Goal: Task Accomplishment & Management: Manage account settings

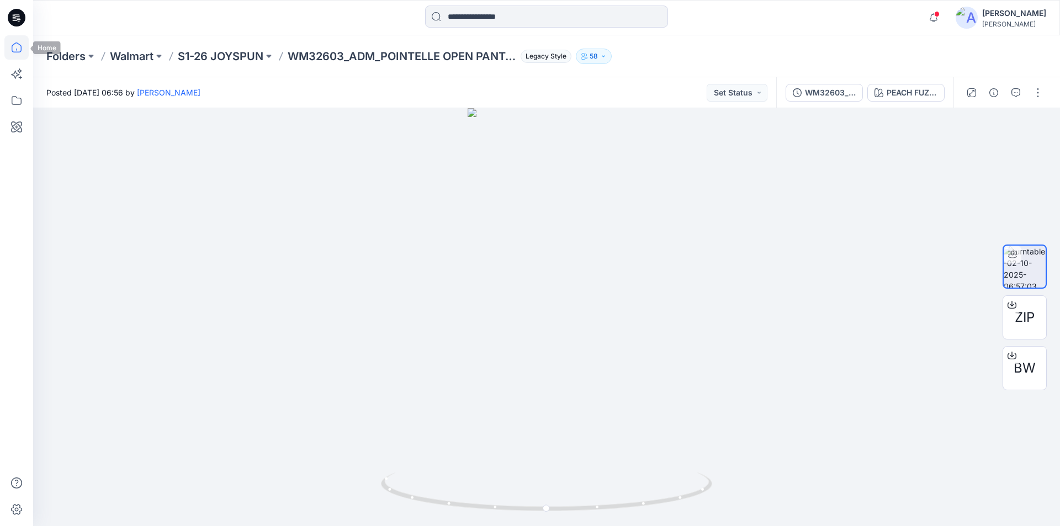
click at [12, 45] on icon at bounding box center [17, 48] width 10 height 10
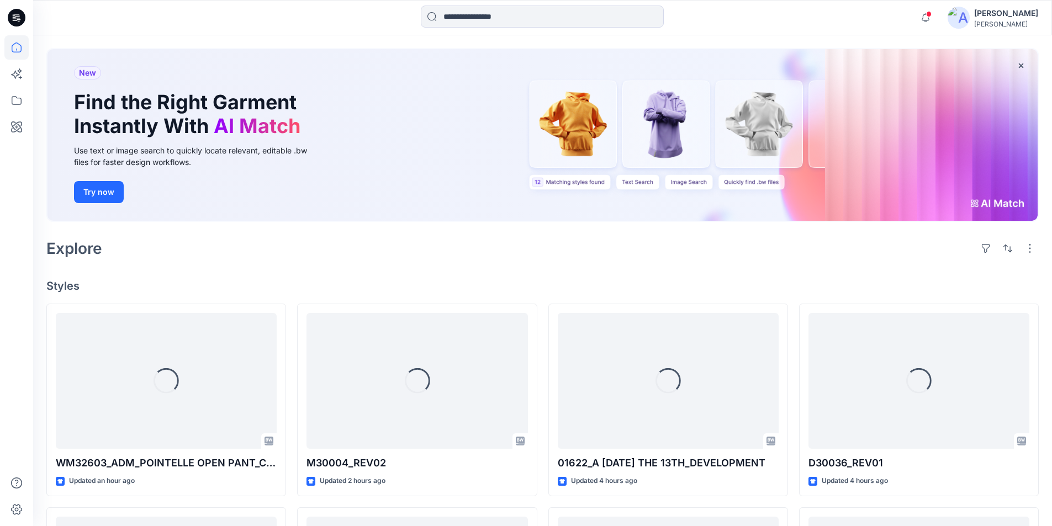
scroll to position [110, 0]
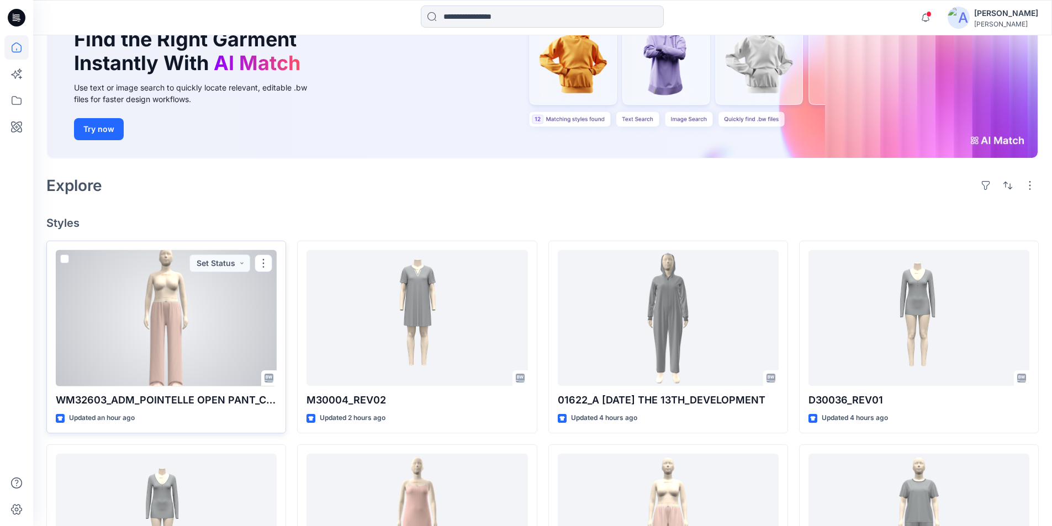
click at [196, 307] on div at bounding box center [166, 318] width 221 height 136
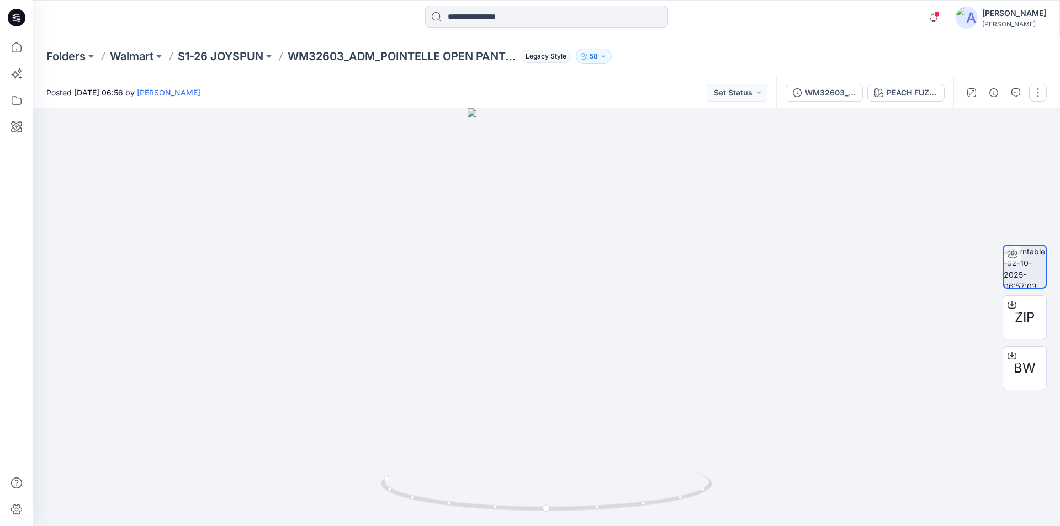
click at [1040, 93] on button "button" at bounding box center [1038, 93] width 18 height 18
click at [968, 117] on p "Edit" at bounding box center [967, 119] width 14 height 12
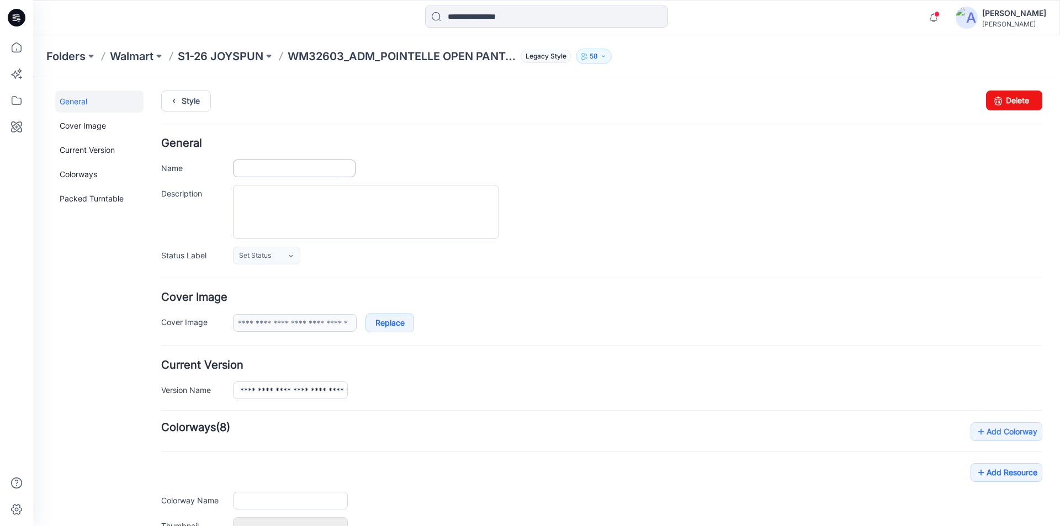
type input "**********"
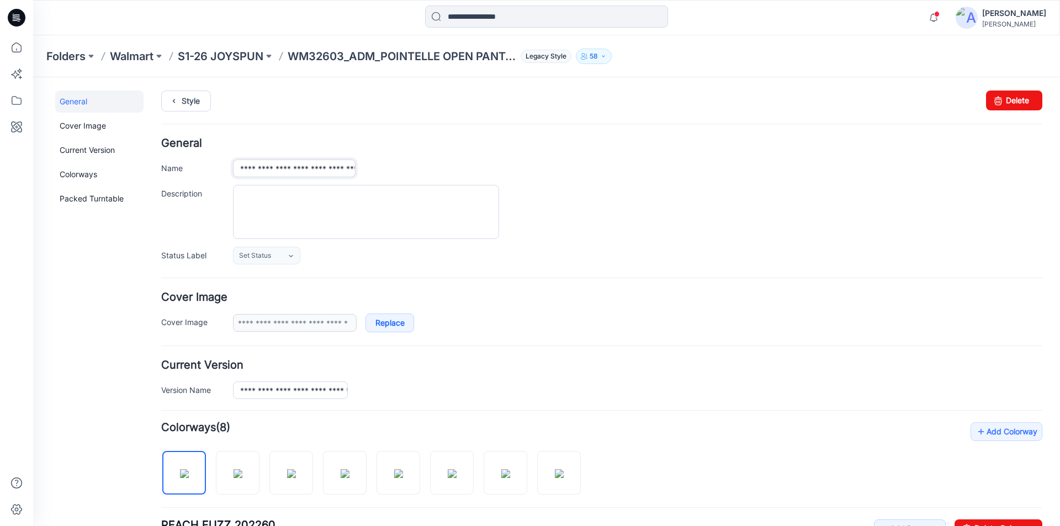
drag, startPoint x: 302, startPoint y: 168, endPoint x: 284, endPoint y: 170, distance: 17.8
click at [284, 170] on input "**********" at bounding box center [294, 169] width 123 height 18
type input "**********"
click at [185, 104] on link "Style" at bounding box center [186, 101] width 50 height 21
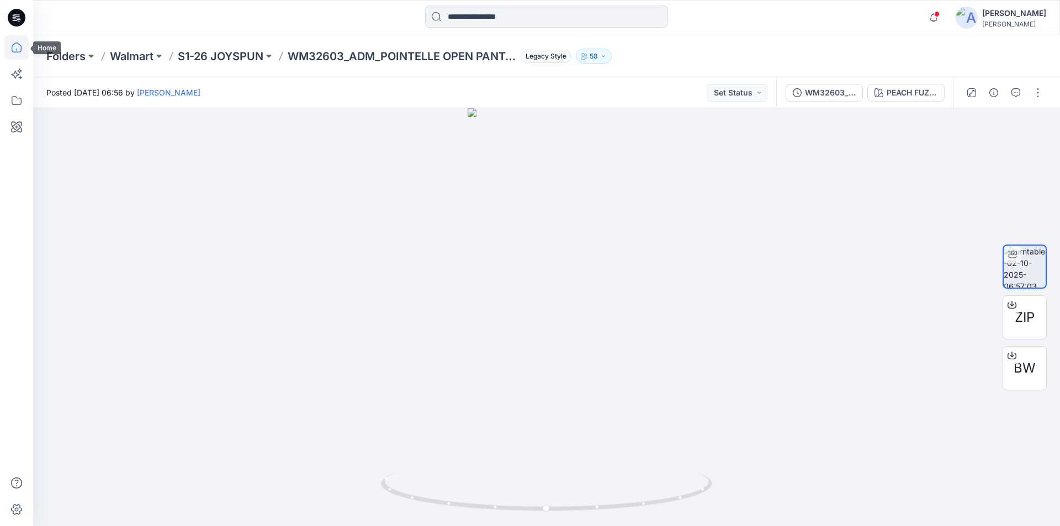
click at [14, 52] on icon at bounding box center [17, 48] width 10 height 10
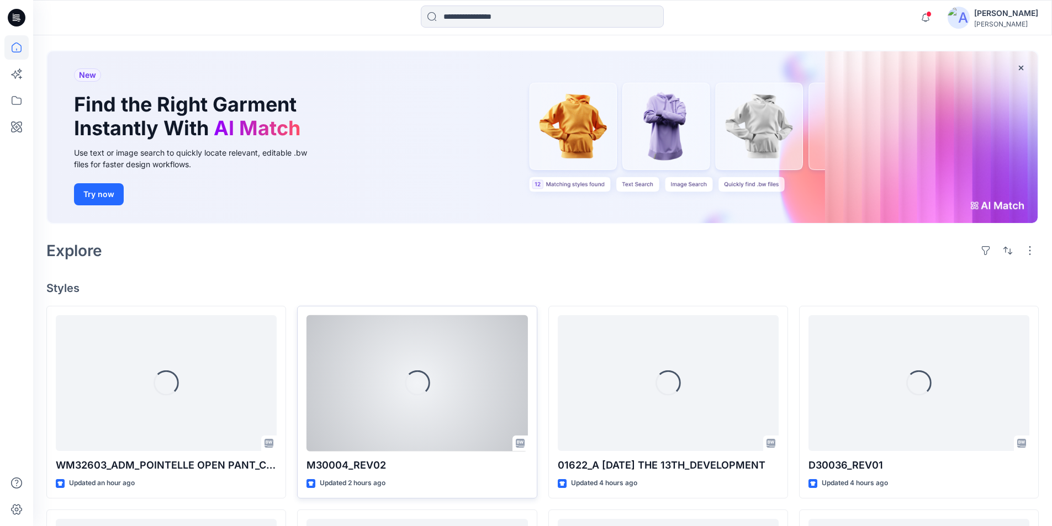
scroll to position [101, 0]
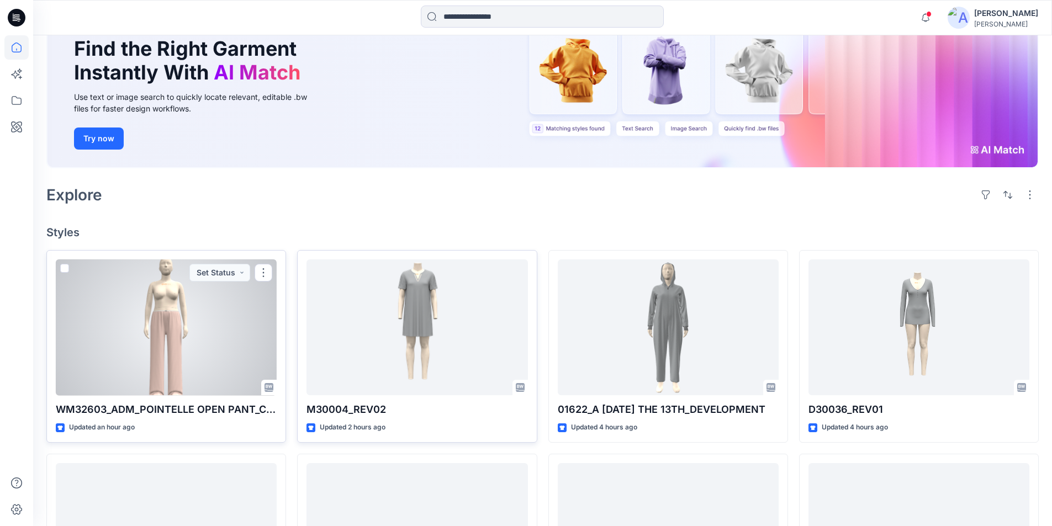
click at [185, 364] on div at bounding box center [166, 327] width 221 height 136
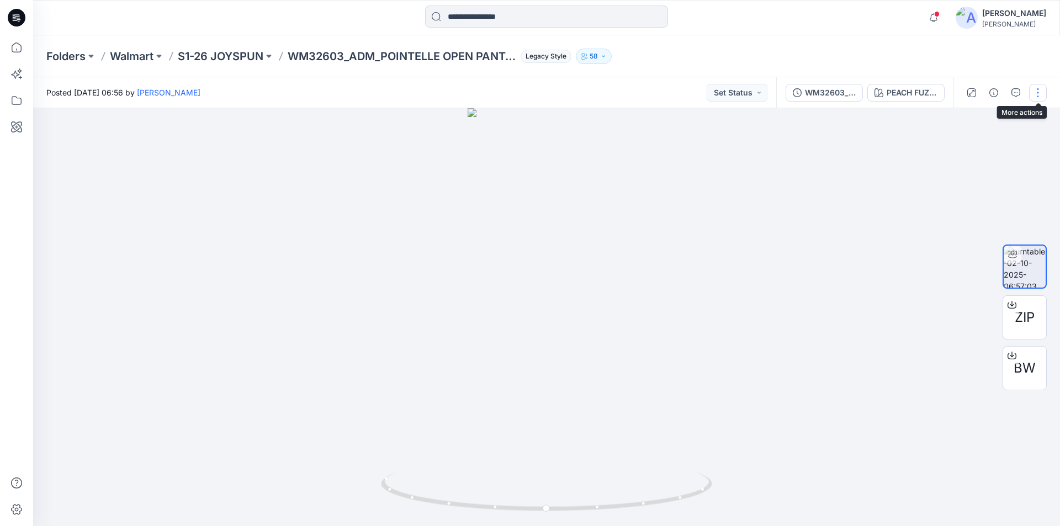
click at [1035, 91] on button "button" at bounding box center [1038, 93] width 18 height 18
click at [992, 124] on button "Edit" at bounding box center [992, 118] width 102 height 20
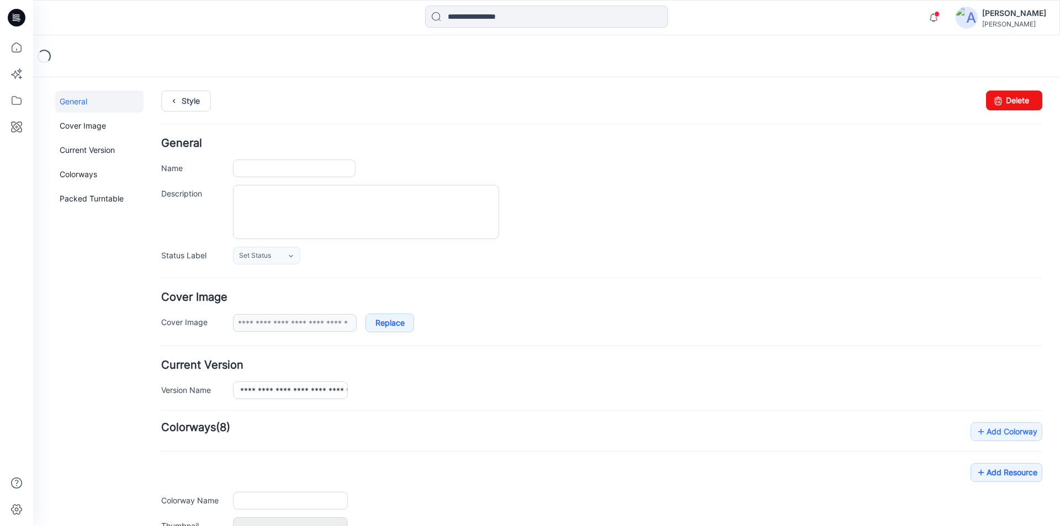
type input "**********"
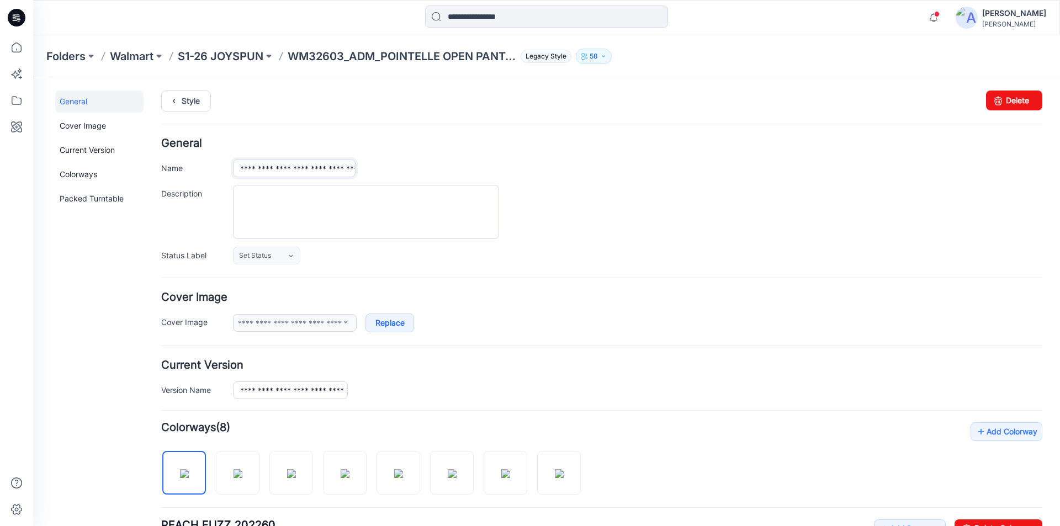
drag, startPoint x: 305, startPoint y: 170, endPoint x: 284, endPoint y: 176, distance: 21.3
click at [284, 176] on input "**********" at bounding box center [294, 169] width 123 height 18
type input "**********"
click at [386, 151] on div "**********" at bounding box center [601, 201] width 881 height 126
click at [256, 130] on div "Style Changes Saved Delete" at bounding box center [601, 114] width 881 height 47
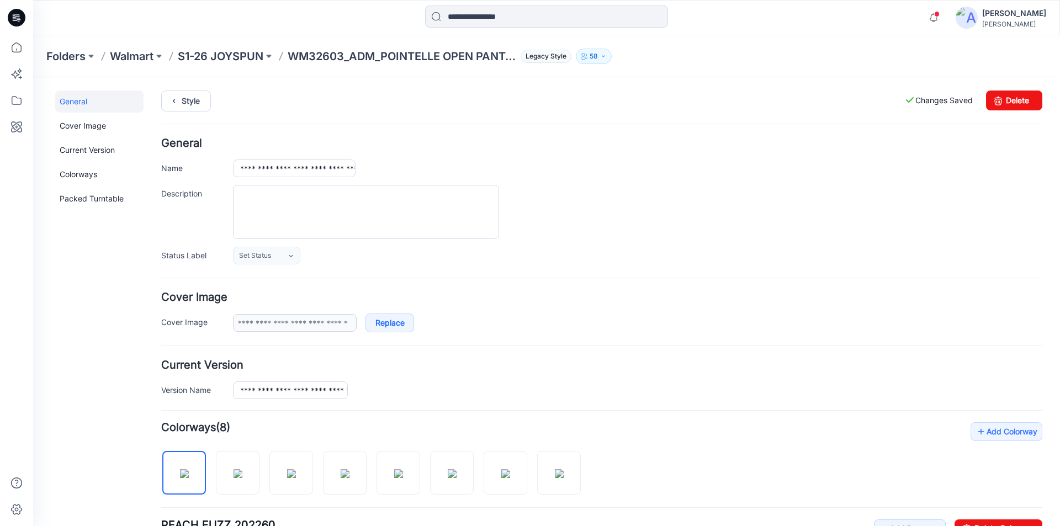
click at [278, 128] on div "Style Changes Saved Delete" at bounding box center [601, 114] width 881 height 47
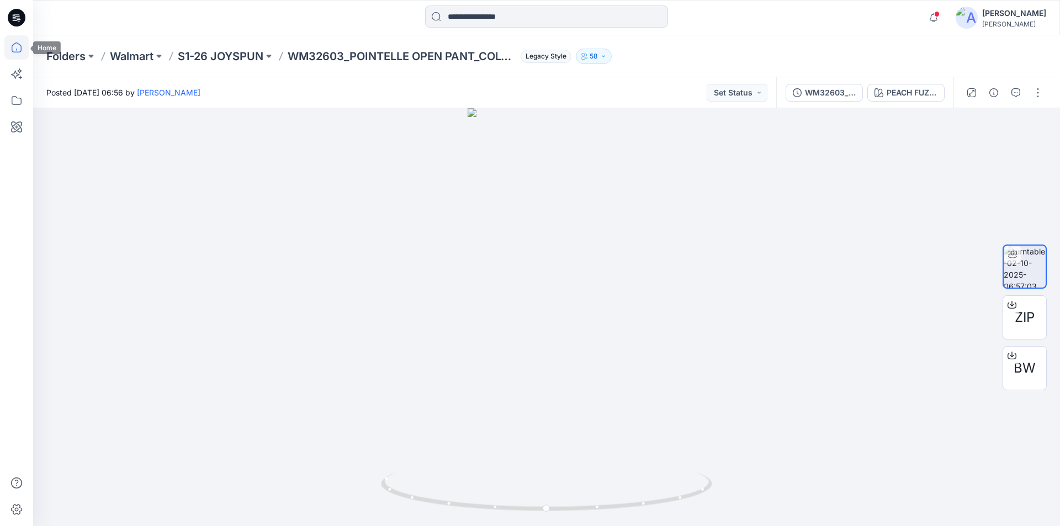
click at [19, 47] on icon at bounding box center [16, 47] width 24 height 24
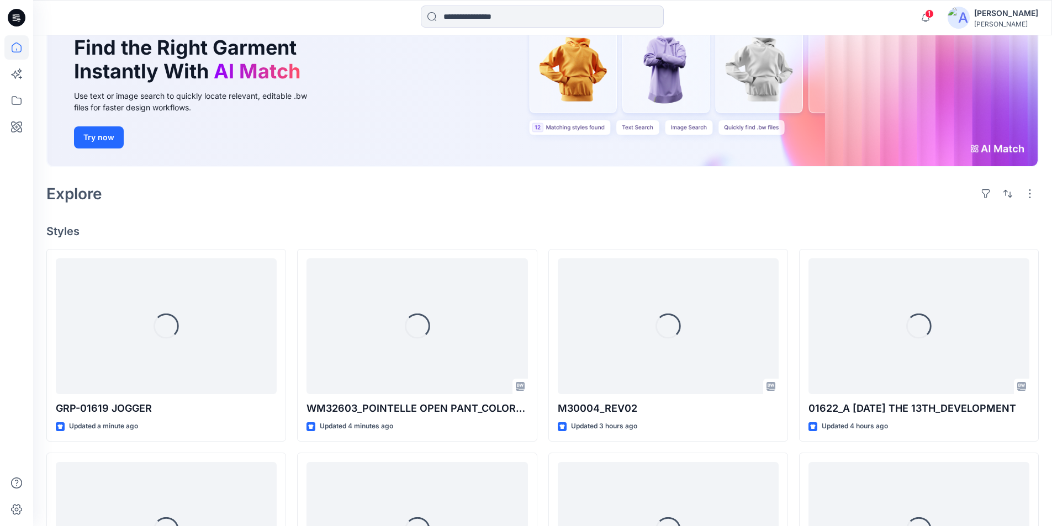
scroll to position [156, 0]
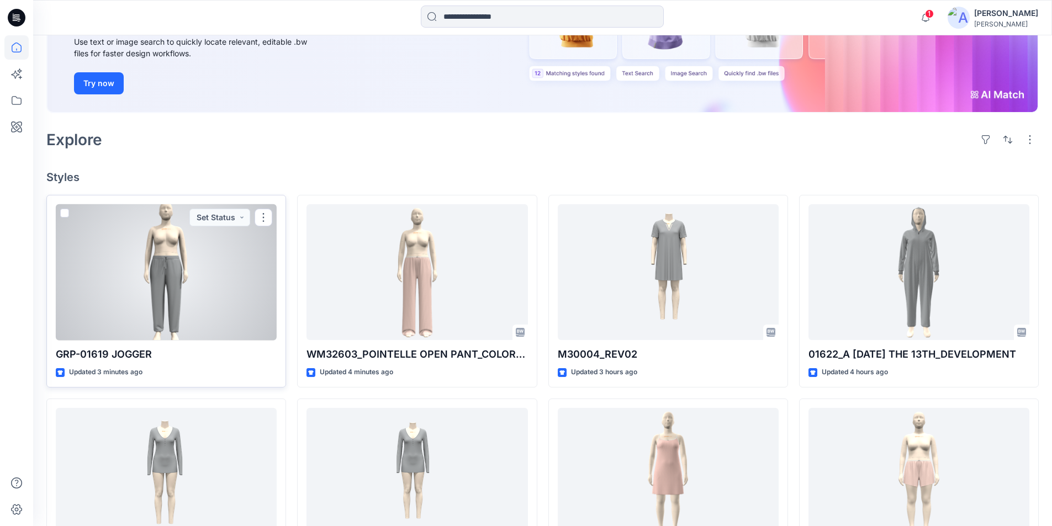
click at [161, 301] on div at bounding box center [166, 272] width 221 height 136
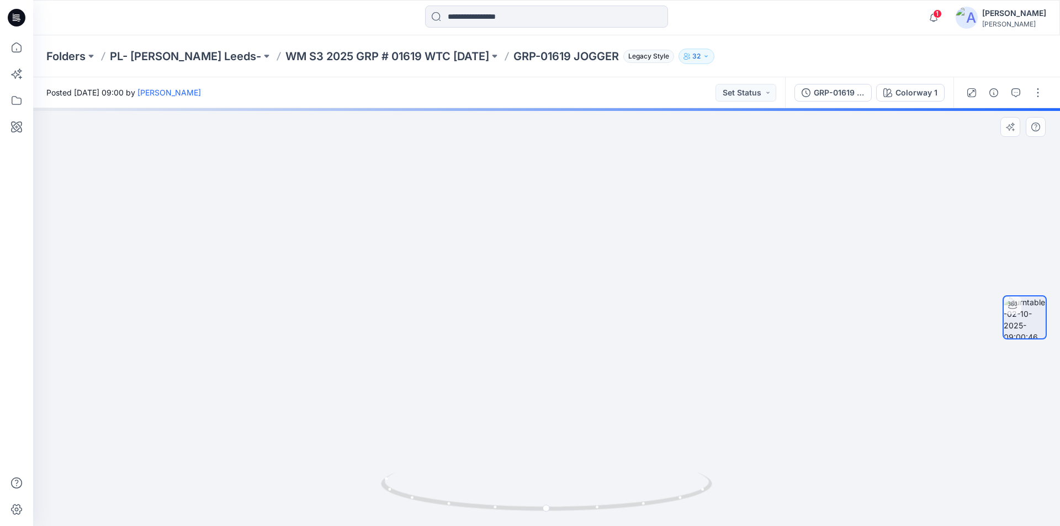
drag, startPoint x: 577, startPoint y: 398, endPoint x: 573, endPoint y: 247, distance: 151.3
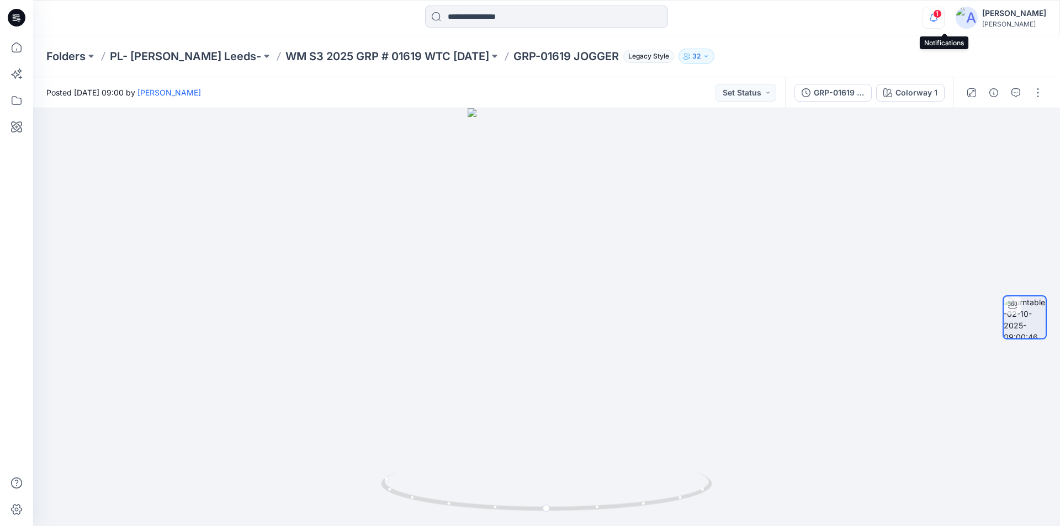
drag, startPoint x: 945, startPoint y: 14, endPoint x: 950, endPoint y: 21, distance: 8.6
click at [942, 14] on span "1" at bounding box center [937, 13] width 9 height 9
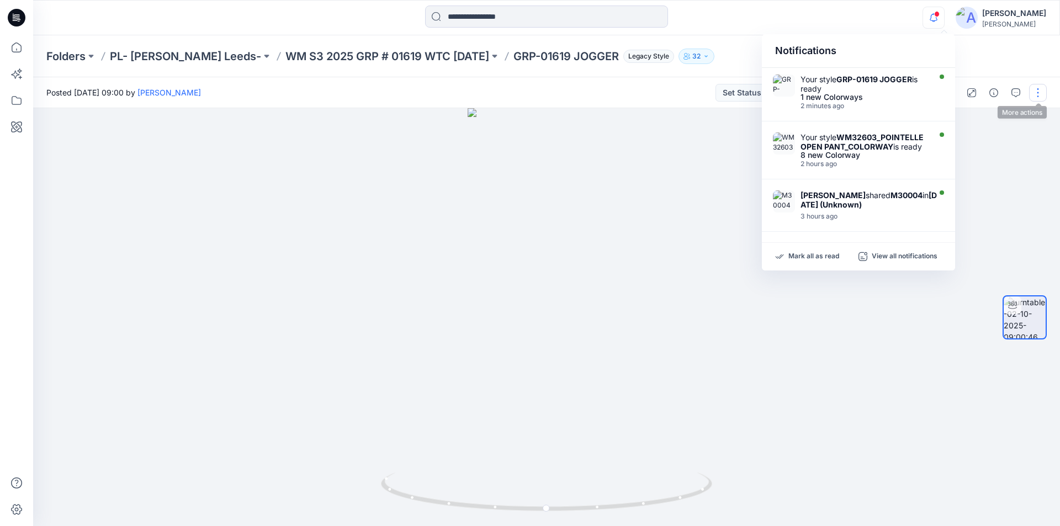
click at [1040, 92] on button "button" at bounding box center [1038, 93] width 18 height 18
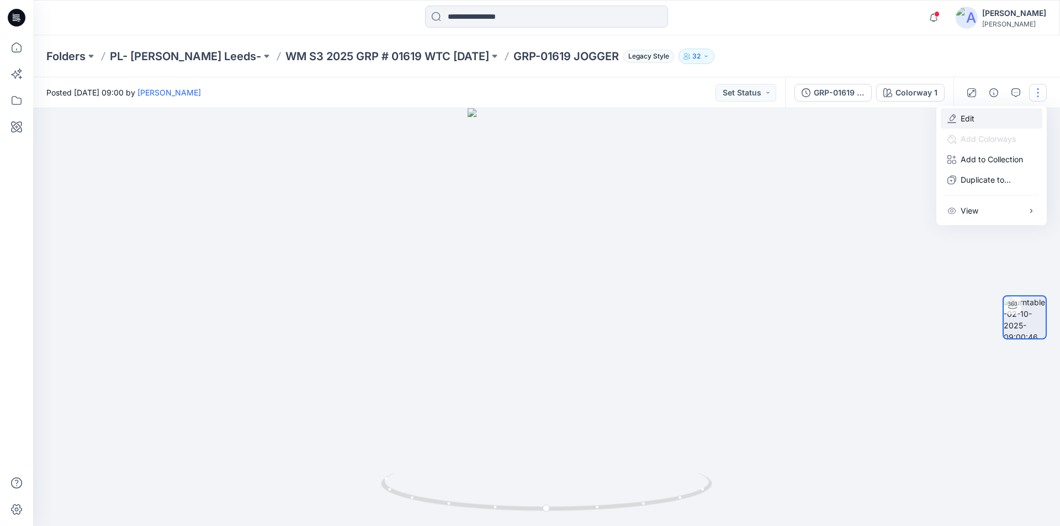
click at [987, 120] on button "Edit" at bounding box center [992, 118] width 102 height 20
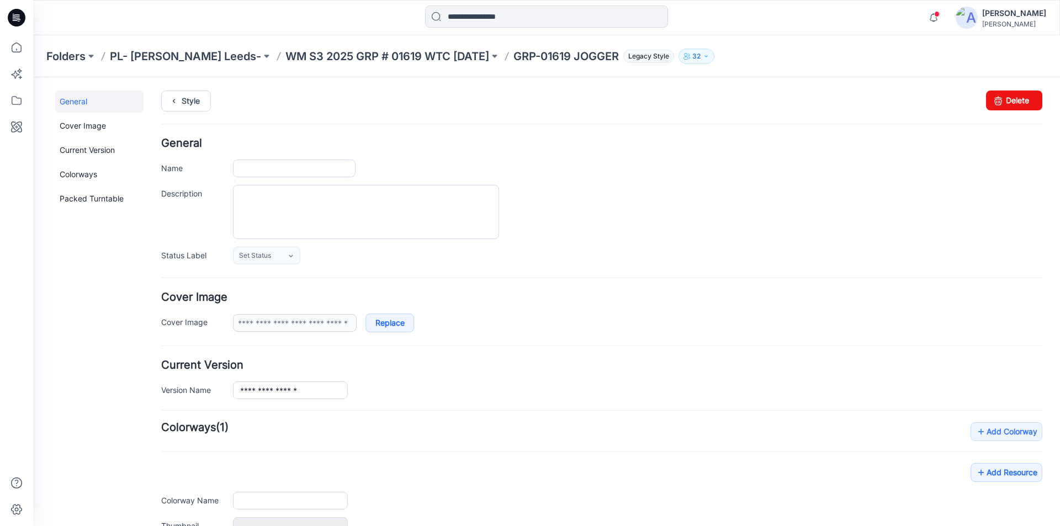
type input "**********"
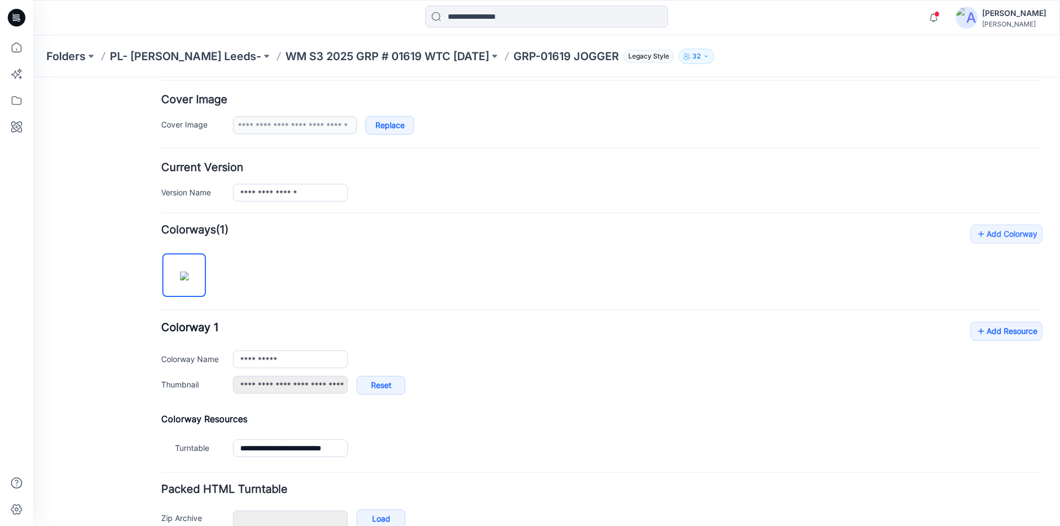
scroll to position [221, 0]
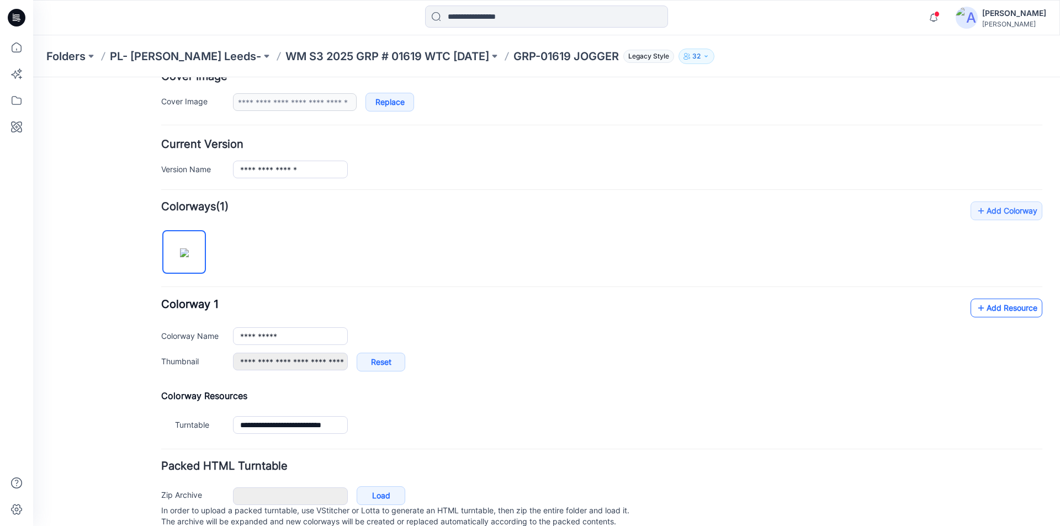
click at [990, 305] on link "Add Resource" at bounding box center [1006, 308] width 72 height 19
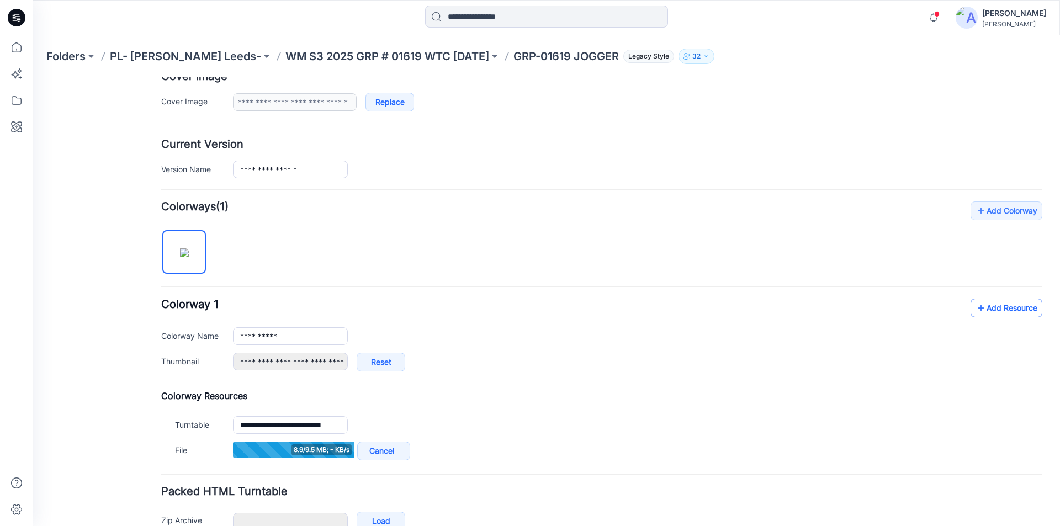
click at [979, 302] on link "Add Resource" at bounding box center [1006, 308] width 72 height 19
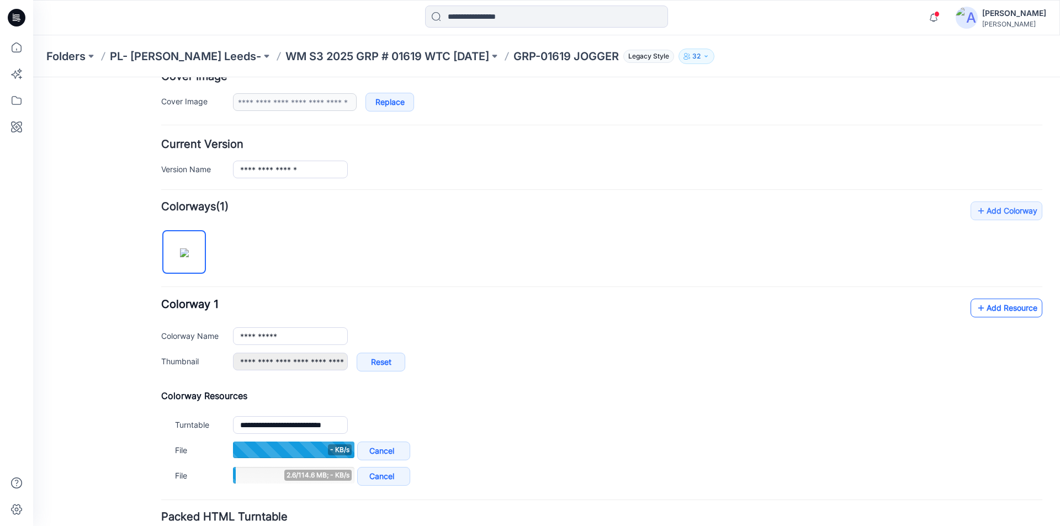
click at [989, 310] on link "Add Resource" at bounding box center [1006, 308] width 72 height 19
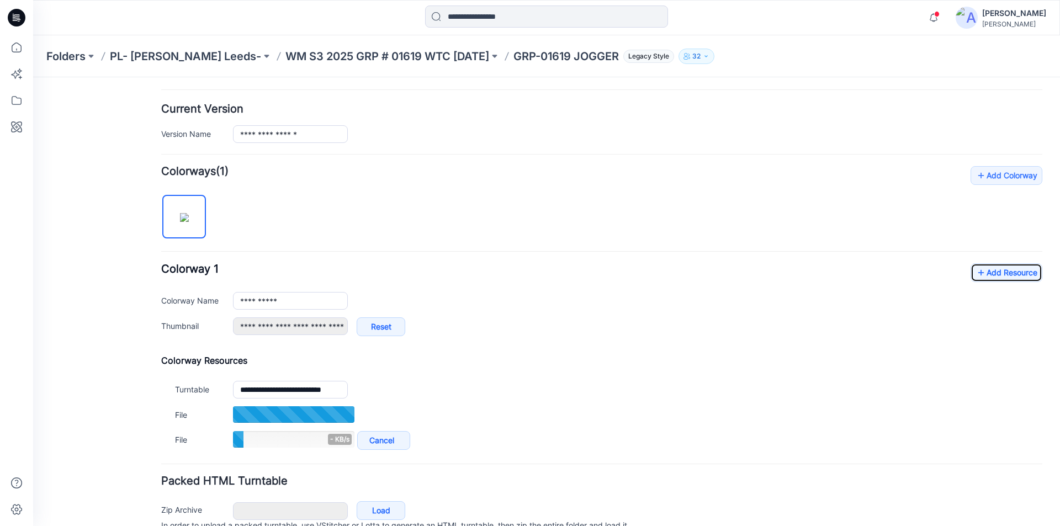
scroll to position [276, 0]
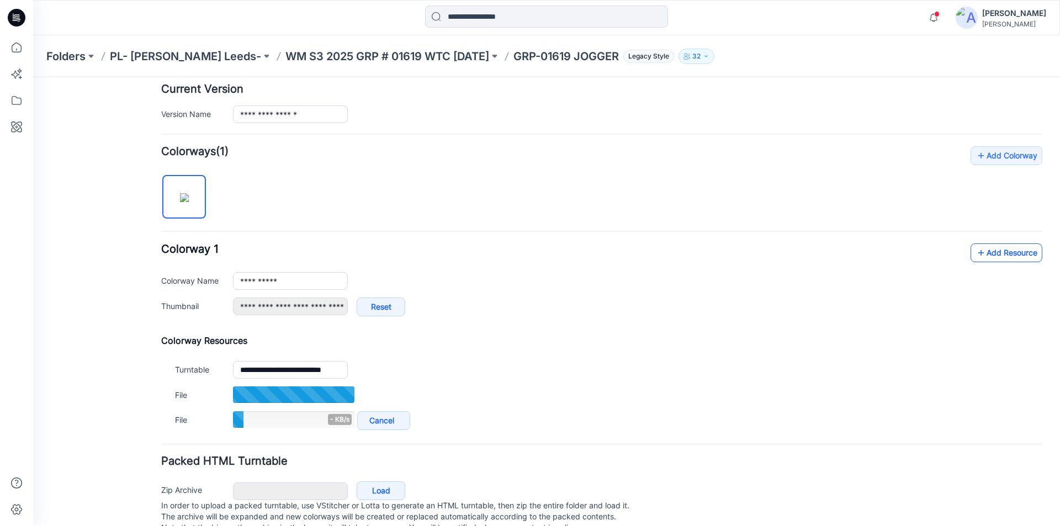
click at [1001, 259] on link "Add Resource" at bounding box center [1006, 252] width 72 height 19
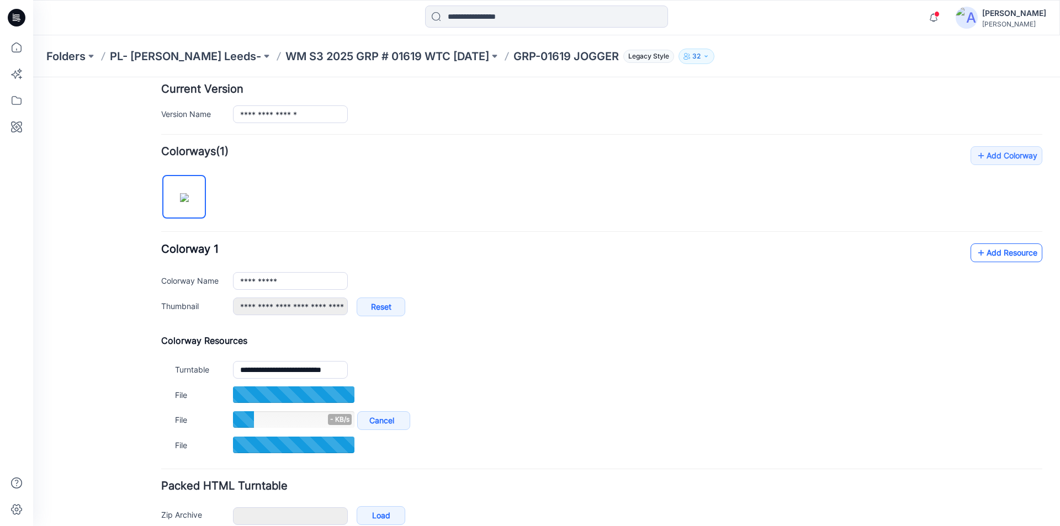
click at [989, 255] on link "Add Resource" at bounding box center [1006, 252] width 72 height 19
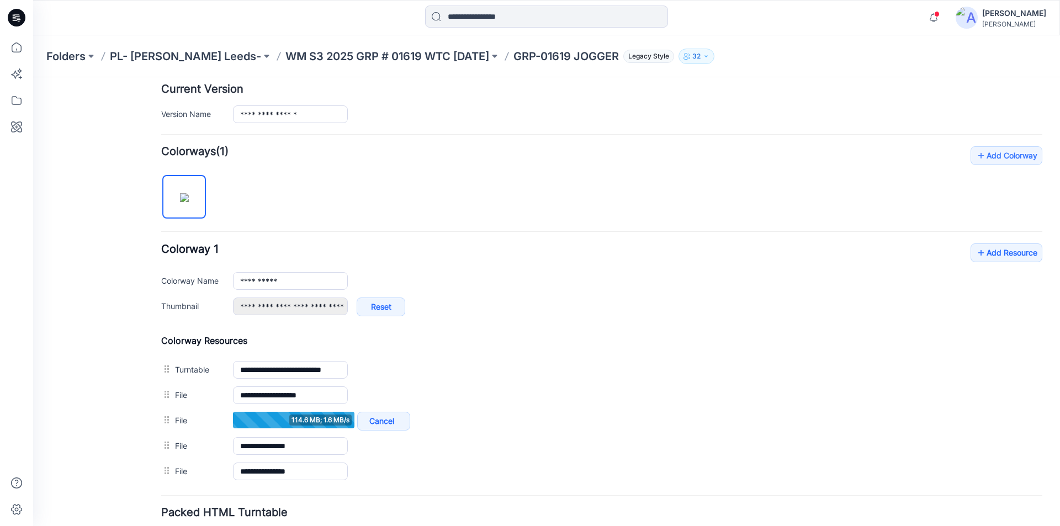
click at [718, 13] on div at bounding box center [546, 18] width 513 height 24
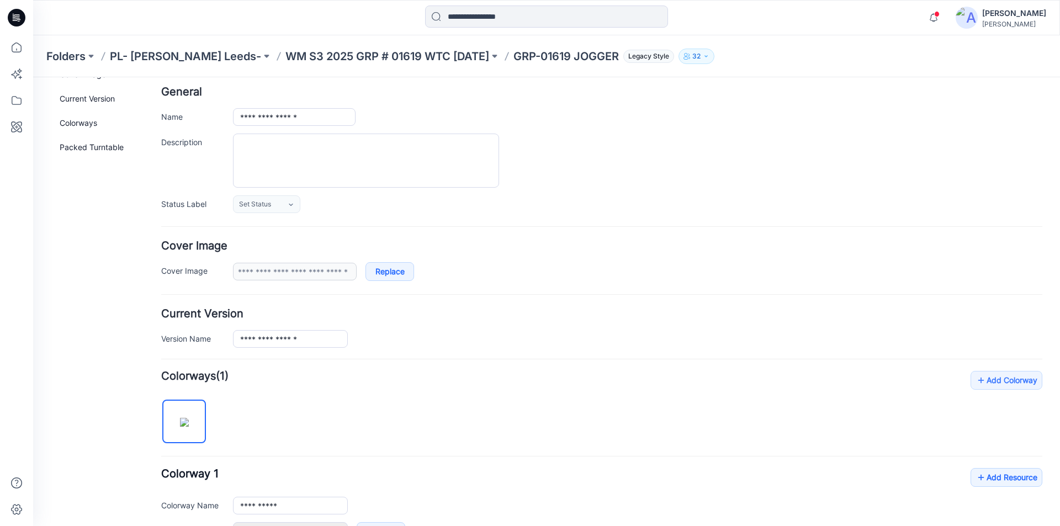
scroll to position [0, 0]
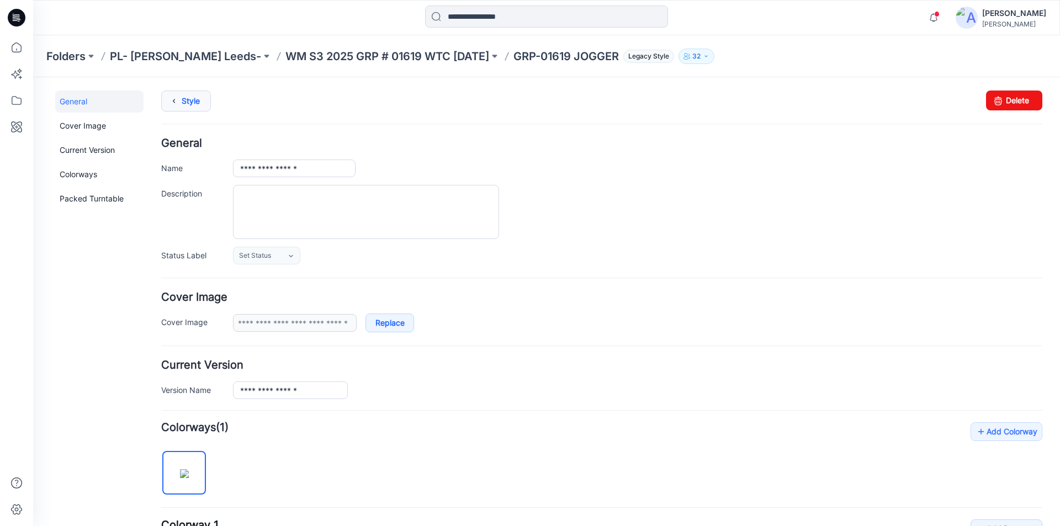
click at [177, 99] on icon at bounding box center [173, 101] width 15 height 20
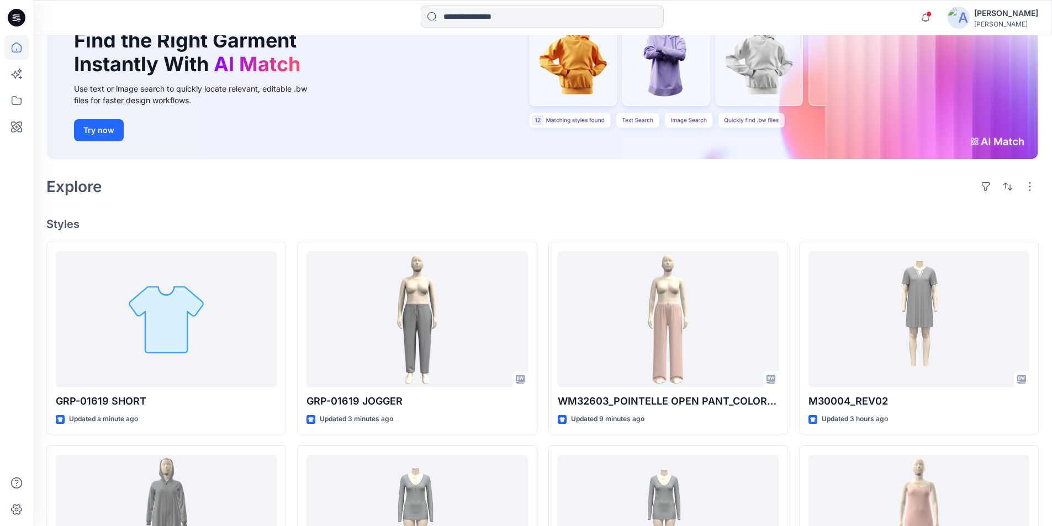
scroll to position [110, 0]
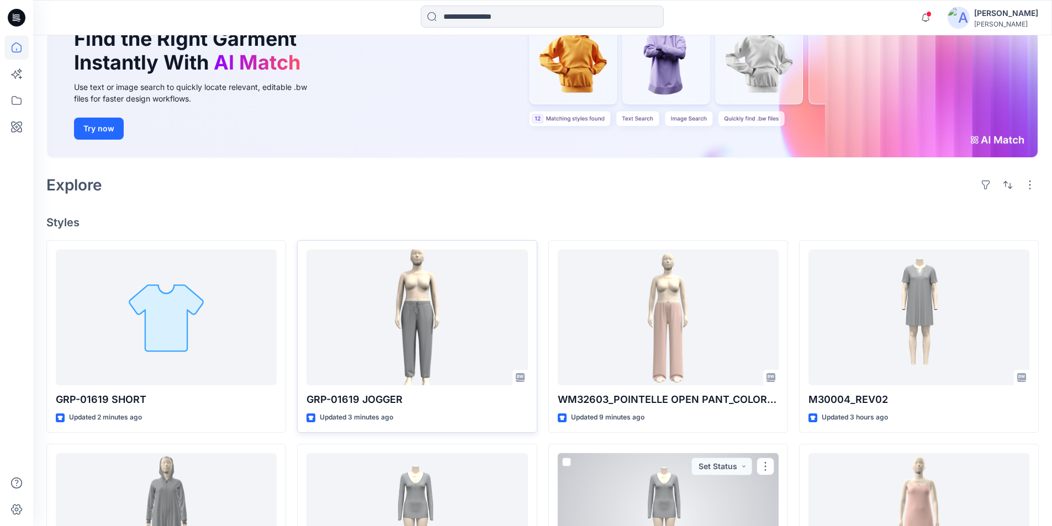
scroll to position [92, 0]
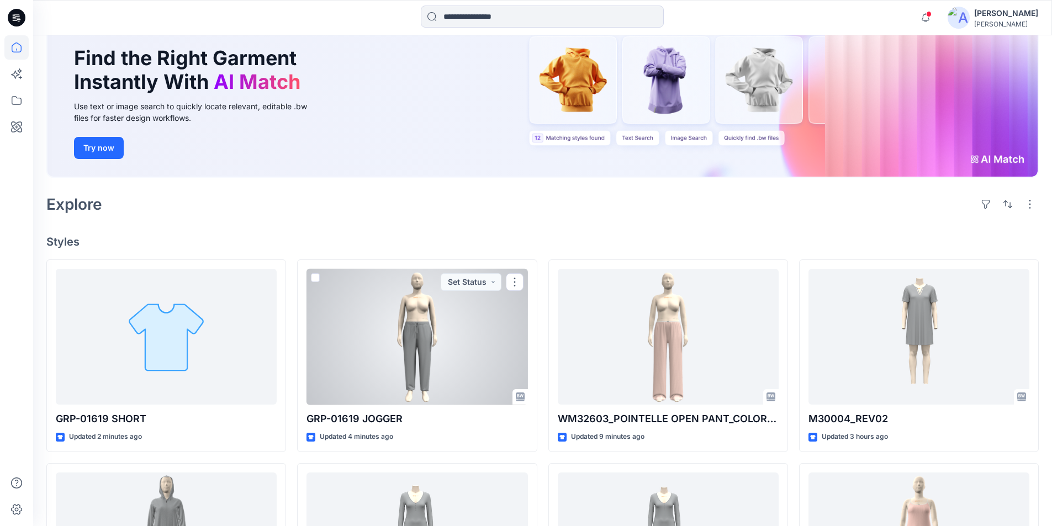
click at [400, 354] on div at bounding box center [416, 337] width 221 height 136
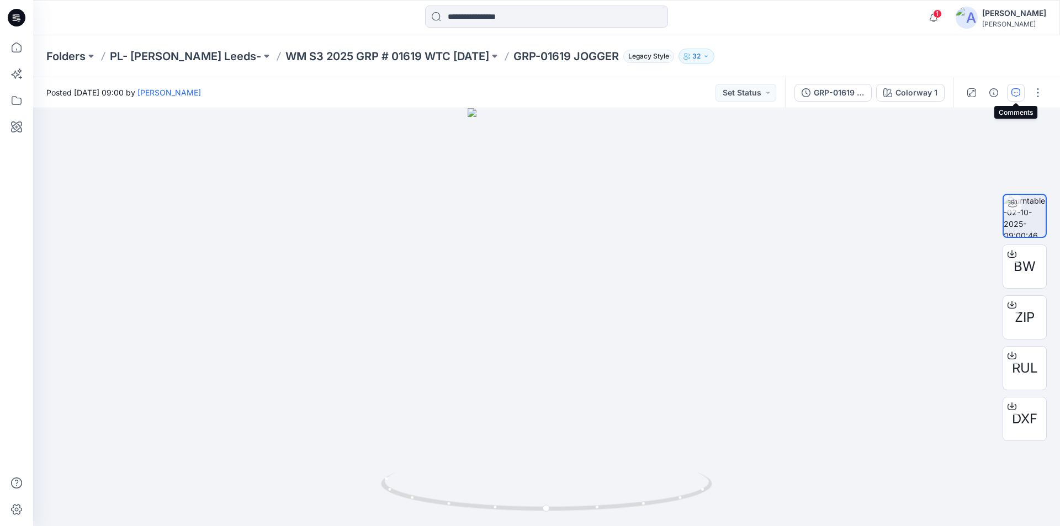
click at [1018, 94] on icon "button" at bounding box center [1015, 92] width 9 height 9
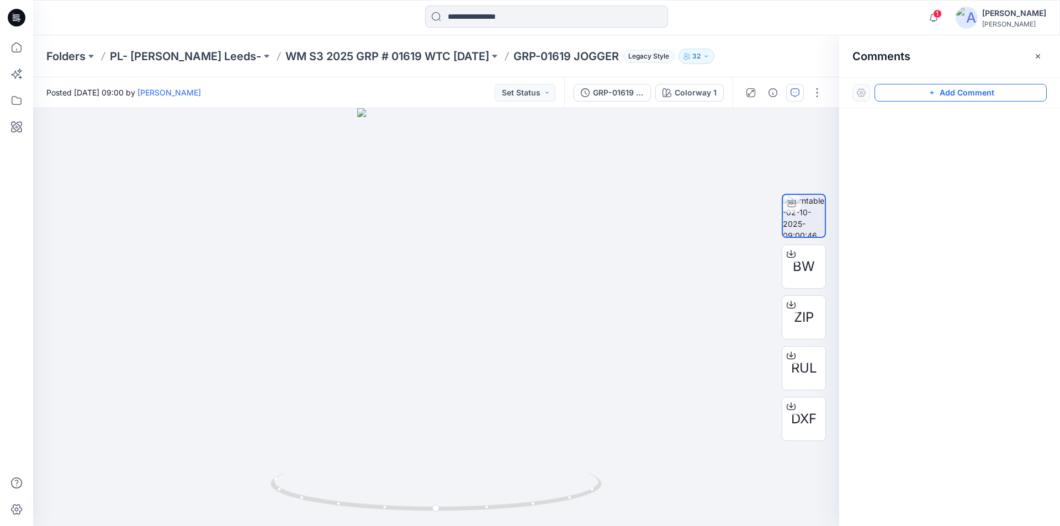
click at [971, 93] on button "Add Comment" at bounding box center [960, 93] width 172 height 18
click at [455, 309] on div "1" at bounding box center [436, 317] width 806 height 418
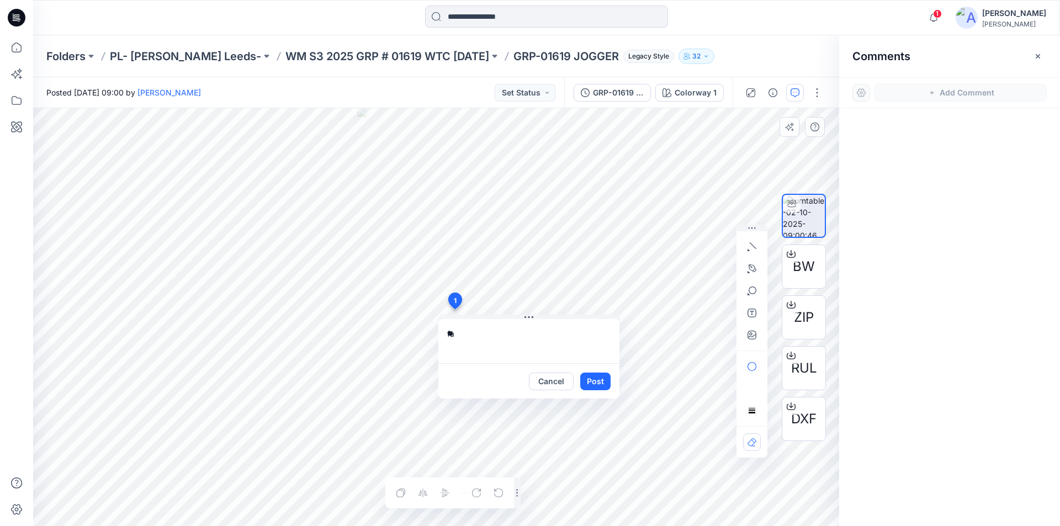
type textarea "*"
click at [412, 327] on div "**********" at bounding box center [436, 317] width 806 height 418
type textarea "**********"
click at [604, 385] on button "Post" at bounding box center [595, 382] width 30 height 18
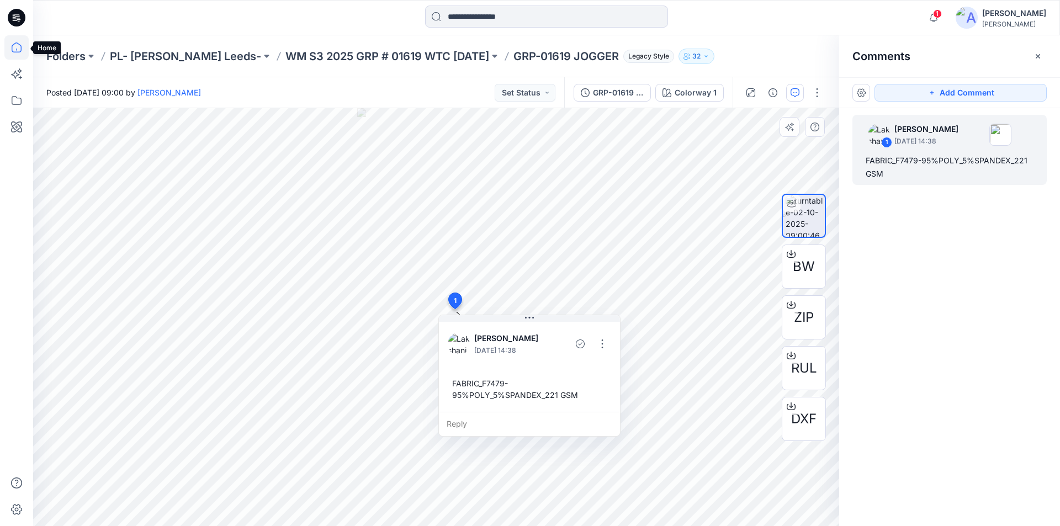
click at [12, 49] on icon at bounding box center [16, 47] width 24 height 24
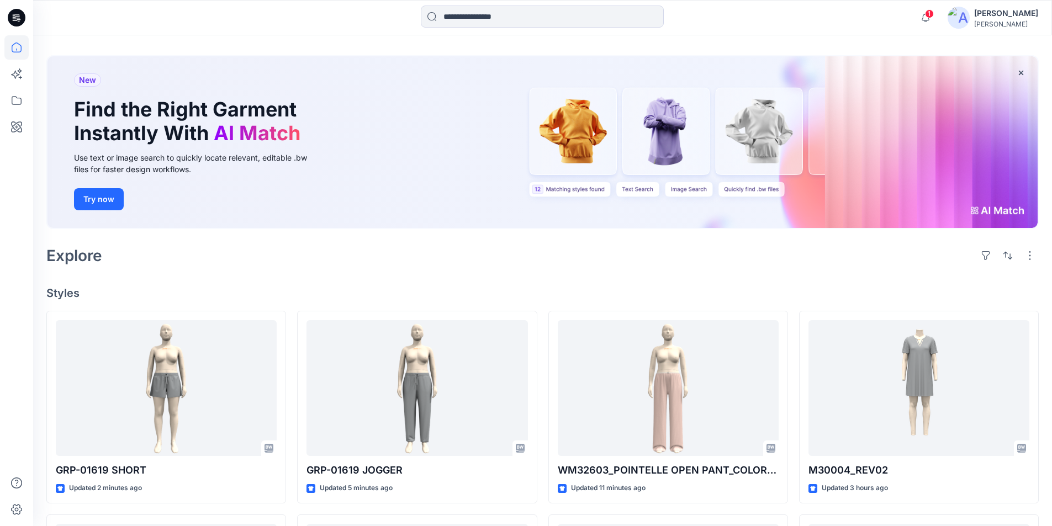
scroll to position [110, 0]
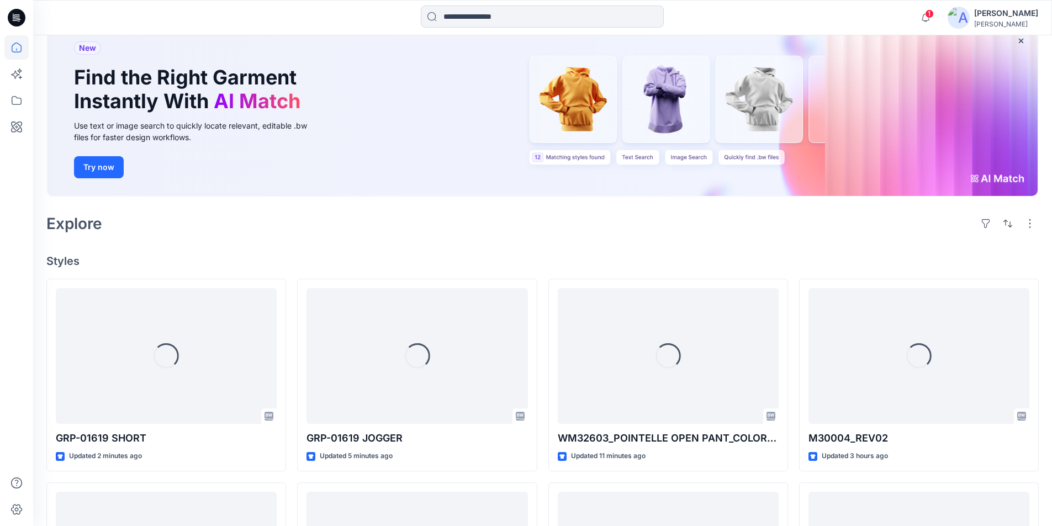
scroll to position [156, 0]
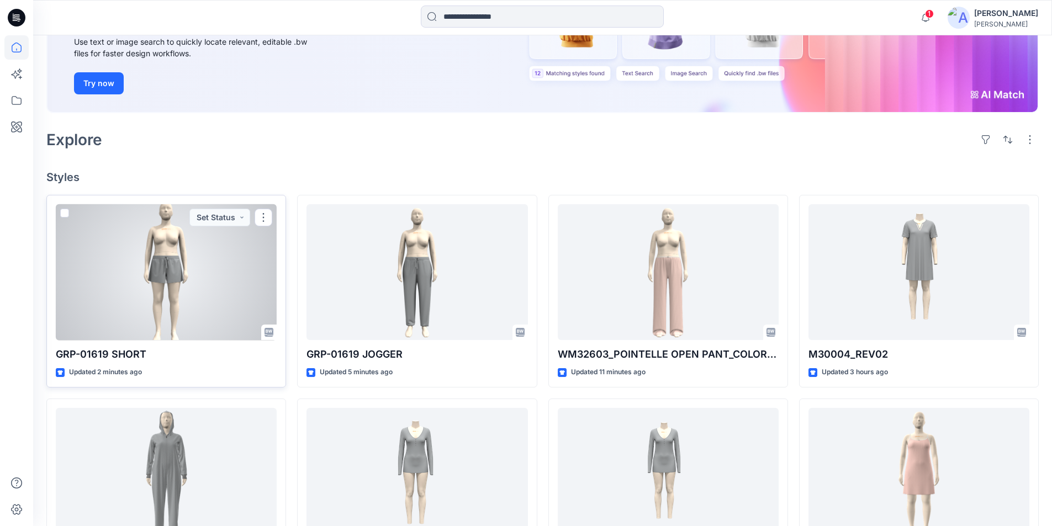
click at [187, 293] on div at bounding box center [166, 272] width 221 height 136
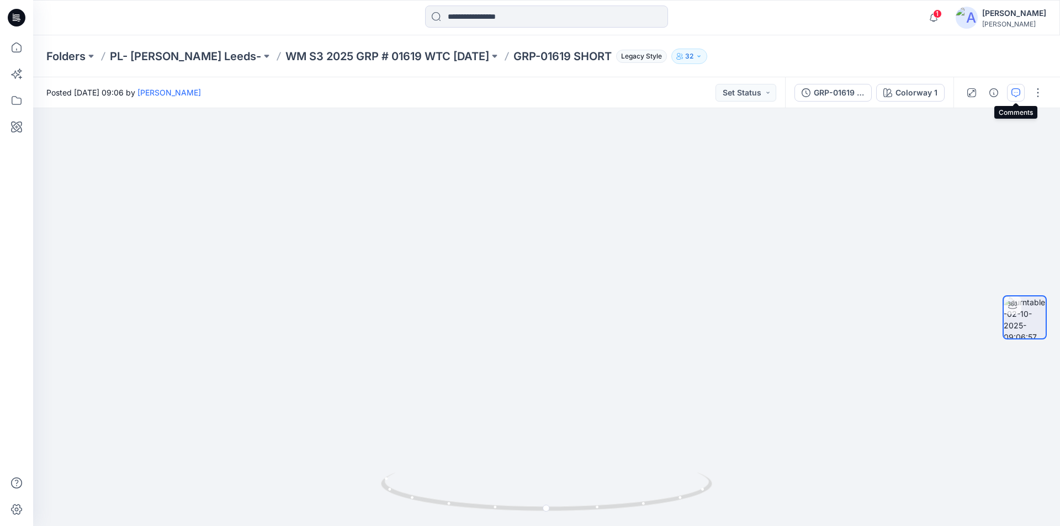
click at [1013, 92] on icon "button" at bounding box center [1015, 92] width 9 height 9
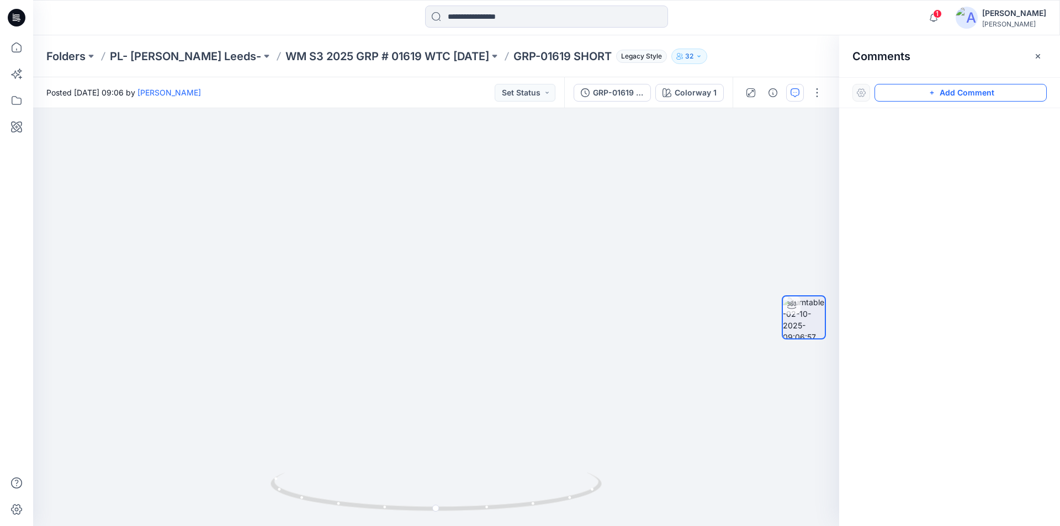
click at [975, 86] on button "Add Comment" at bounding box center [960, 93] width 172 height 18
click at [500, 257] on div "1" at bounding box center [436, 317] width 806 height 418
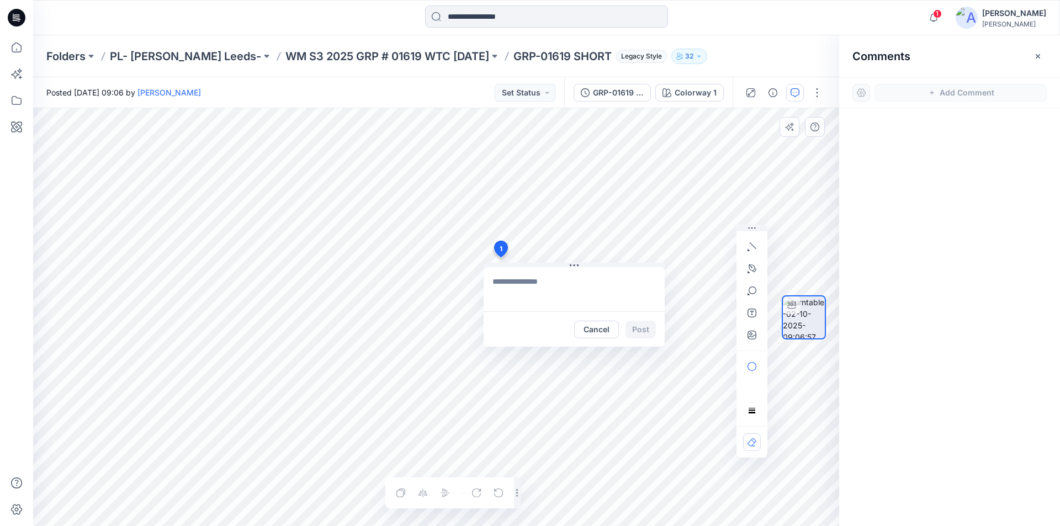
type textarea "**********"
click at [646, 327] on button "Post" at bounding box center [640, 330] width 30 height 18
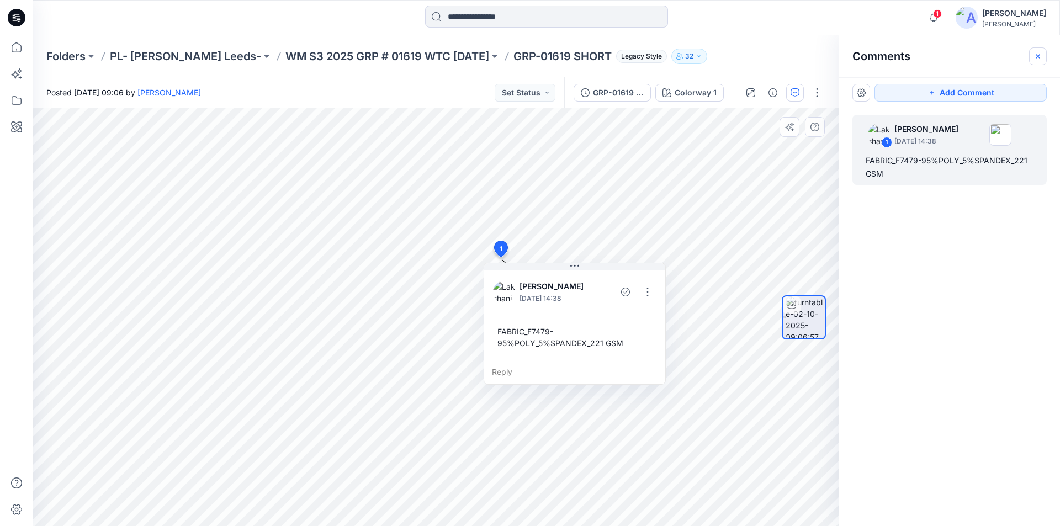
click at [1038, 53] on icon "button" at bounding box center [1037, 56] width 9 height 9
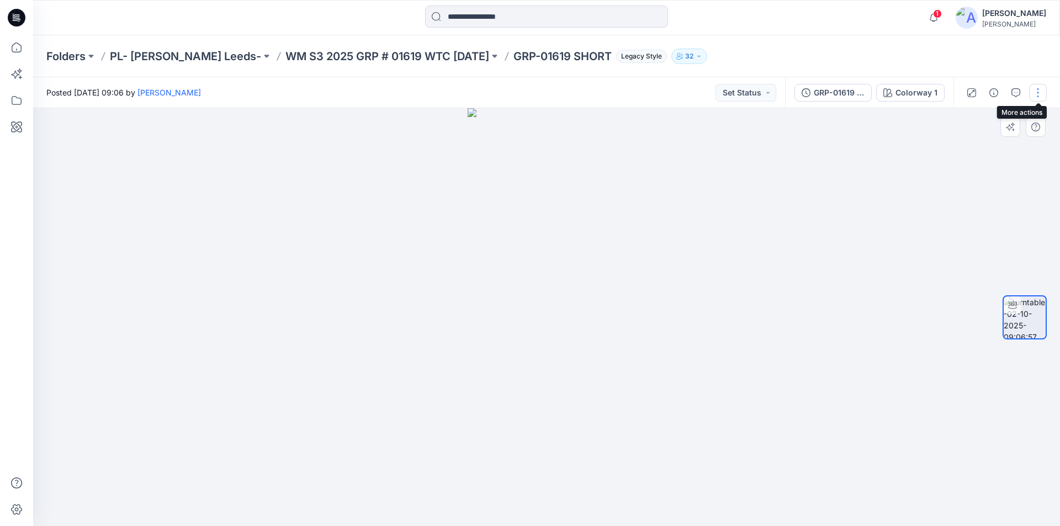
click at [1035, 93] on button "button" at bounding box center [1038, 93] width 18 height 18
click at [976, 121] on button "Edit" at bounding box center [992, 118] width 102 height 20
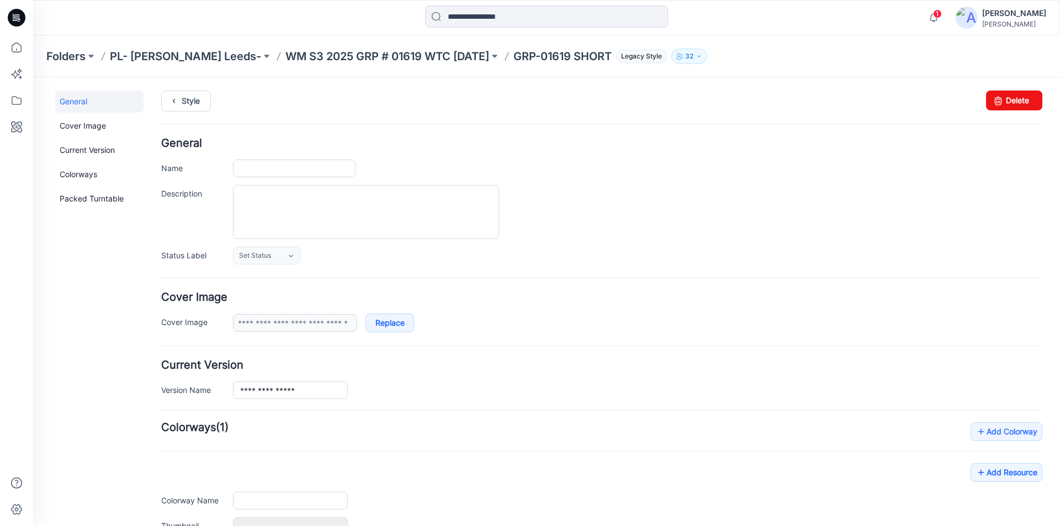
type input "**********"
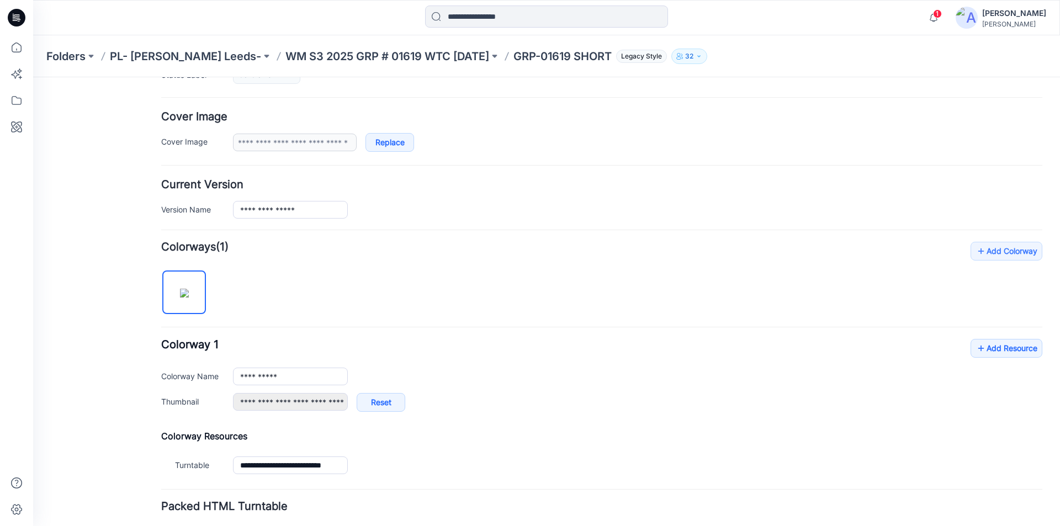
scroll to position [259, 0]
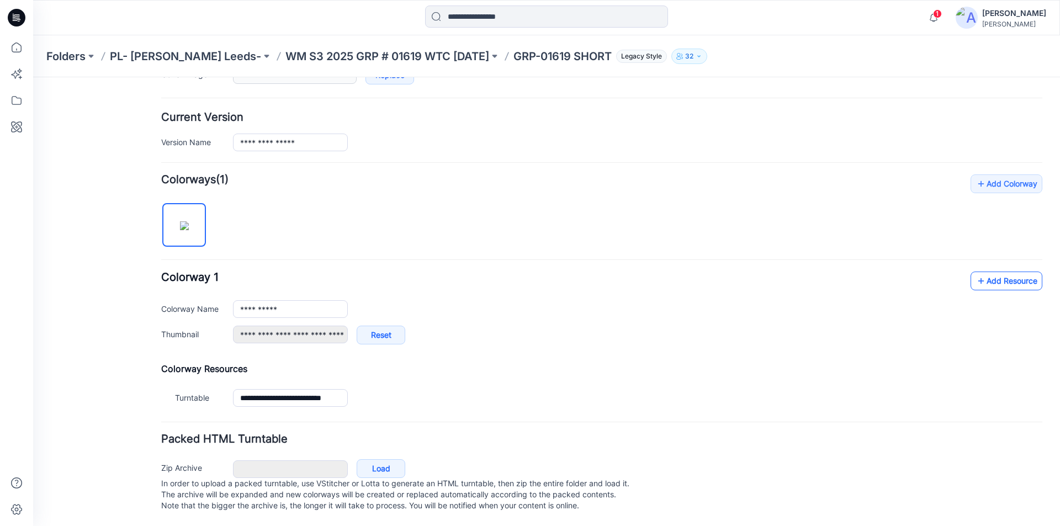
click at [978, 272] on link "Add Resource" at bounding box center [1006, 281] width 72 height 19
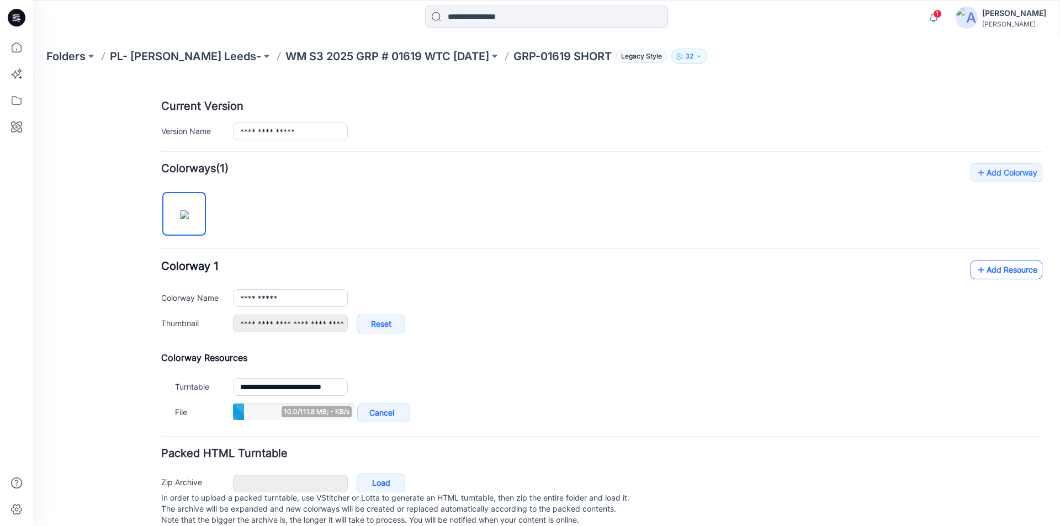
click at [994, 270] on link "Add Resource" at bounding box center [1006, 270] width 72 height 19
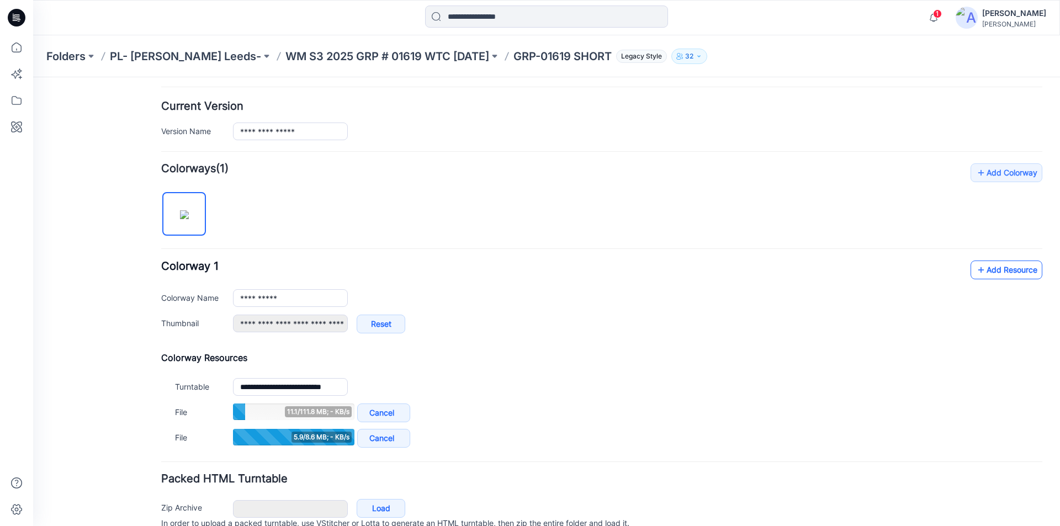
click at [997, 269] on link "Add Resource" at bounding box center [1006, 270] width 72 height 19
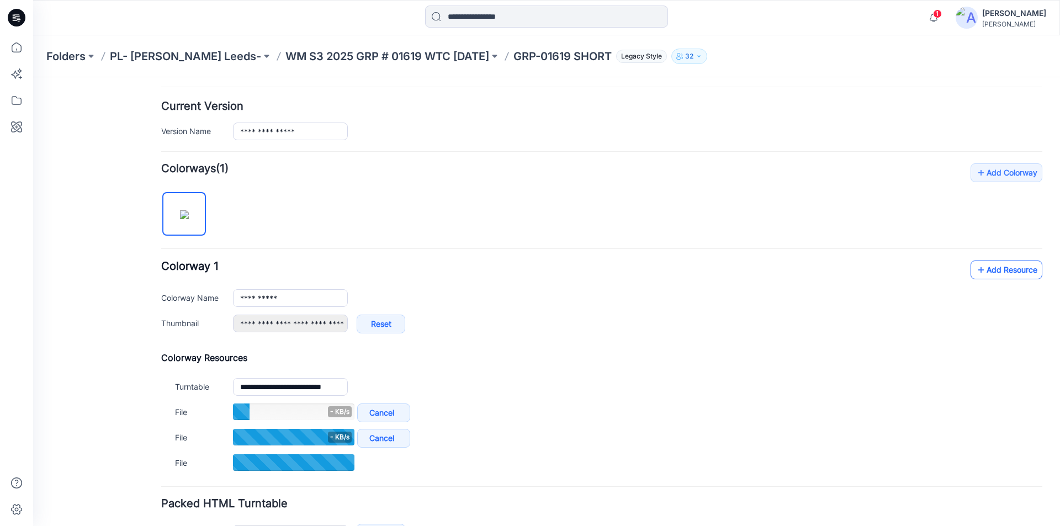
click at [987, 272] on link "Add Resource" at bounding box center [1006, 270] width 72 height 19
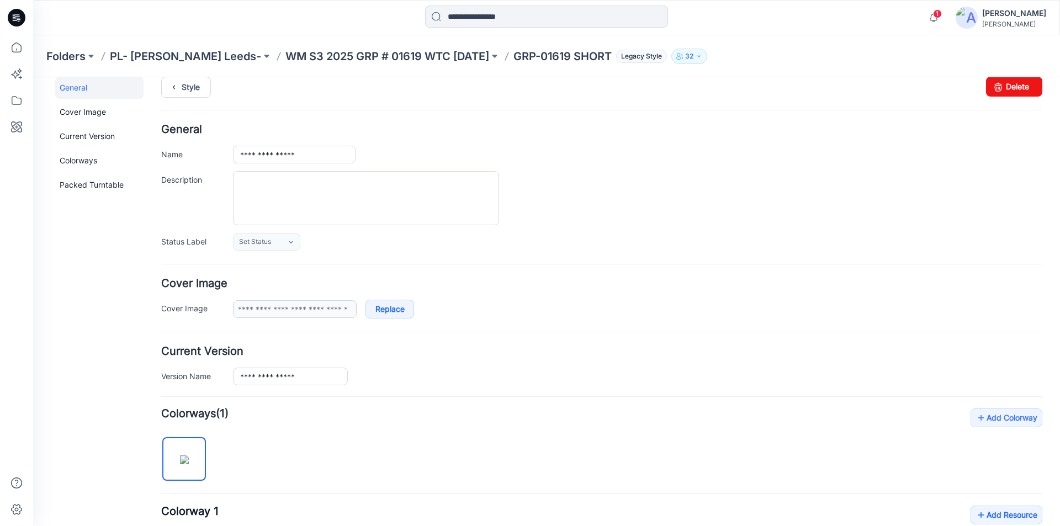
scroll to position [0, 0]
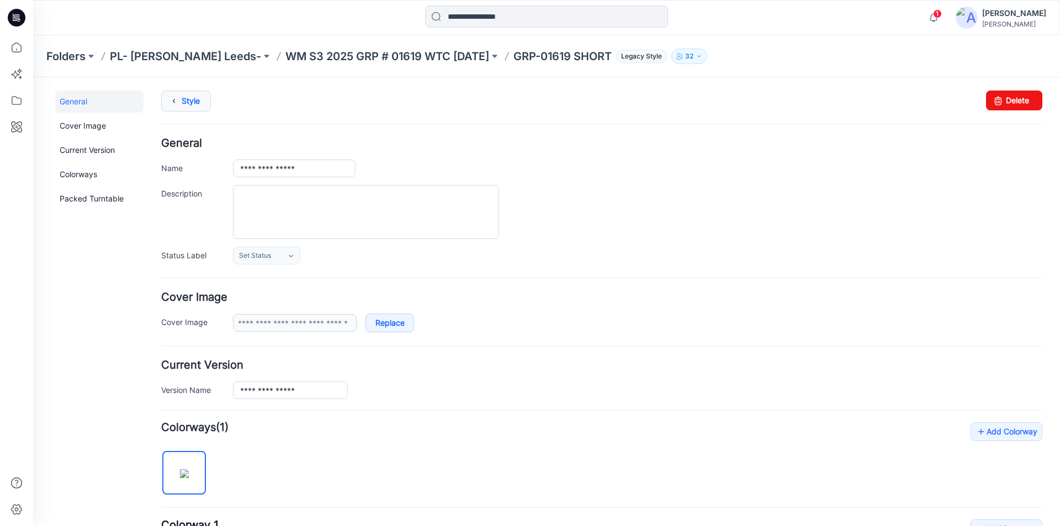
click at [189, 98] on link "Style" at bounding box center [186, 101] width 50 height 21
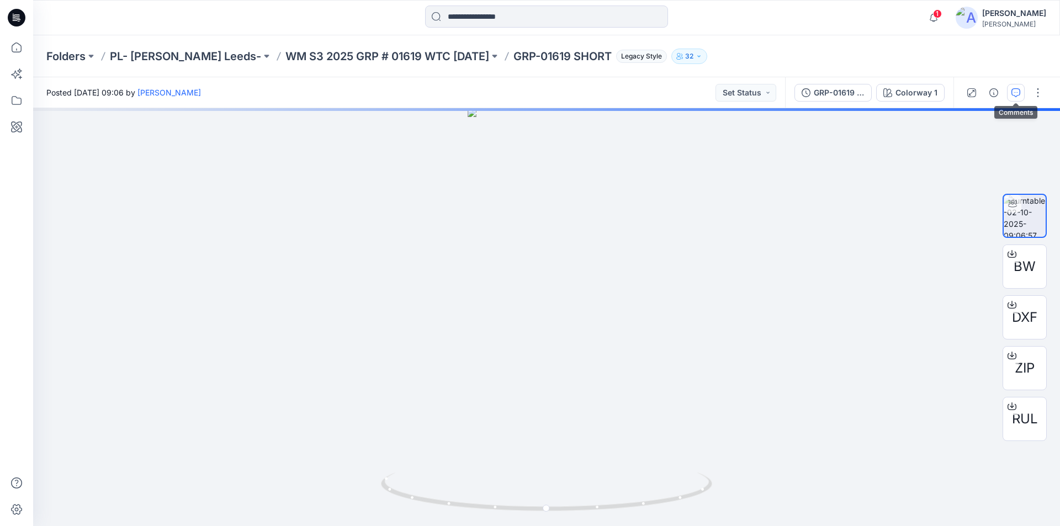
click at [1016, 95] on icon "button" at bounding box center [1015, 92] width 9 height 9
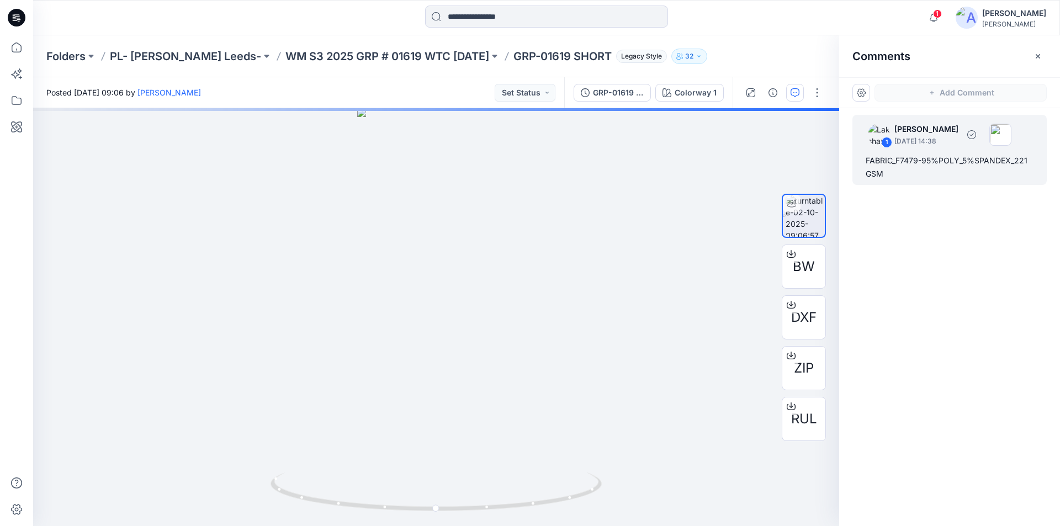
click at [942, 161] on div "FABRIC_F7479-95%POLY_5%SPANDEX_221 GSM" at bounding box center [949, 167] width 168 height 26
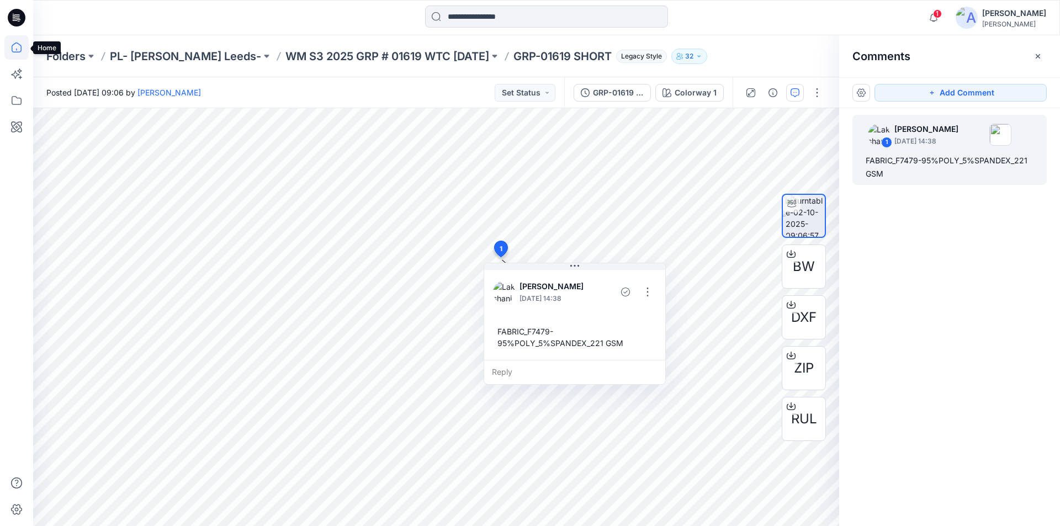
click at [16, 47] on icon at bounding box center [16, 47] width 24 height 24
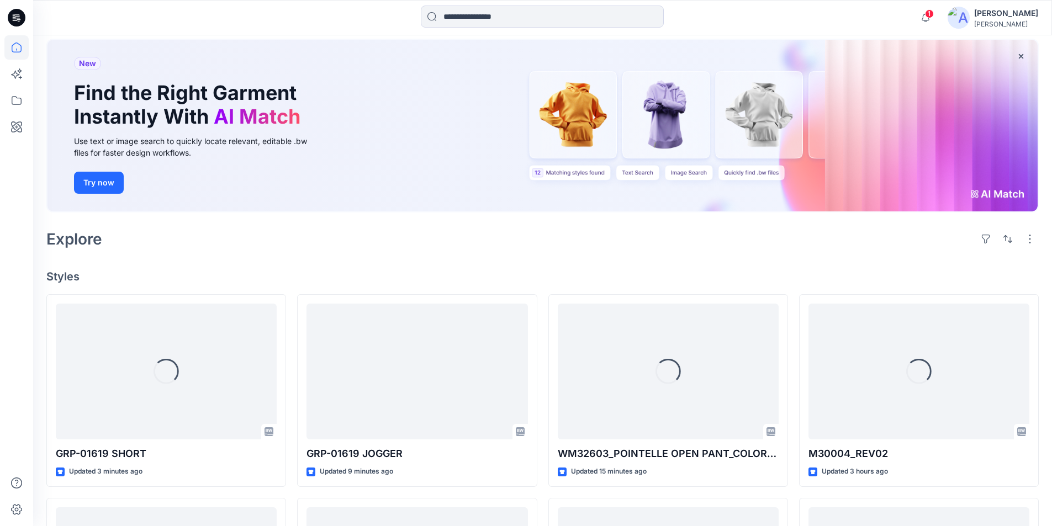
scroll to position [166, 0]
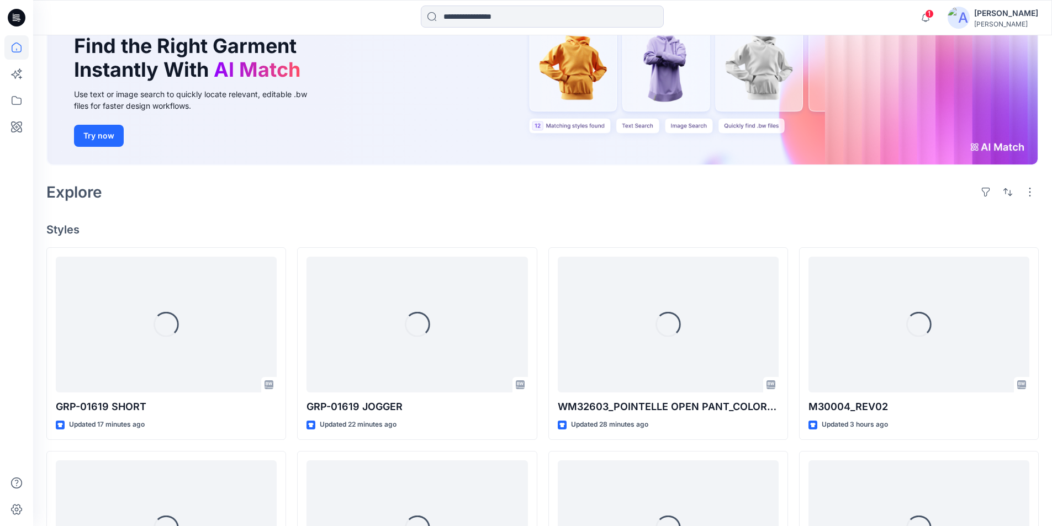
scroll to position [110, 0]
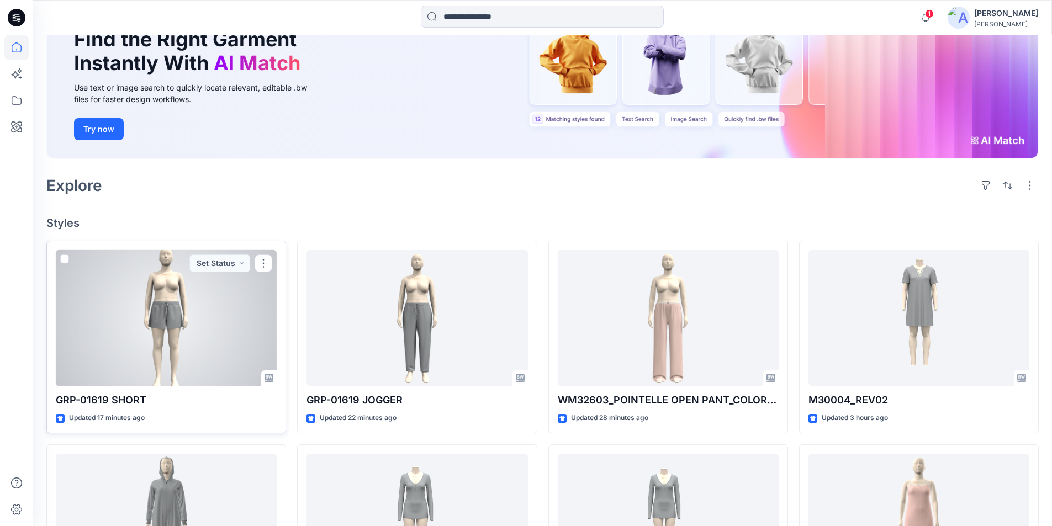
click at [189, 301] on div at bounding box center [166, 318] width 221 height 136
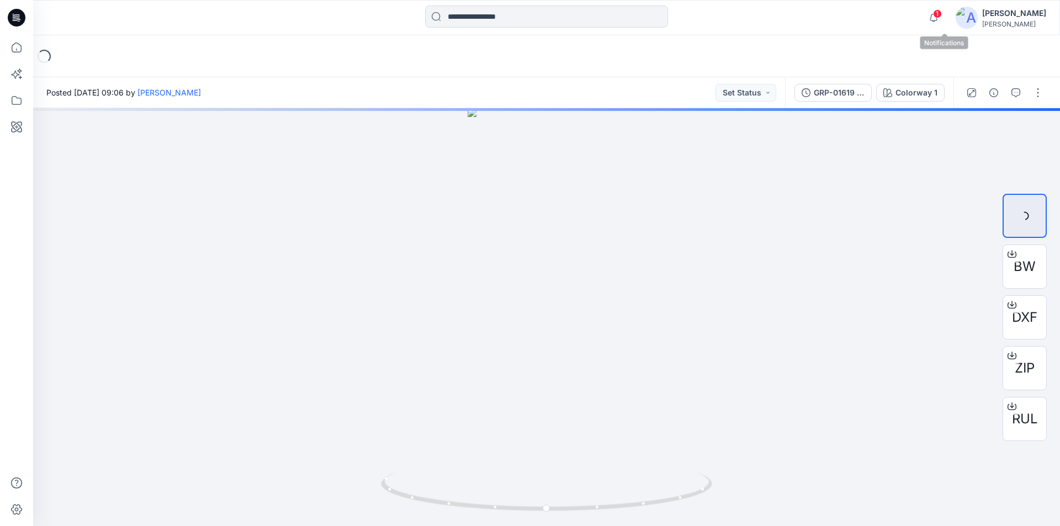
click at [942, 12] on span "1" at bounding box center [937, 13] width 9 height 9
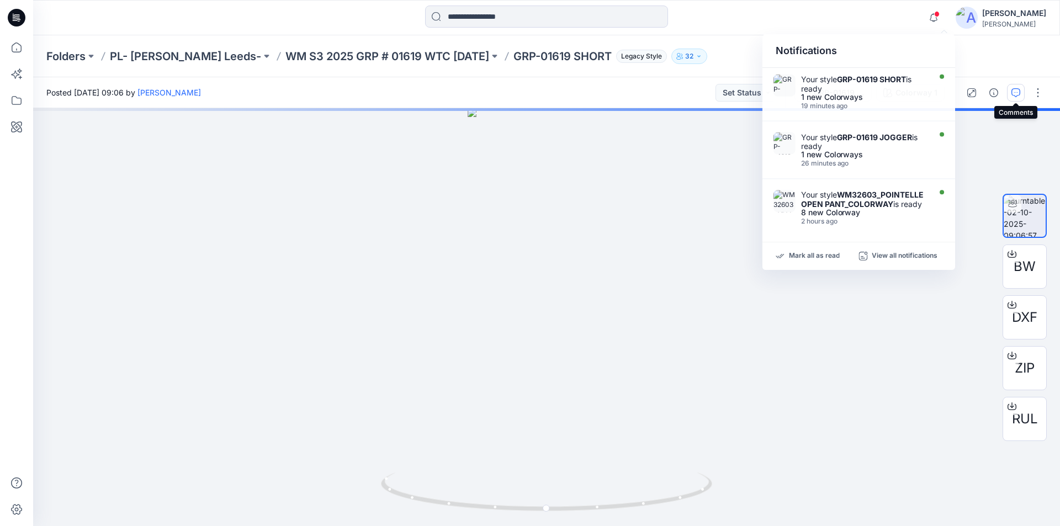
click at [1017, 89] on icon "button" at bounding box center [1015, 92] width 9 height 9
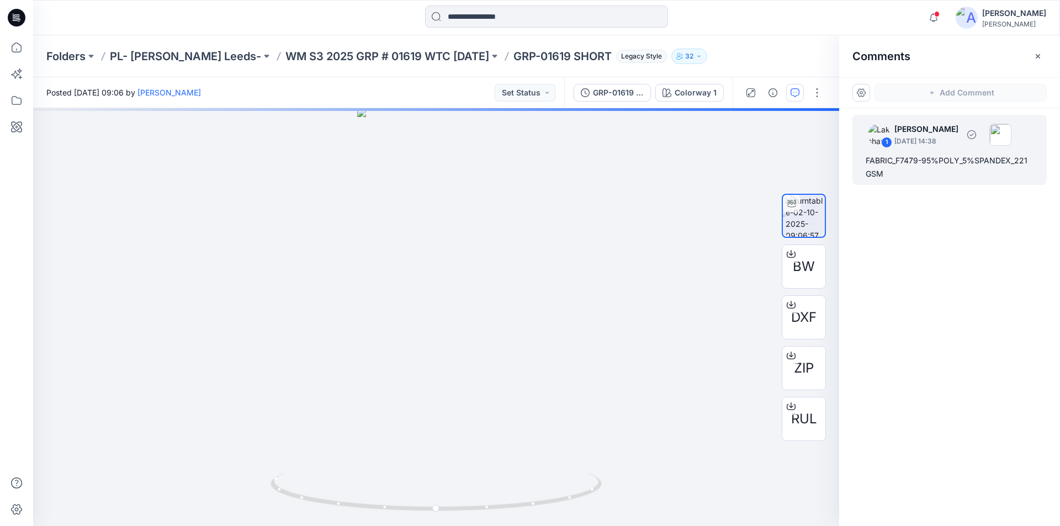
click at [970, 154] on div "FABRIC_F7479-95%POLY_5%SPANDEX_221 GSM" at bounding box center [949, 167] width 168 height 26
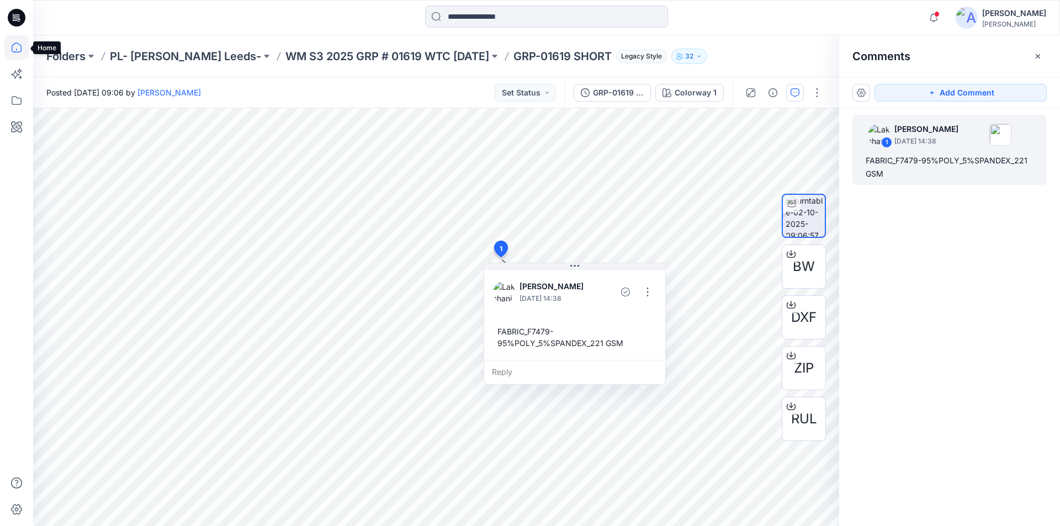
click at [18, 45] on icon at bounding box center [16, 47] width 24 height 24
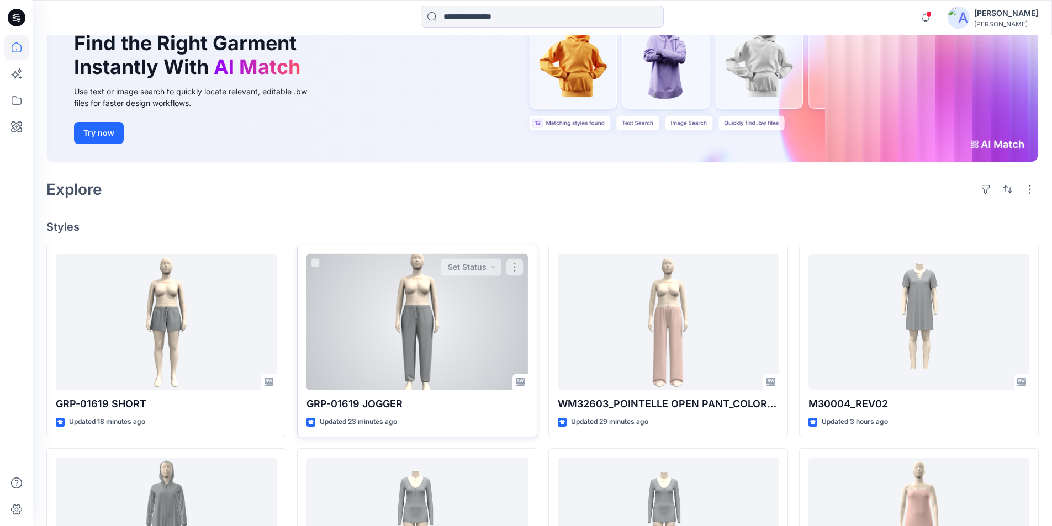
scroll to position [110, 0]
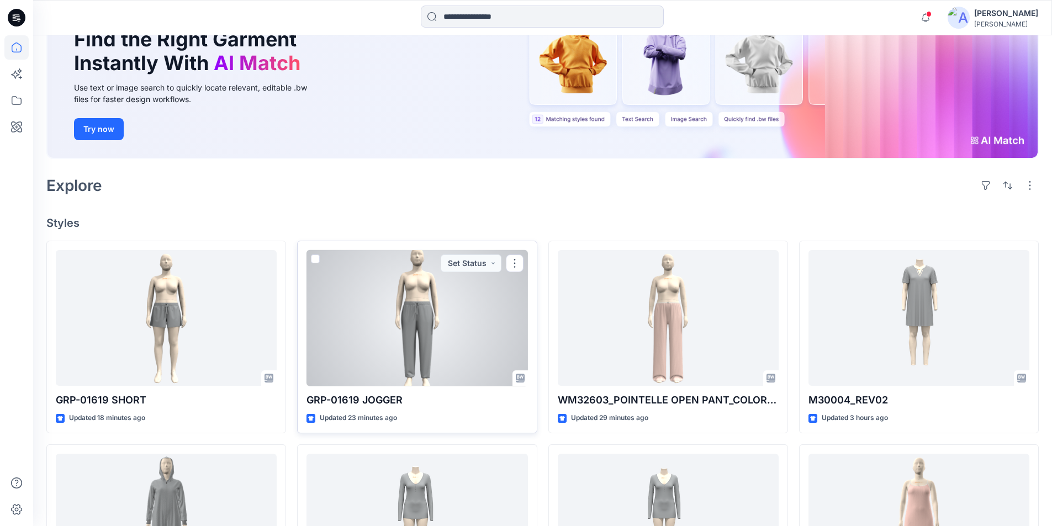
click at [399, 344] on div at bounding box center [416, 318] width 221 height 136
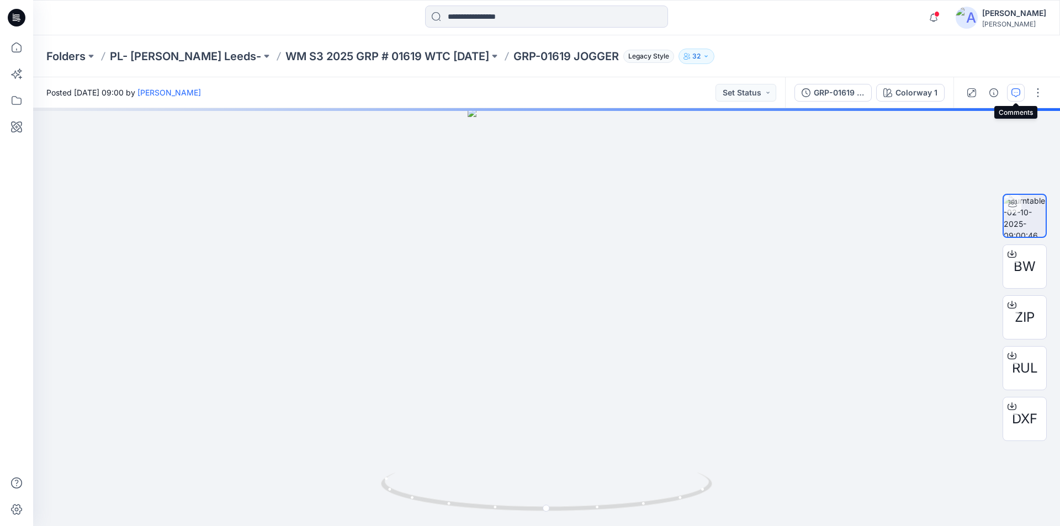
click at [1017, 92] on icon "button" at bounding box center [1015, 92] width 9 height 9
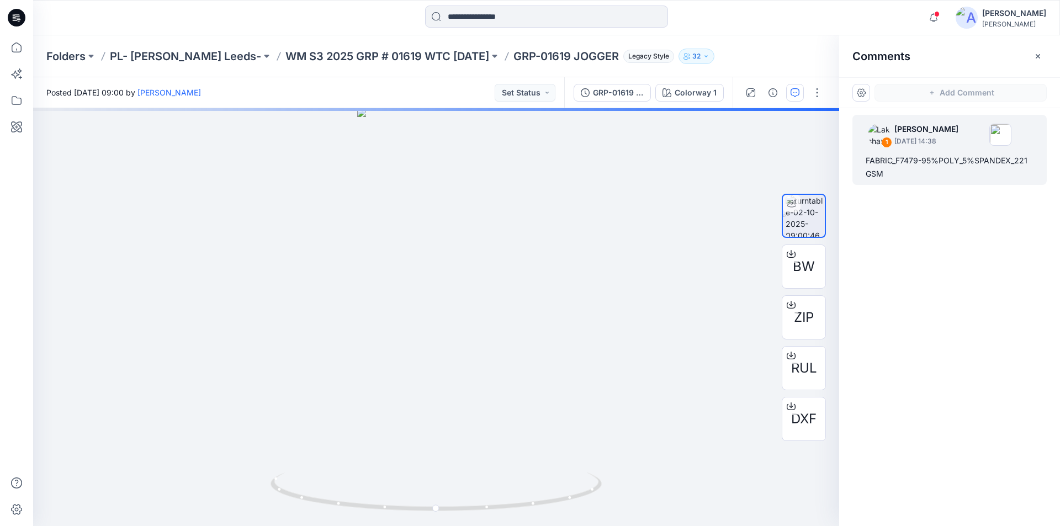
click at [941, 181] on div "1 Lakshani Silva October 02, 2025 14:38 FABRIC_F7479-95%POLY_5%SPANDEX_221 GSM" at bounding box center [949, 150] width 194 height 70
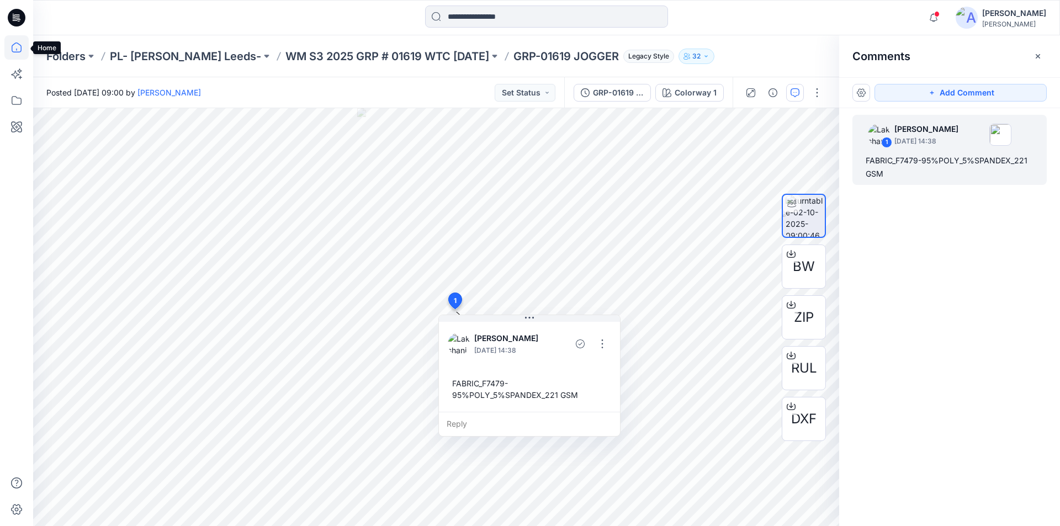
click at [11, 45] on icon at bounding box center [16, 47] width 24 height 24
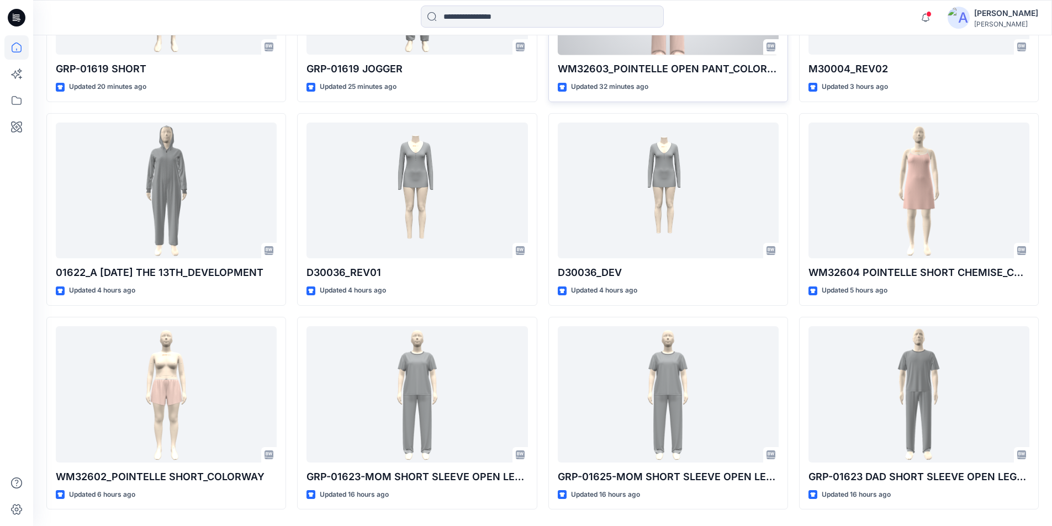
scroll to position [276, 0]
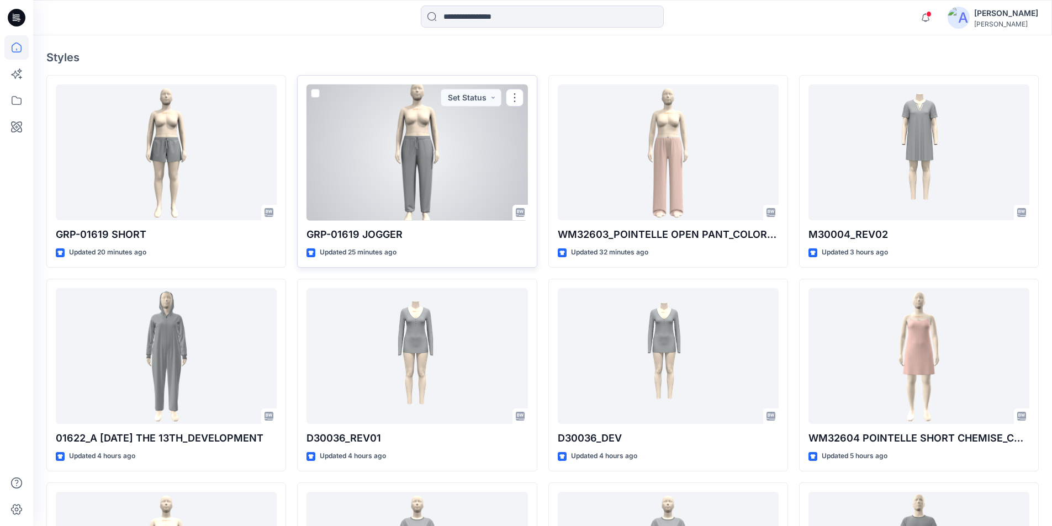
click at [458, 159] on div at bounding box center [416, 152] width 221 height 136
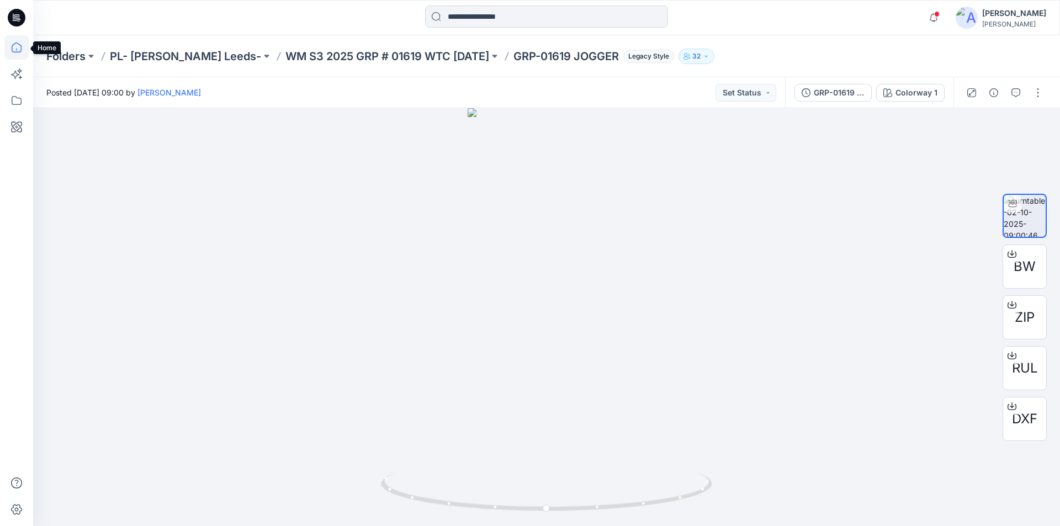
click at [15, 46] on icon at bounding box center [16, 47] width 24 height 24
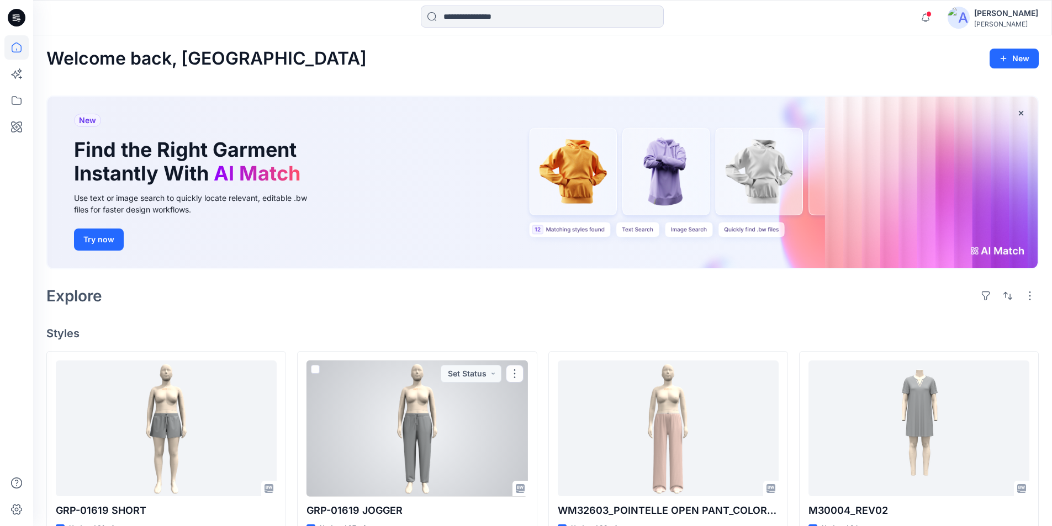
scroll to position [221, 0]
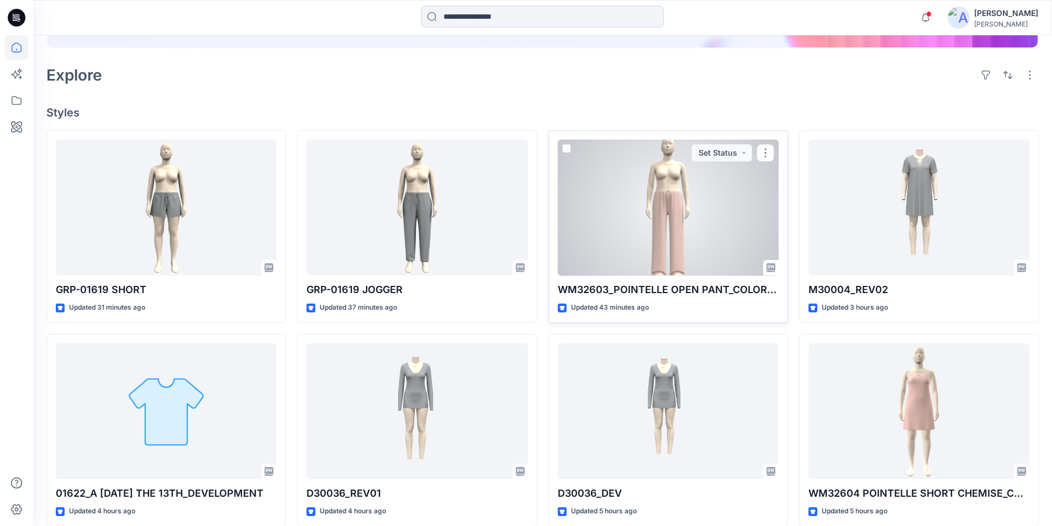
click at [624, 215] on div at bounding box center [667, 208] width 221 height 136
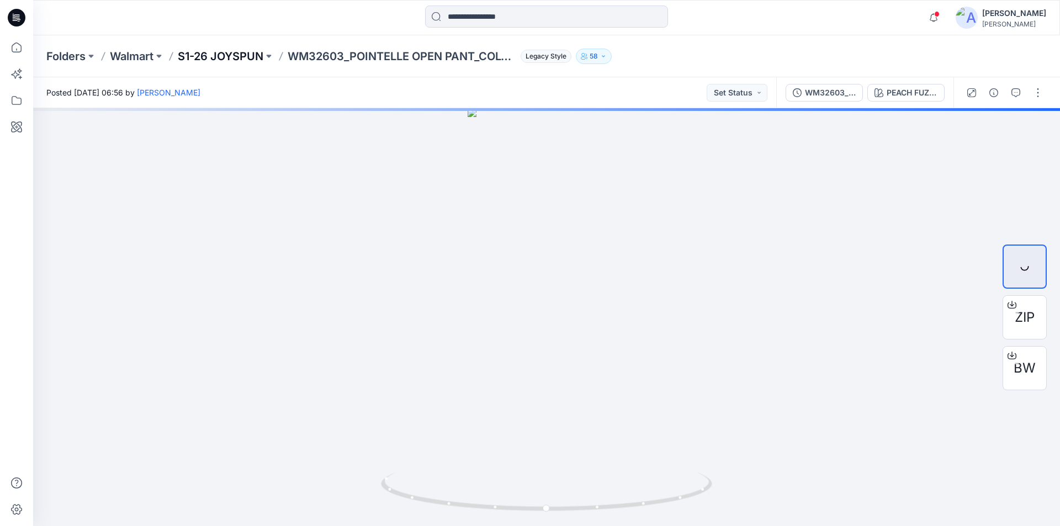
click at [229, 59] on p "S1-26 JOYSPUN" at bounding box center [221, 56] width 86 height 15
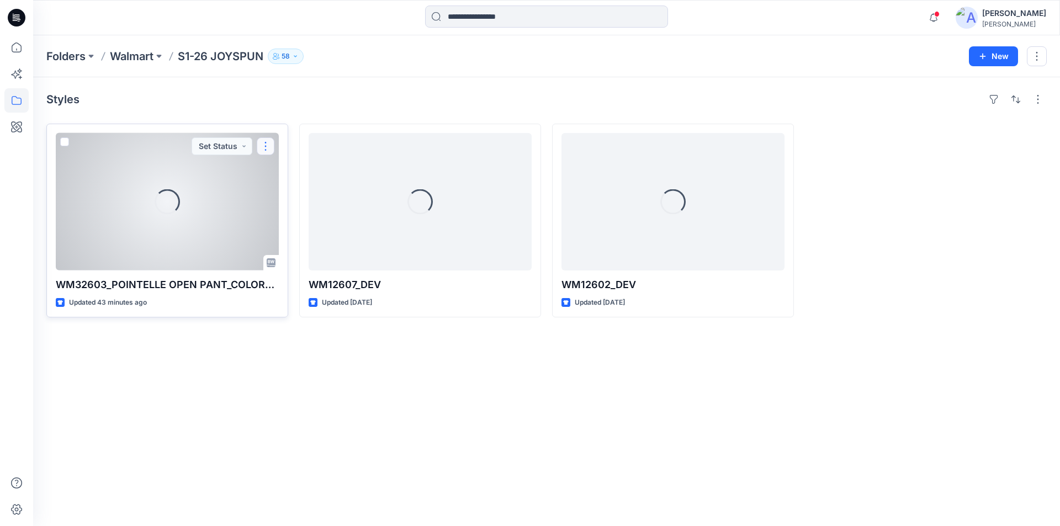
click at [263, 144] on button "button" at bounding box center [266, 146] width 18 height 18
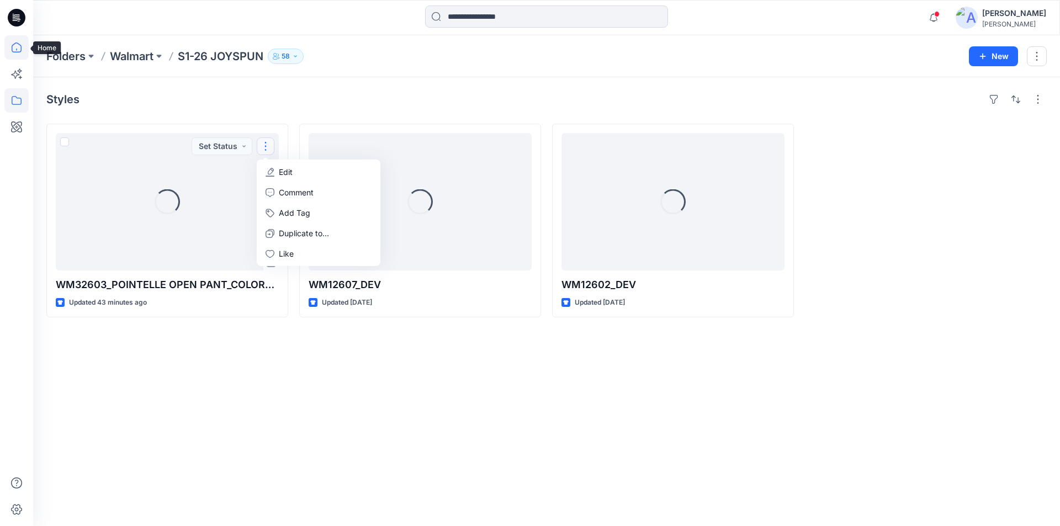
click at [14, 47] on icon at bounding box center [16, 47] width 24 height 24
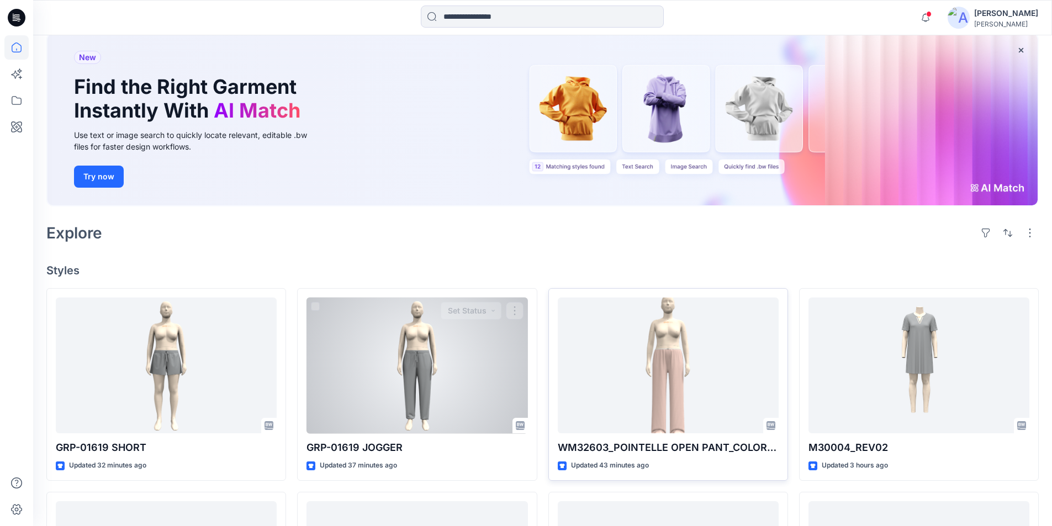
scroll to position [166, 0]
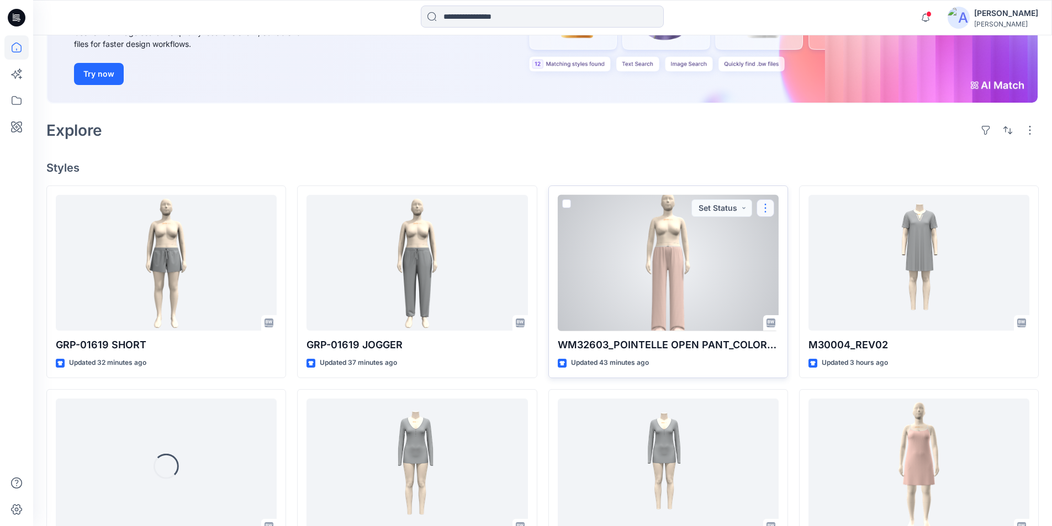
click at [764, 209] on button "button" at bounding box center [765, 208] width 18 height 18
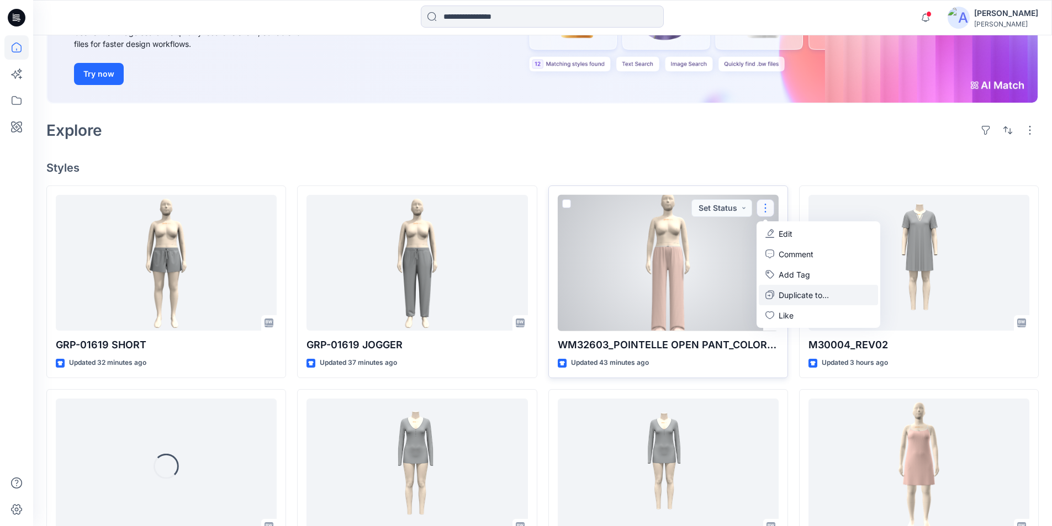
click at [794, 295] on p "Duplicate to..." at bounding box center [803, 295] width 50 height 12
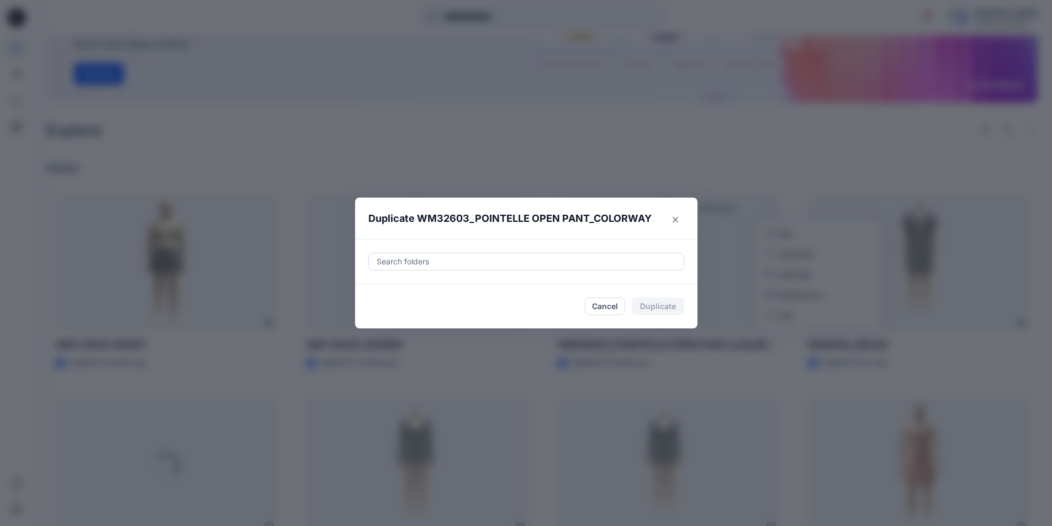
click at [406, 263] on div at bounding box center [525, 261] width 301 height 13
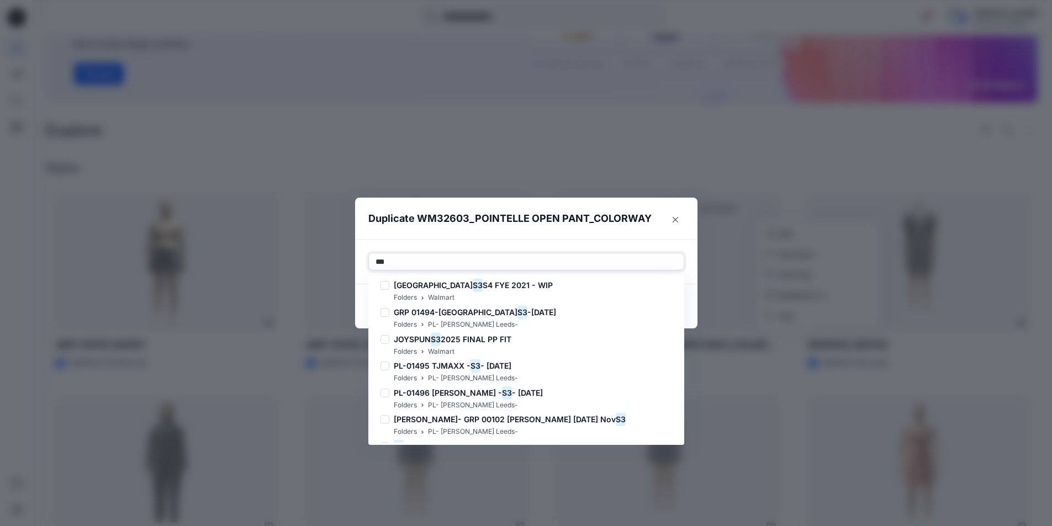
scroll to position [0, 0]
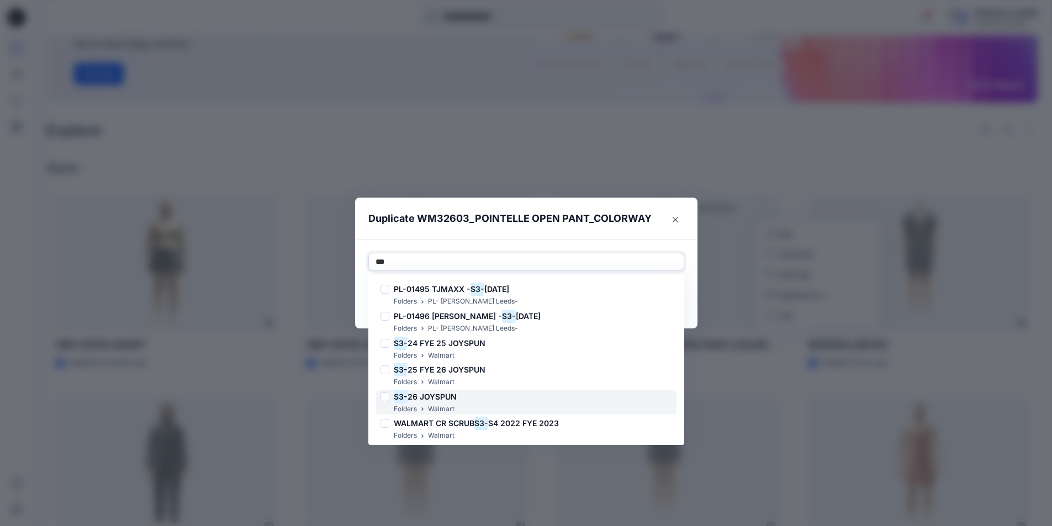
click at [445, 399] on span "26 JOYSPUN" at bounding box center [431, 396] width 49 height 9
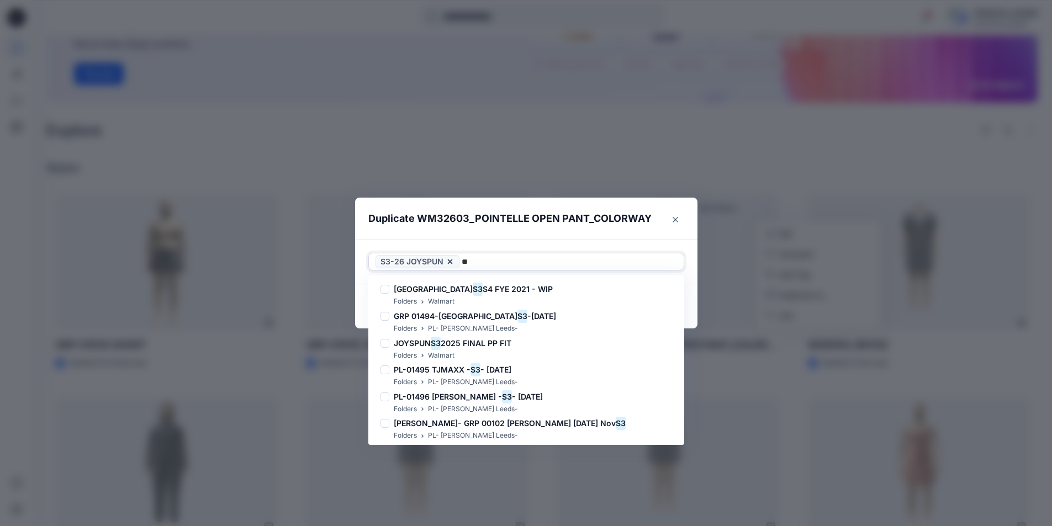
type input "*"
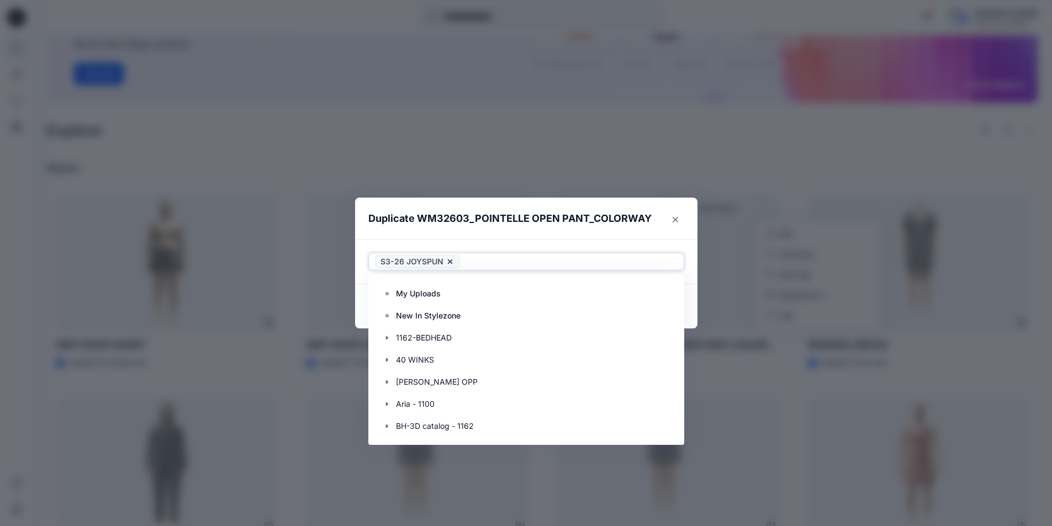
click at [572, 102] on div "Duplicate WM32603_POINTELLE OPEN PANT_COLORWAY Use Up and Down to choose option…" at bounding box center [526, 263] width 1052 height 526
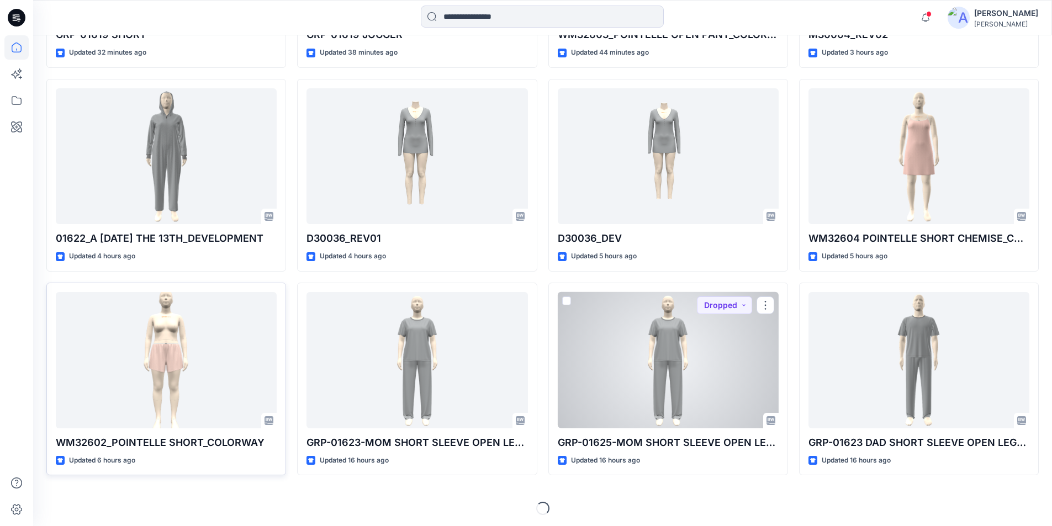
scroll to position [478, 0]
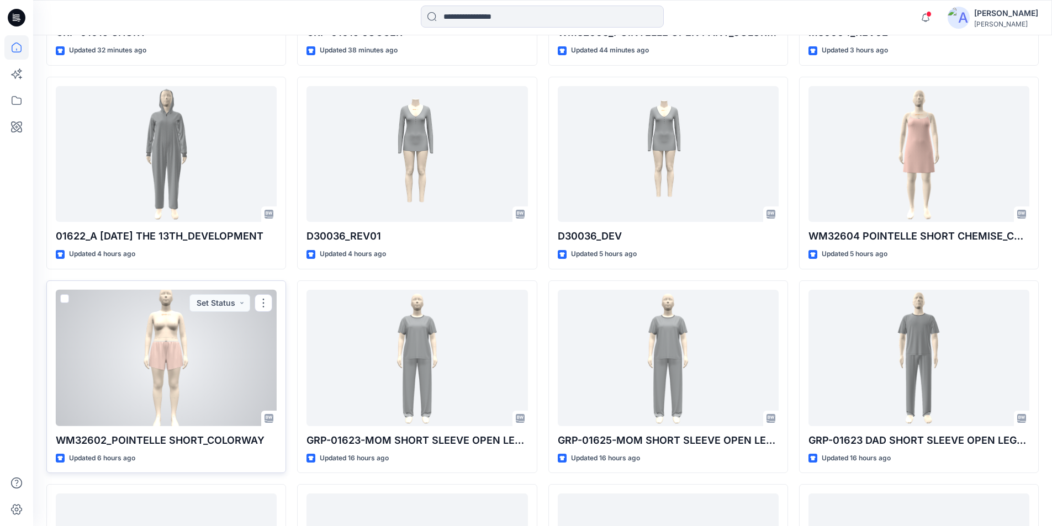
click at [184, 385] on div at bounding box center [166, 358] width 221 height 136
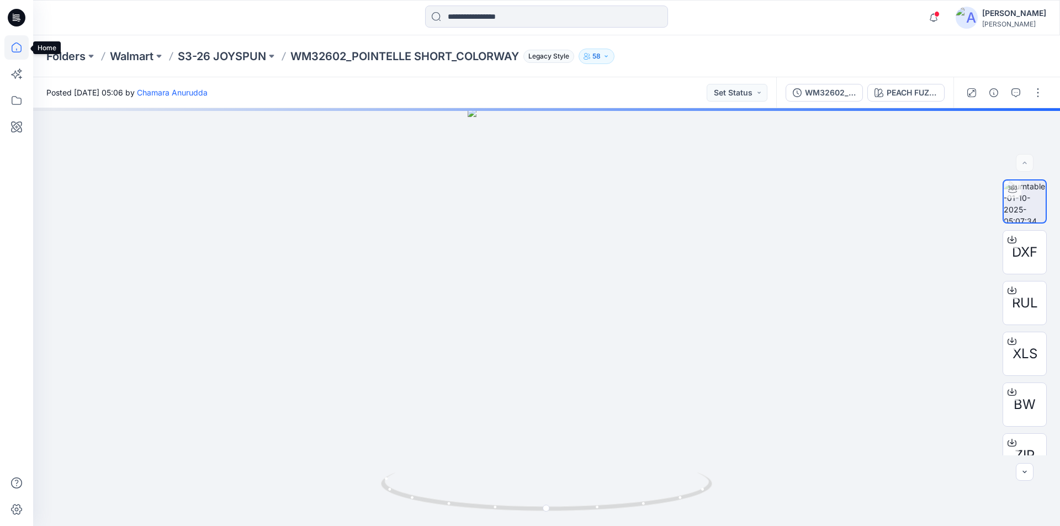
click at [18, 52] on icon at bounding box center [17, 48] width 10 height 10
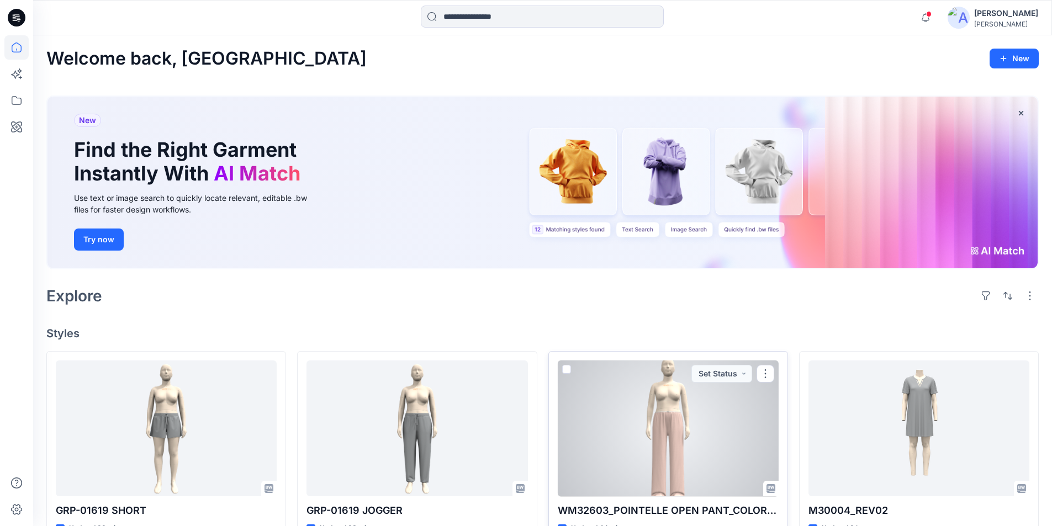
click at [647, 429] on div at bounding box center [667, 428] width 221 height 136
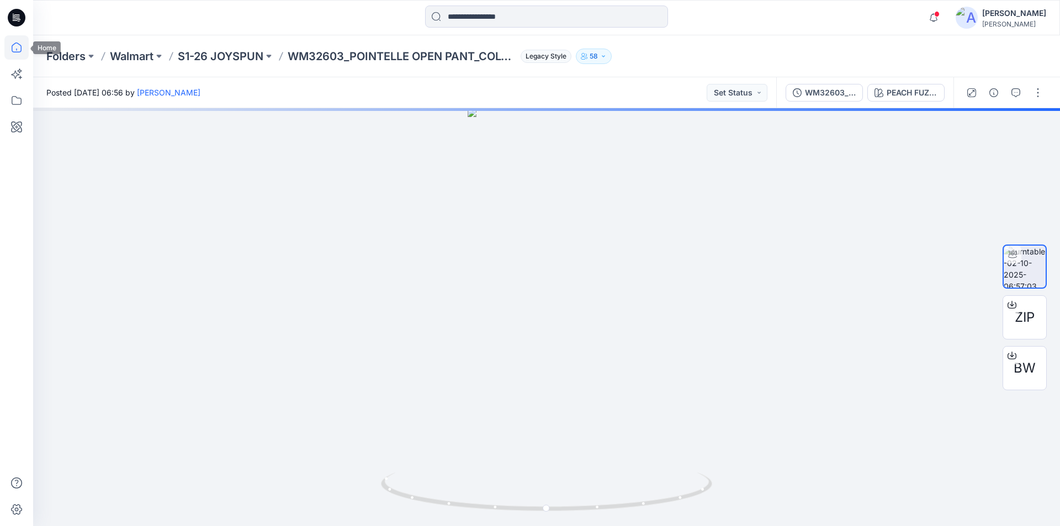
click at [13, 43] on icon at bounding box center [16, 47] width 24 height 24
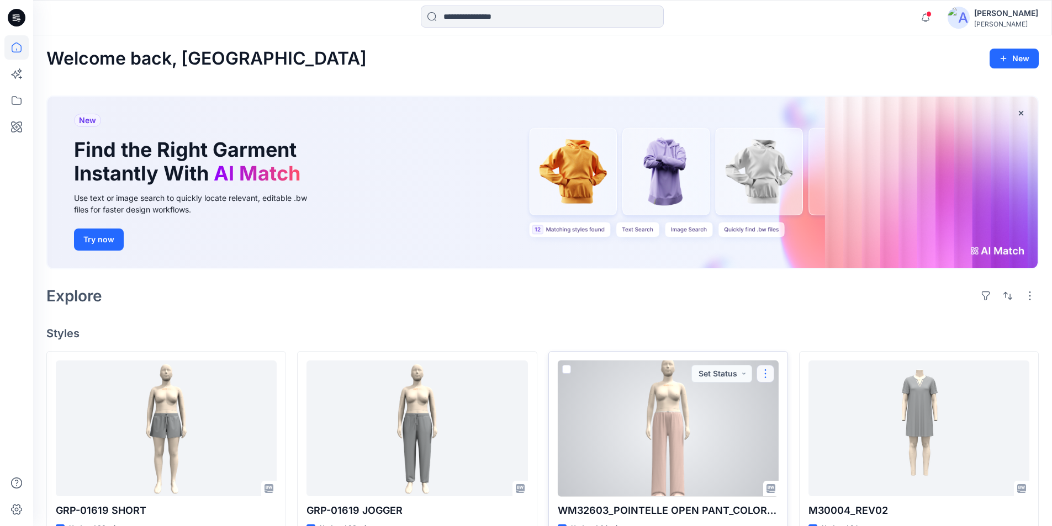
click at [763, 371] on button "button" at bounding box center [765, 374] width 18 height 18
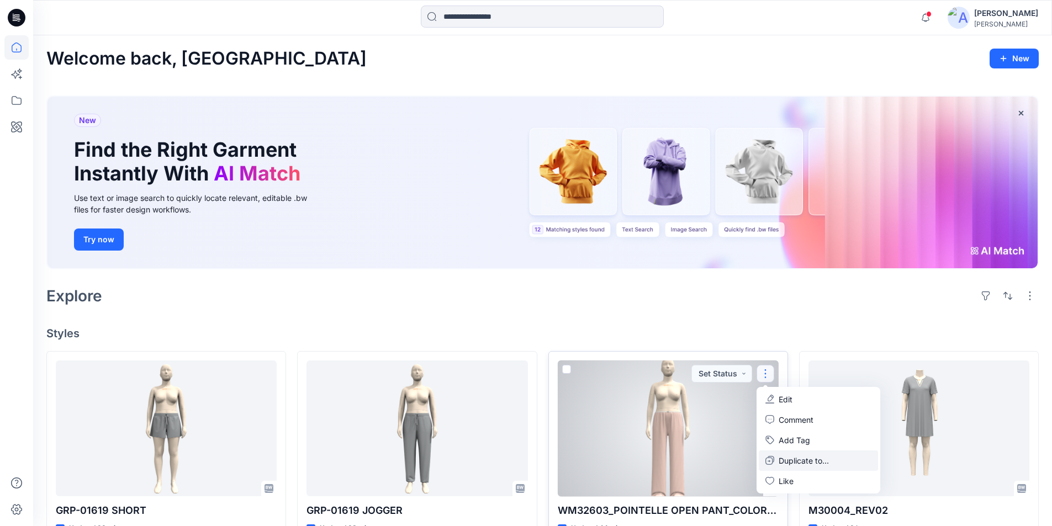
click at [799, 462] on p "Duplicate to..." at bounding box center [803, 461] width 50 height 12
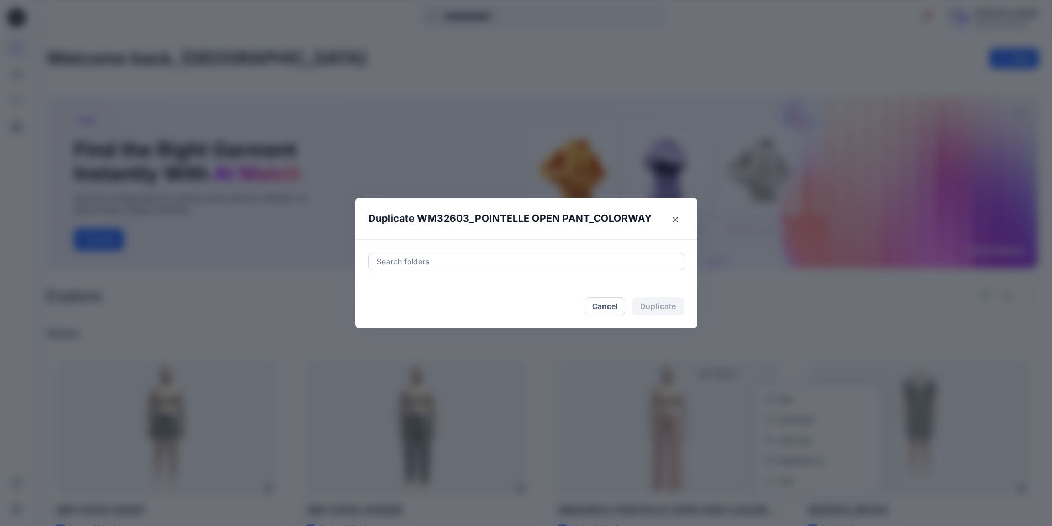
click at [438, 265] on div at bounding box center [525, 261] width 301 height 13
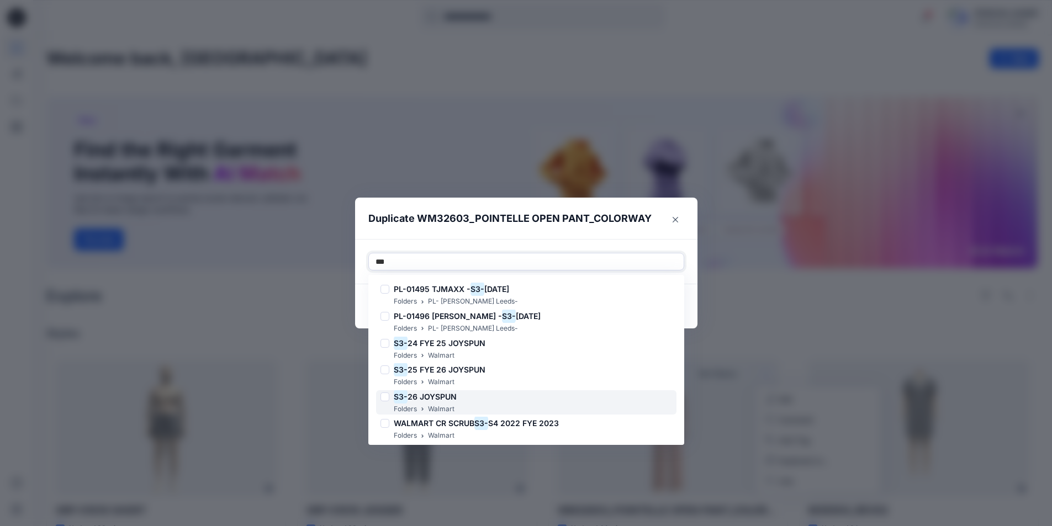
click at [389, 400] on div at bounding box center [384, 396] width 9 height 9
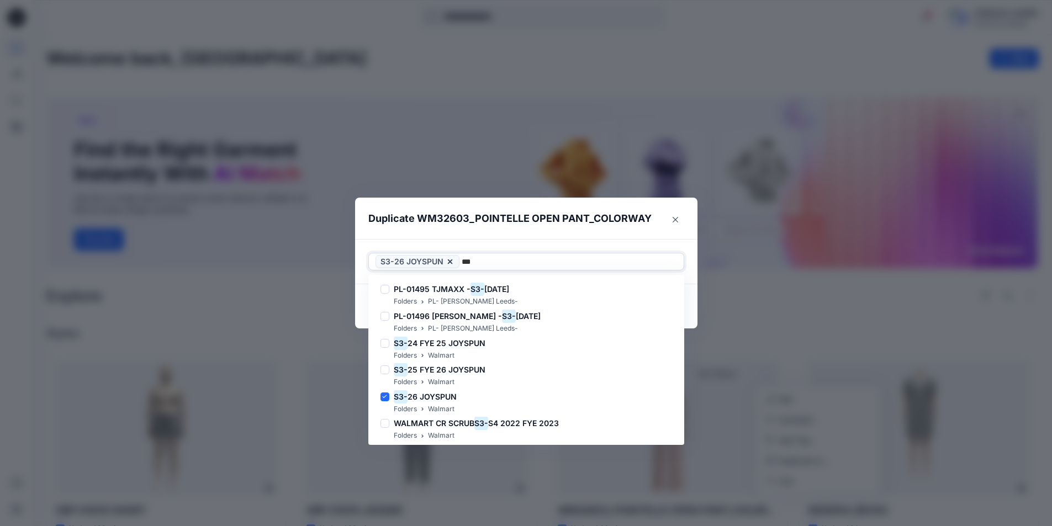
type input "***"
click at [521, 242] on div "Use Up and Down to choose options, press Enter to select the currently focused …" at bounding box center [526, 261] width 342 height 45
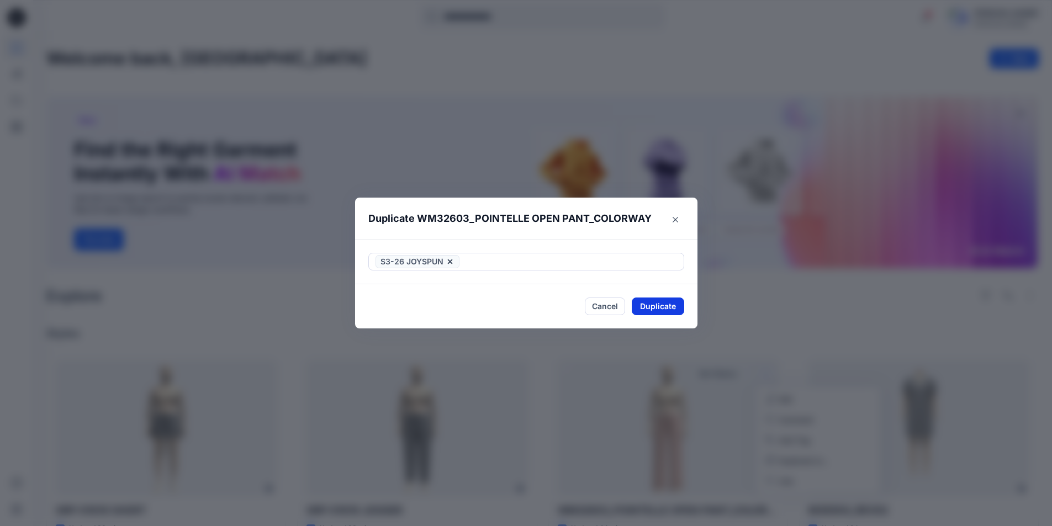
click at [666, 305] on button "Duplicate" at bounding box center [657, 307] width 52 height 18
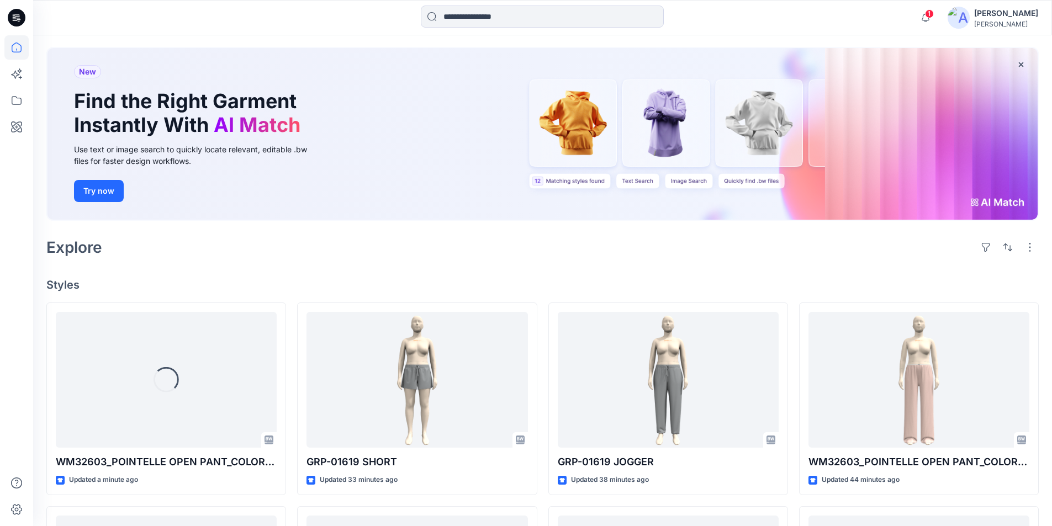
scroll to position [110, 0]
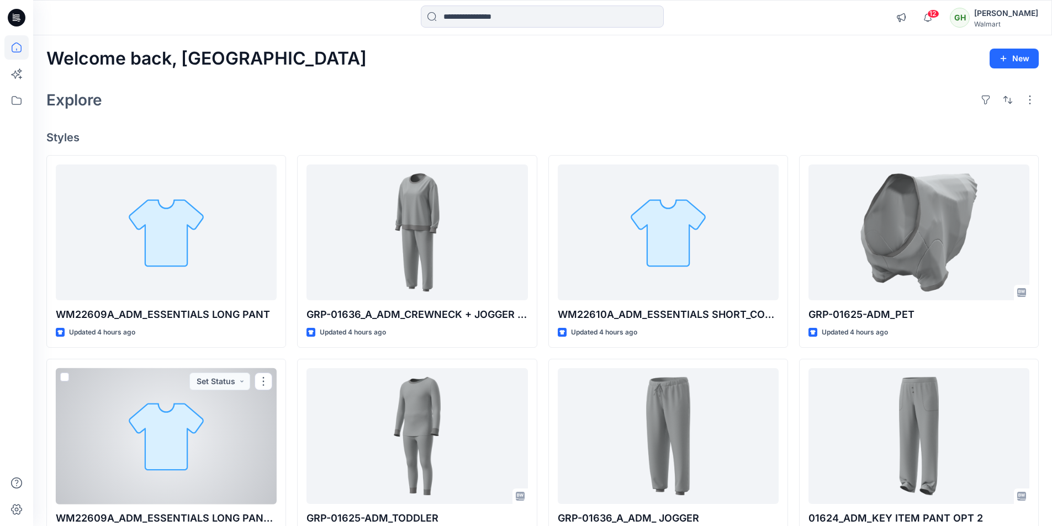
scroll to position [221, 0]
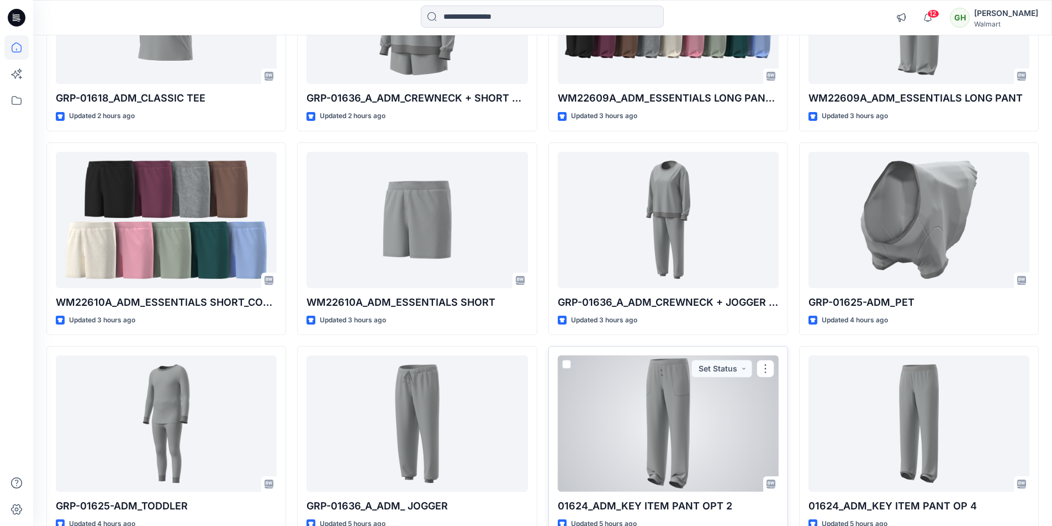
scroll to position [401, 0]
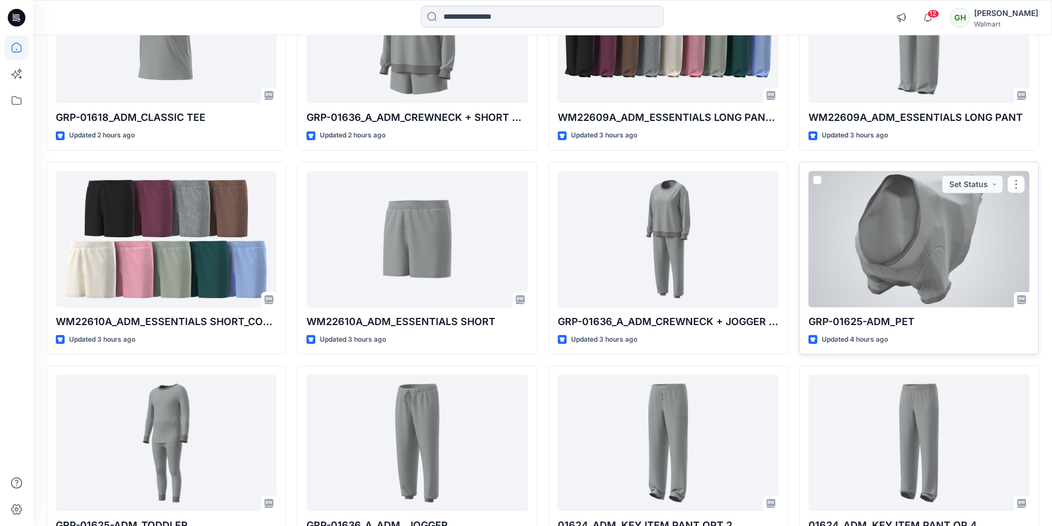
click at [896, 247] on div at bounding box center [918, 239] width 221 height 136
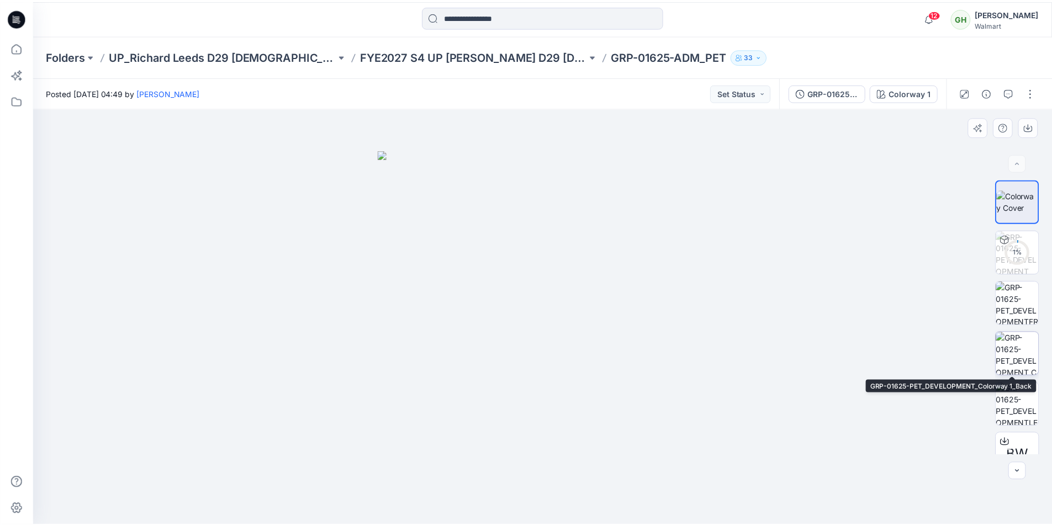
scroll to position [22, 0]
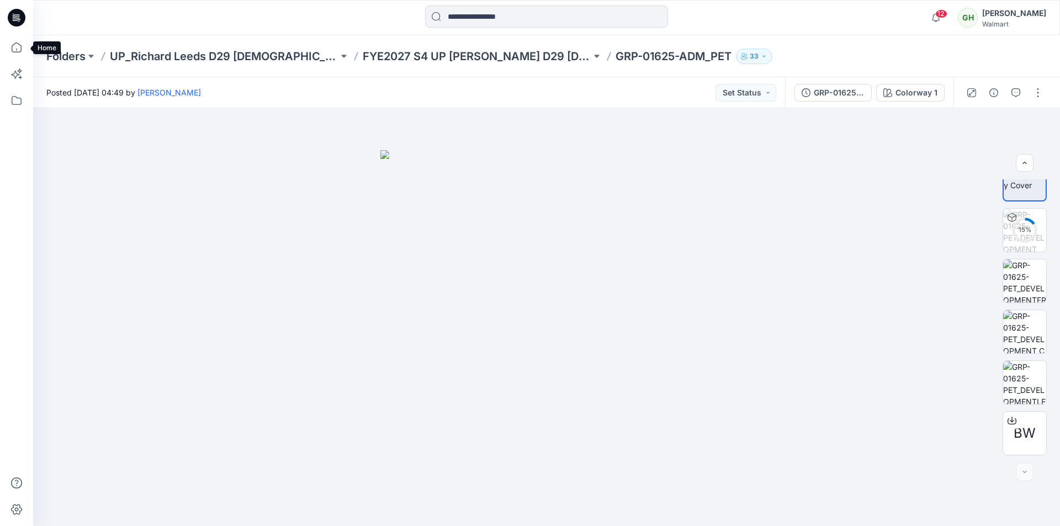
click at [18, 51] on icon at bounding box center [16, 47] width 24 height 24
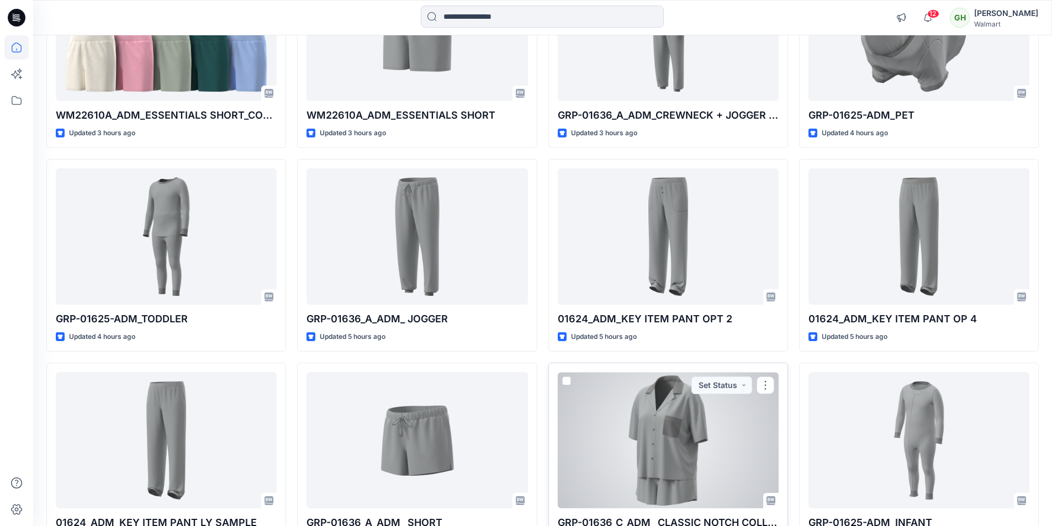
scroll to position [662, 0]
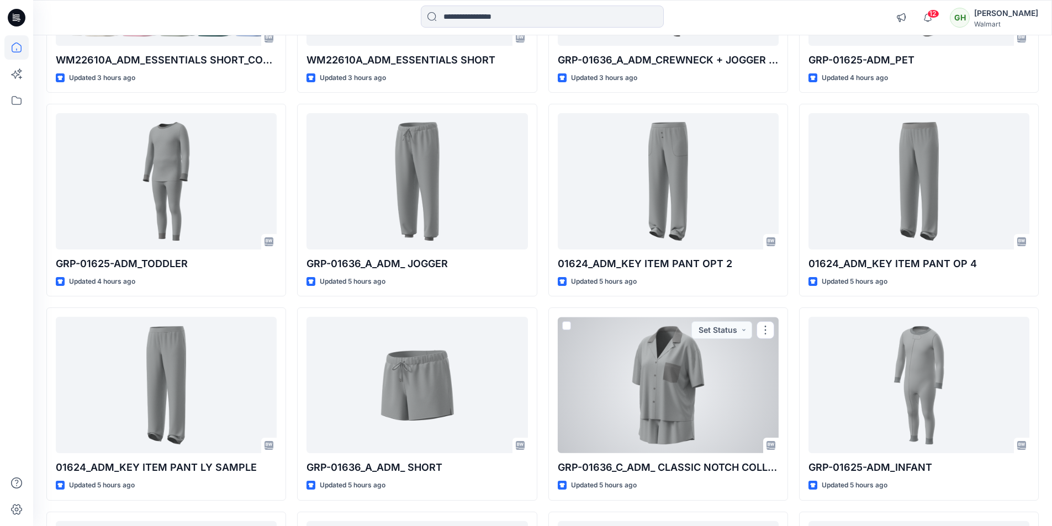
click at [660, 401] on div at bounding box center [667, 385] width 221 height 136
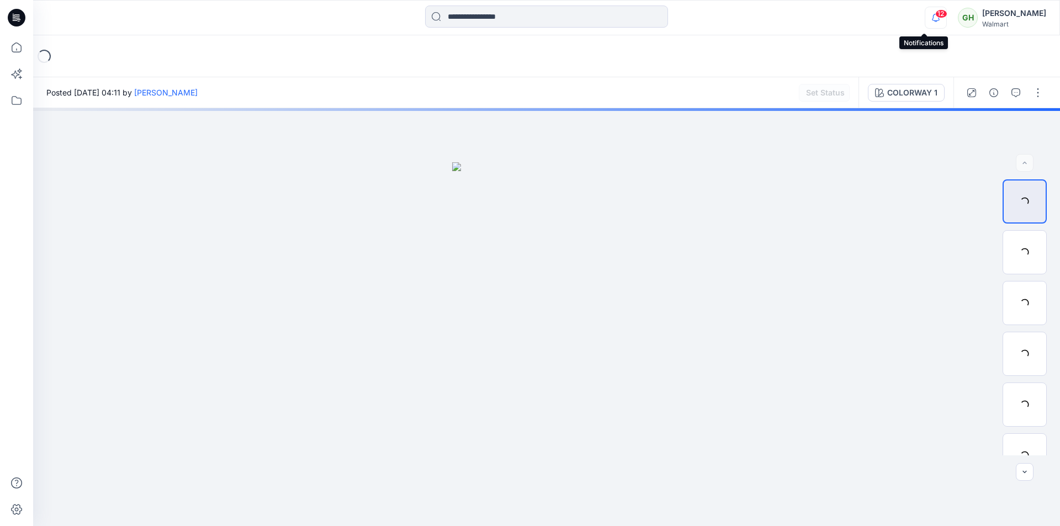
click at [932, 18] on icon "button" at bounding box center [936, 17] width 8 height 7
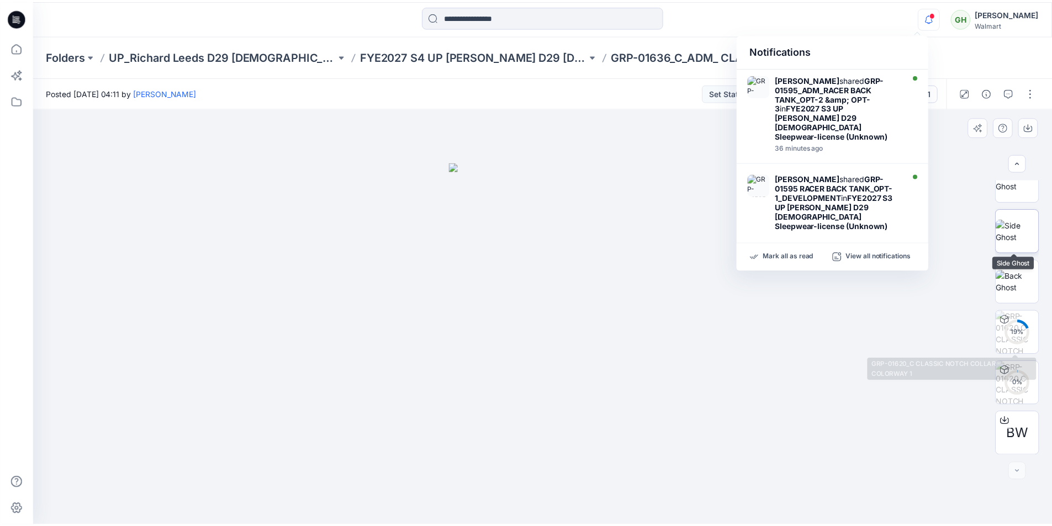
scroll to position [327, 0]
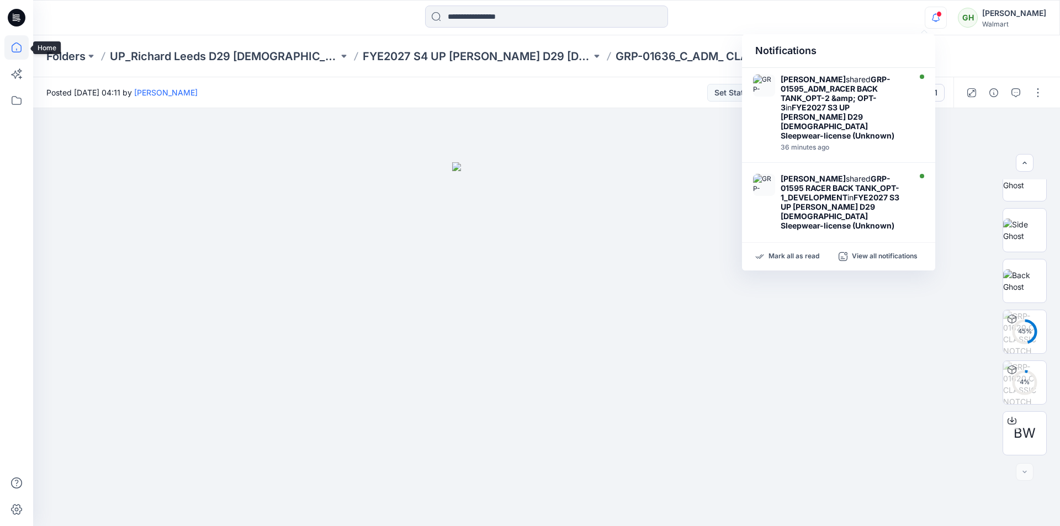
click at [13, 50] on icon at bounding box center [16, 47] width 24 height 24
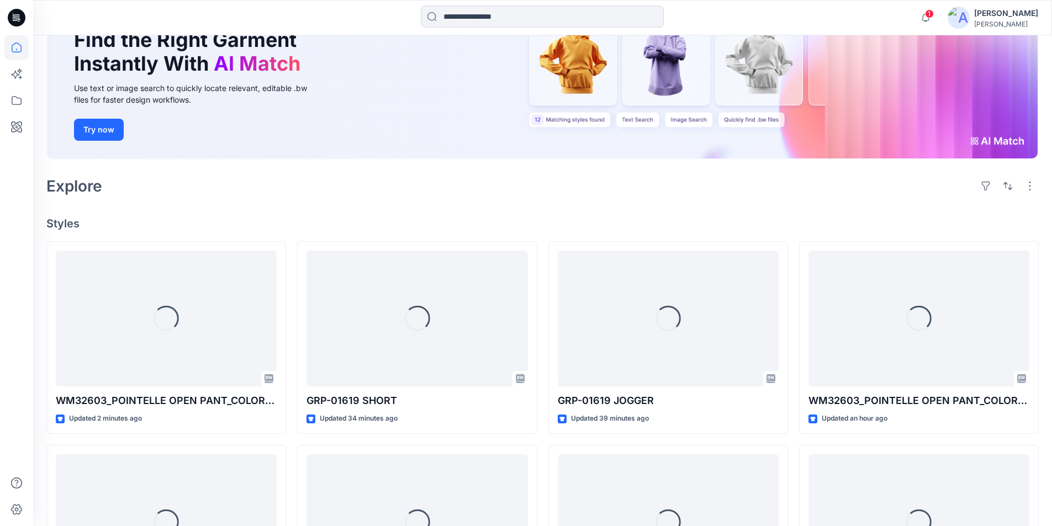
scroll to position [110, 0]
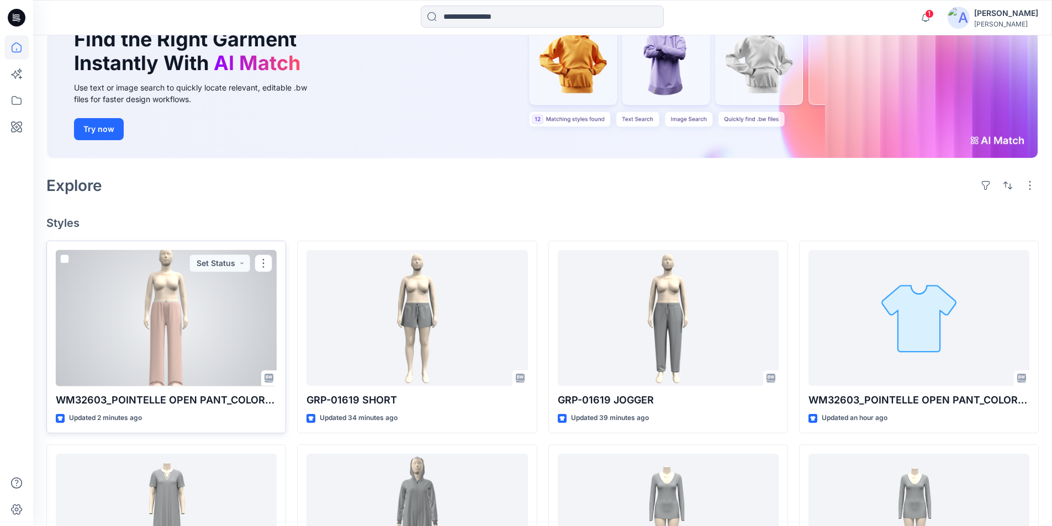
click at [115, 346] on div at bounding box center [166, 318] width 221 height 136
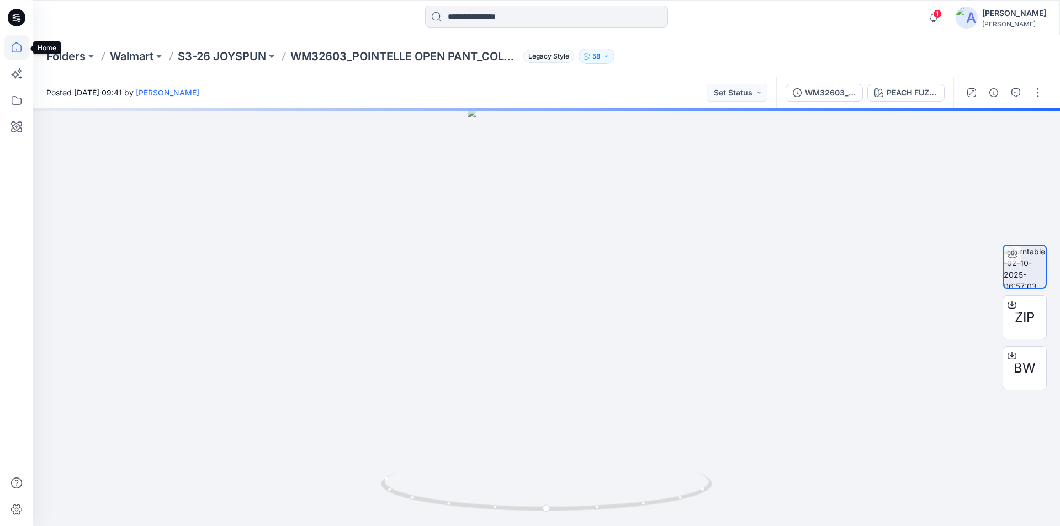
click at [16, 50] on icon at bounding box center [16, 47] width 24 height 24
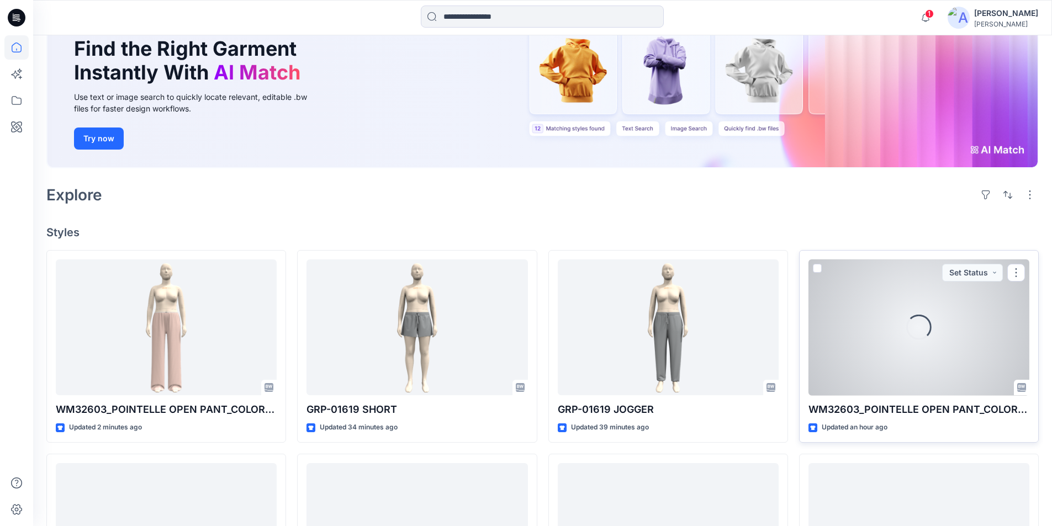
scroll to position [110, 0]
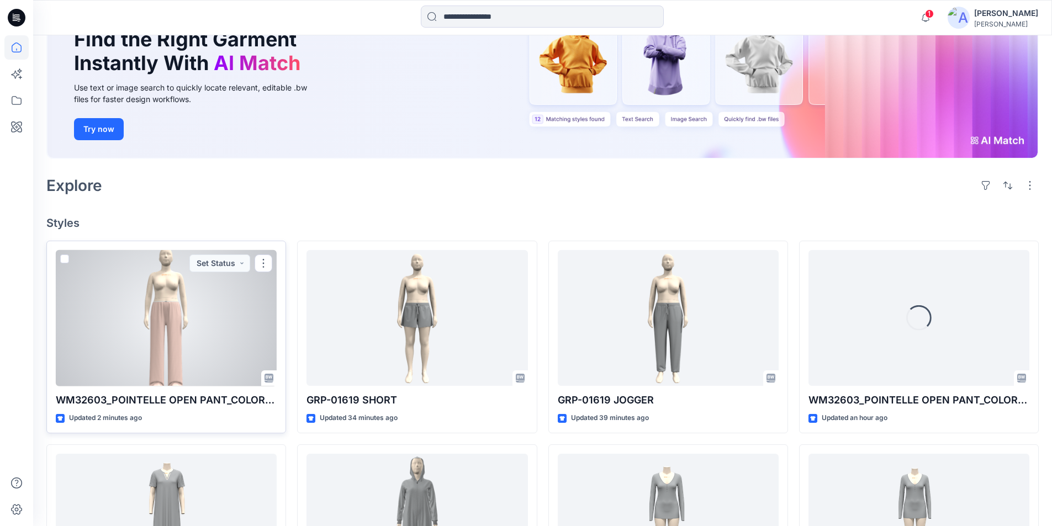
click at [183, 338] on div at bounding box center [166, 318] width 221 height 136
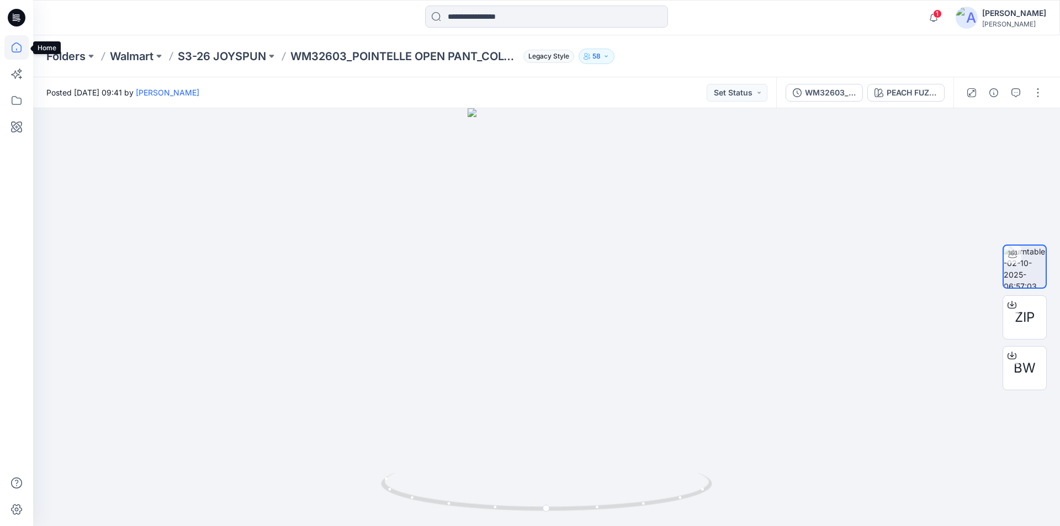
click at [13, 45] on icon at bounding box center [17, 48] width 10 height 10
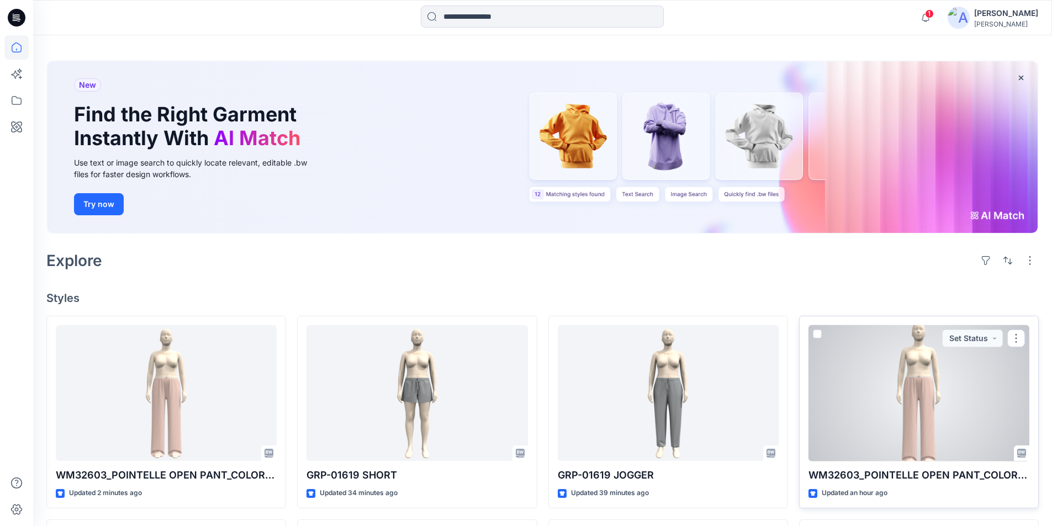
scroll to position [55, 0]
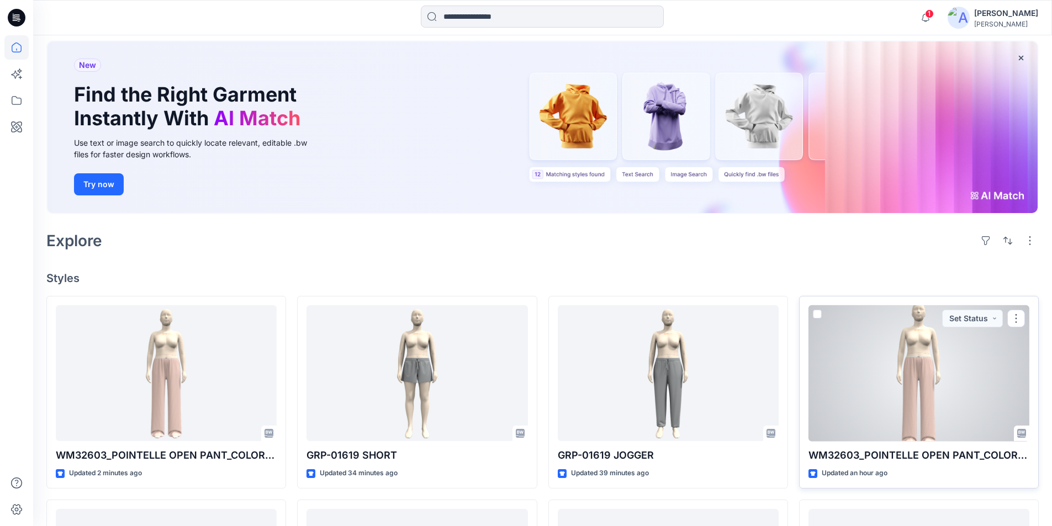
click at [949, 378] on div at bounding box center [918, 373] width 221 height 136
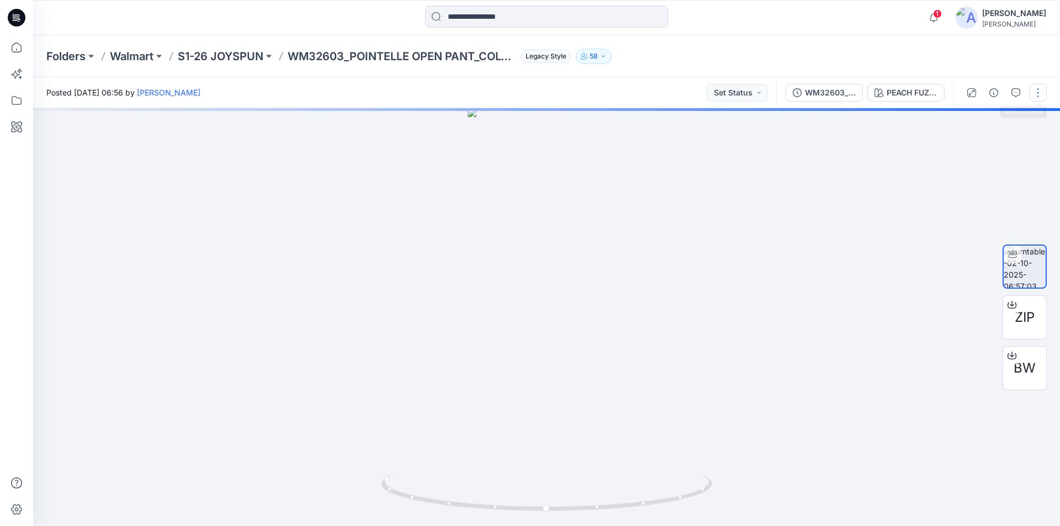
click at [1038, 91] on button "button" at bounding box center [1038, 93] width 18 height 18
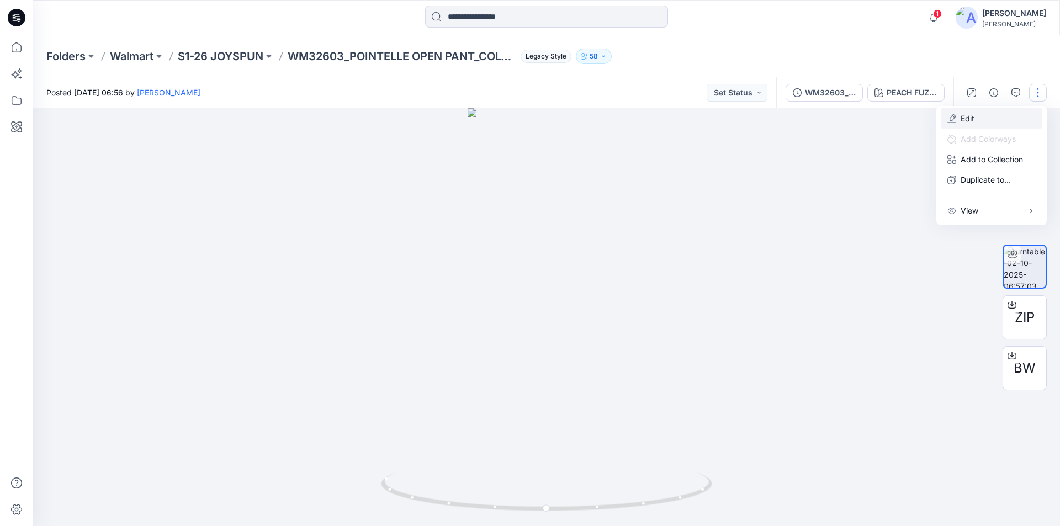
click at [982, 119] on button "Edit" at bounding box center [992, 118] width 102 height 20
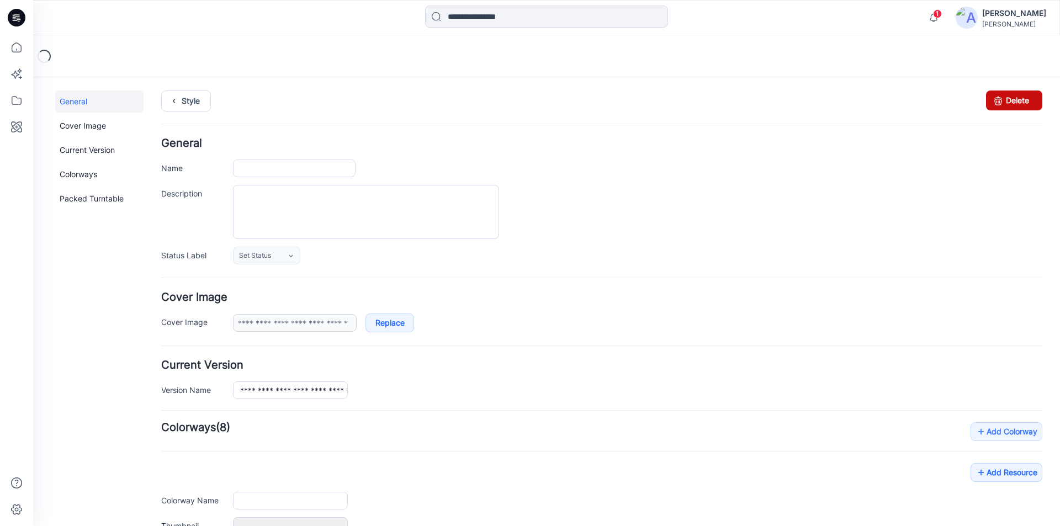
type input "**********"
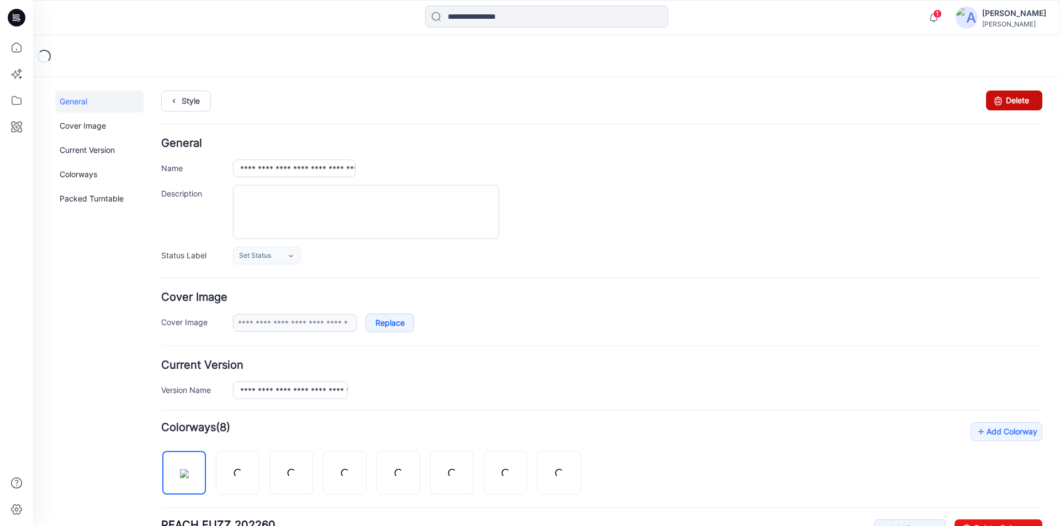
click at [1012, 104] on link "Delete" at bounding box center [1014, 101] width 56 height 20
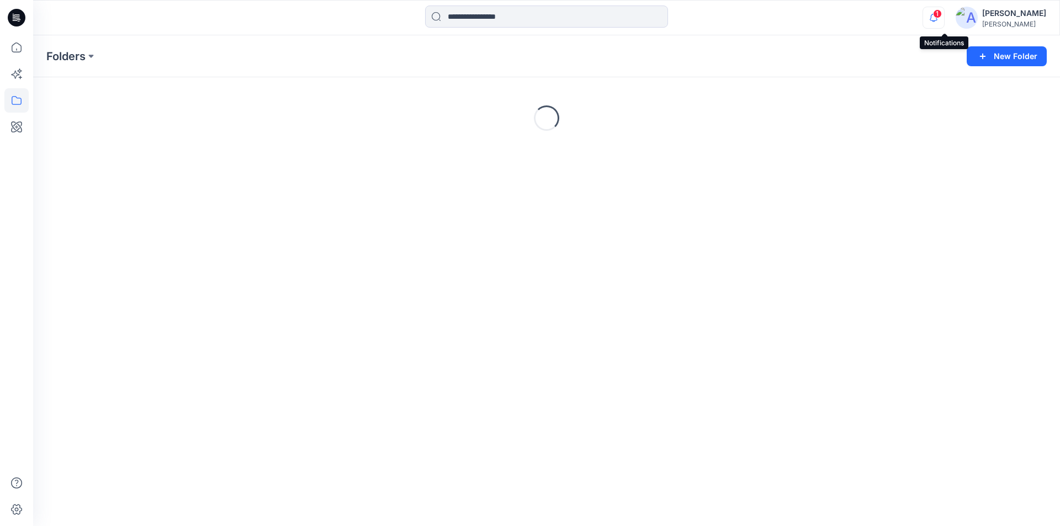
click at [939, 17] on icon "button" at bounding box center [933, 18] width 21 height 22
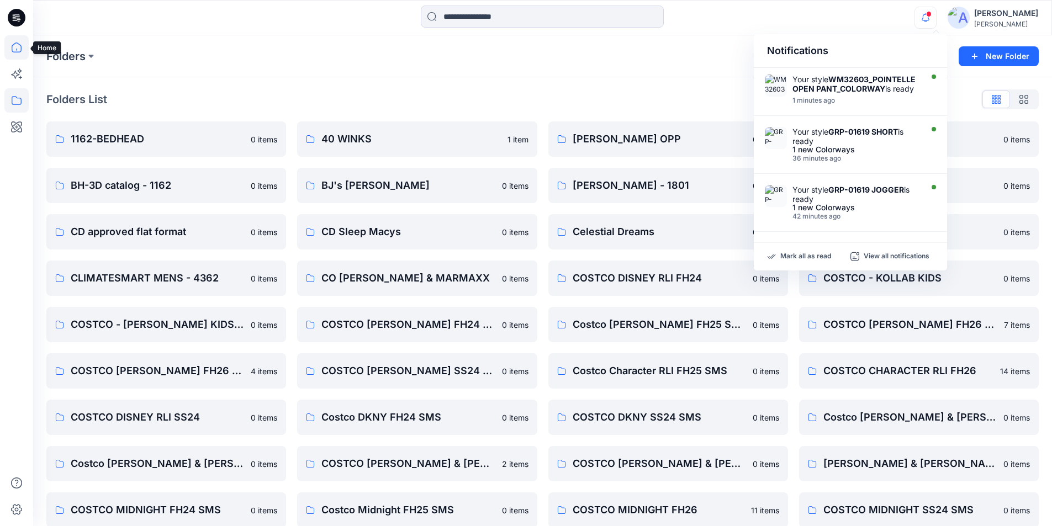
click at [18, 46] on icon at bounding box center [16, 47] width 24 height 24
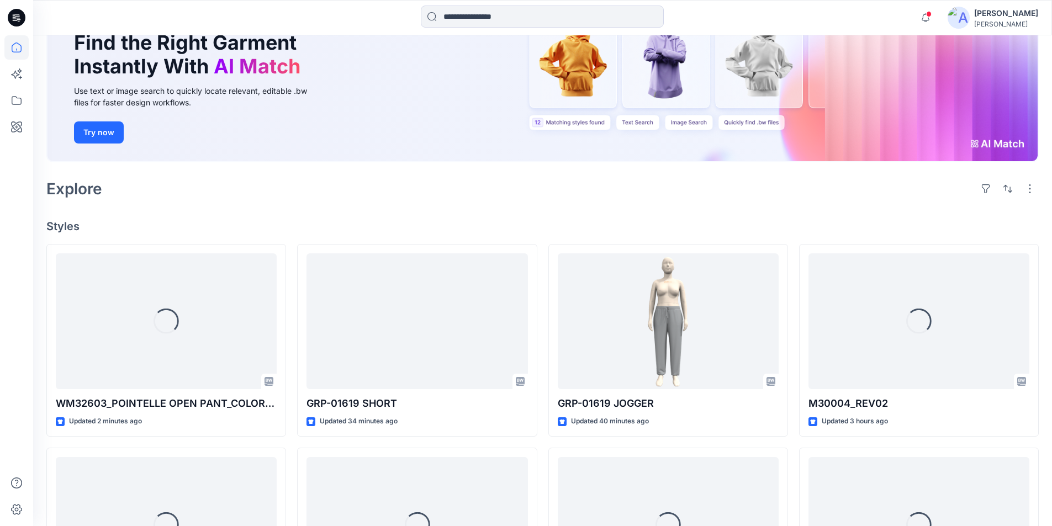
scroll to position [110, 0]
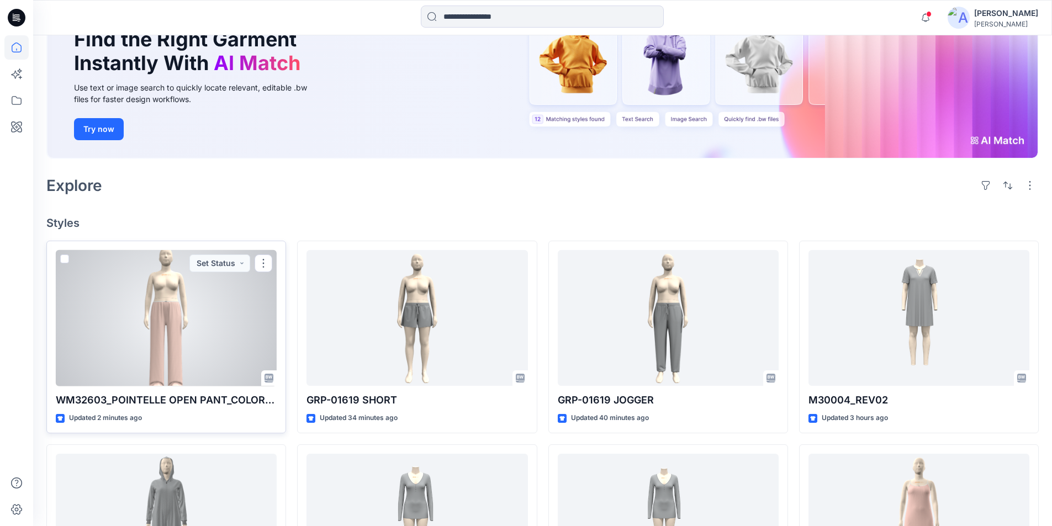
click at [163, 354] on div at bounding box center [166, 318] width 221 height 136
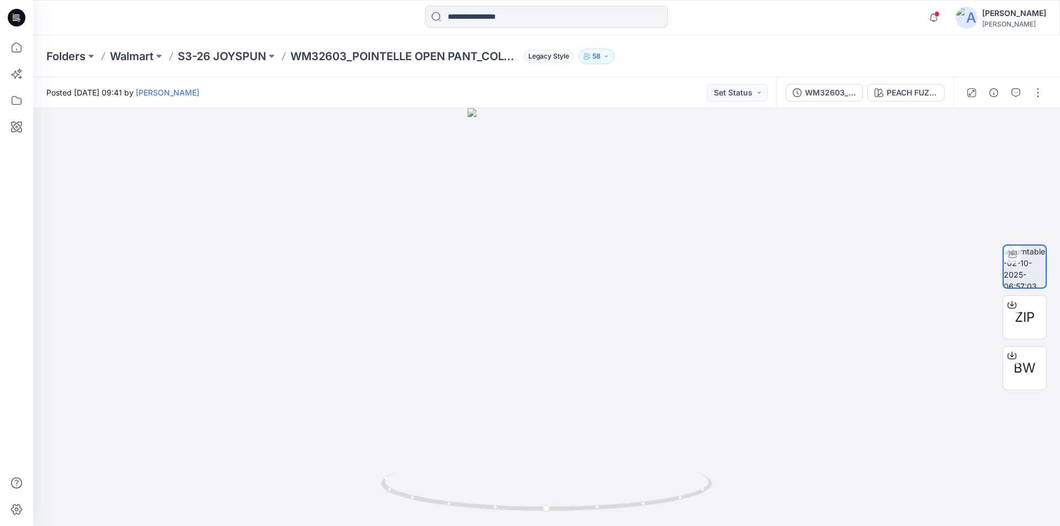
click at [724, 49] on div "Folders Walmart S3-26 JOYSPUN WM32603_POINTELLE OPEN PANT_COLORWAY Legacy Style…" at bounding box center [503, 56] width 914 height 15
click at [20, 51] on icon at bounding box center [16, 47] width 24 height 24
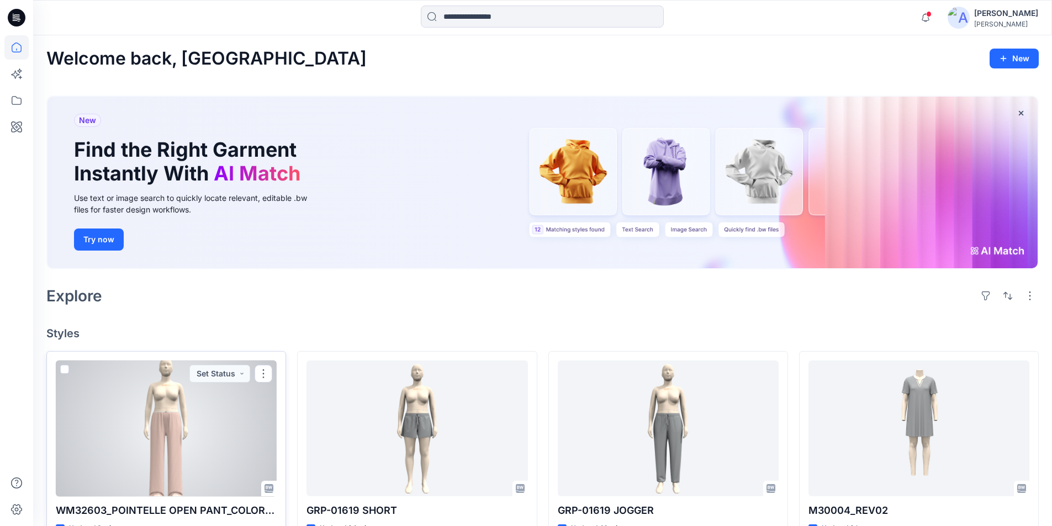
click at [200, 419] on div at bounding box center [166, 428] width 221 height 136
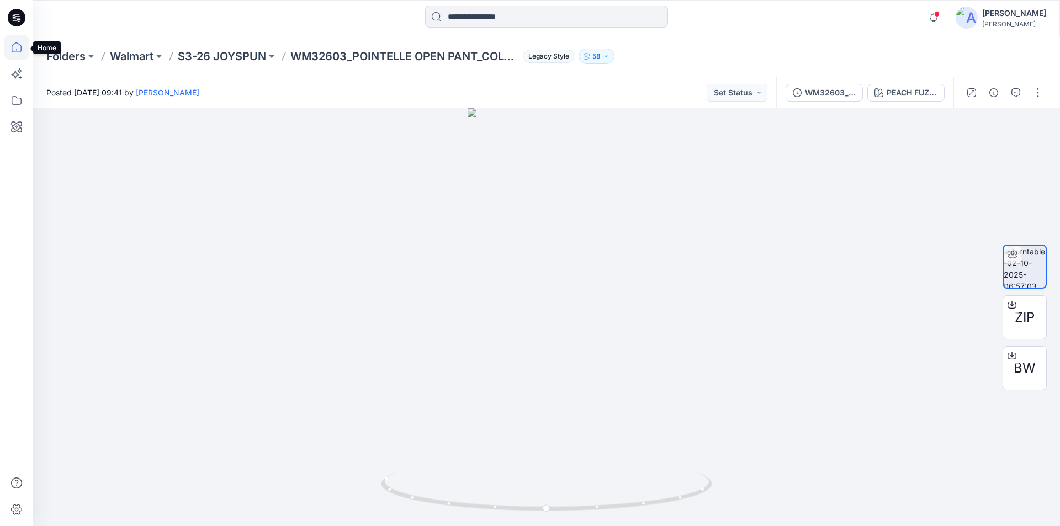
click at [8, 49] on icon at bounding box center [16, 47] width 24 height 24
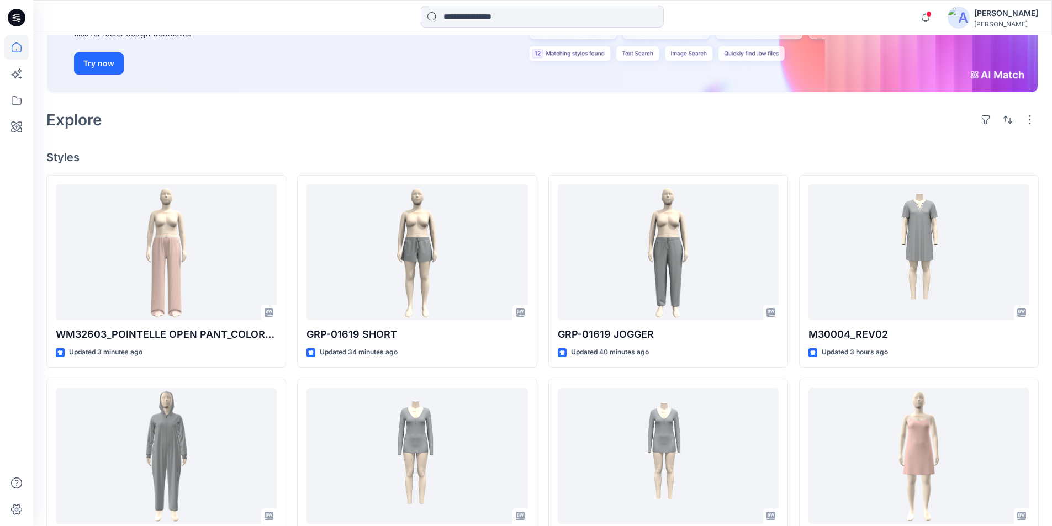
scroll to position [221, 0]
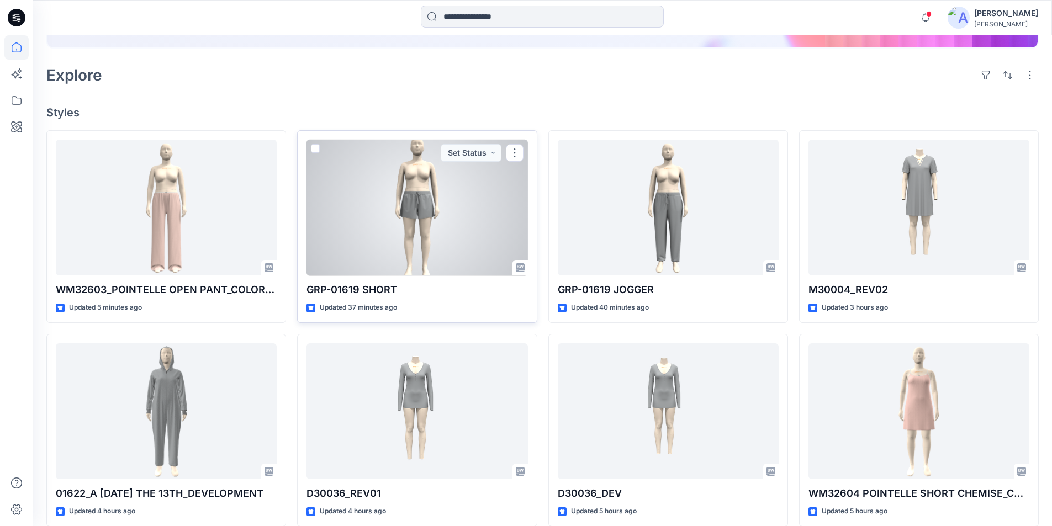
click at [434, 226] on div at bounding box center [416, 208] width 221 height 136
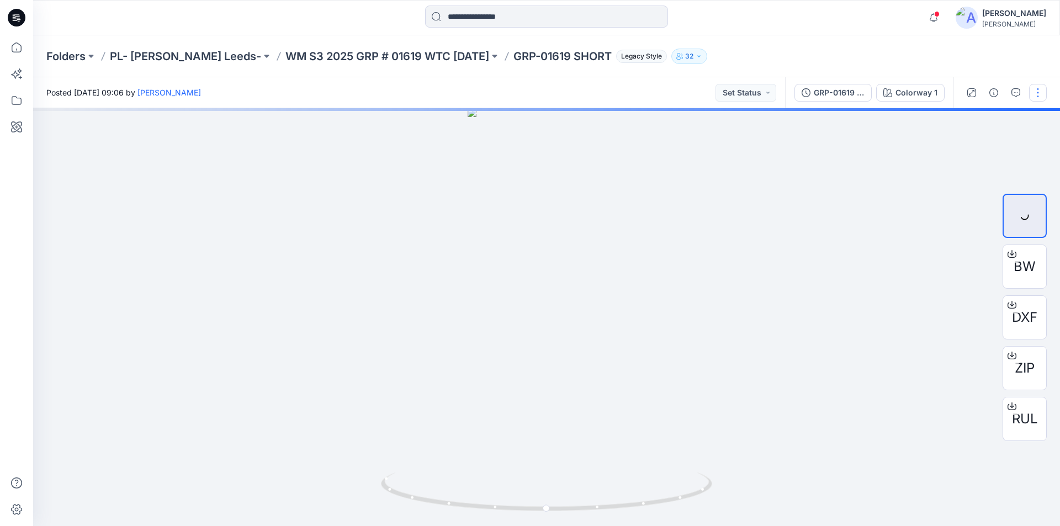
click at [1038, 90] on button "button" at bounding box center [1038, 93] width 18 height 18
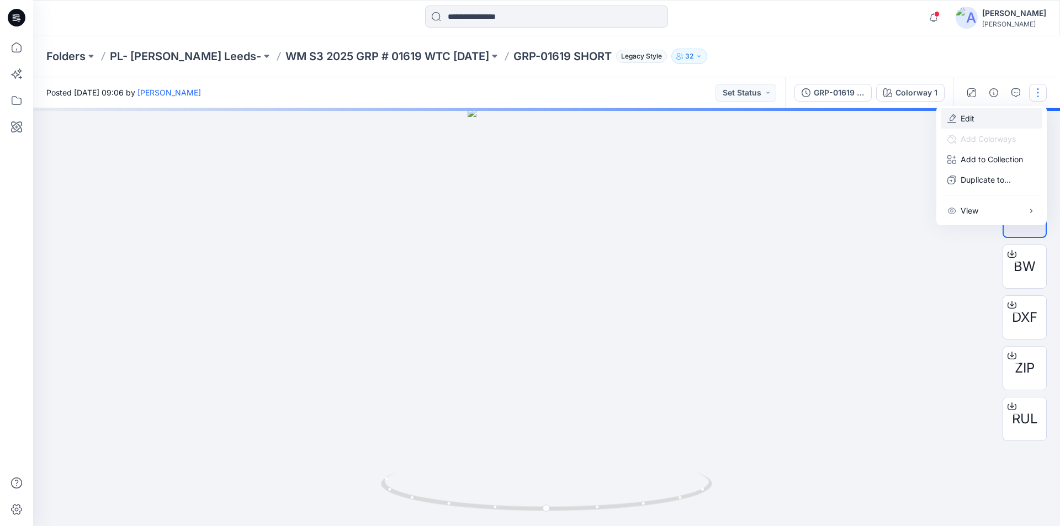
click at [973, 116] on p "Edit" at bounding box center [967, 119] width 14 height 12
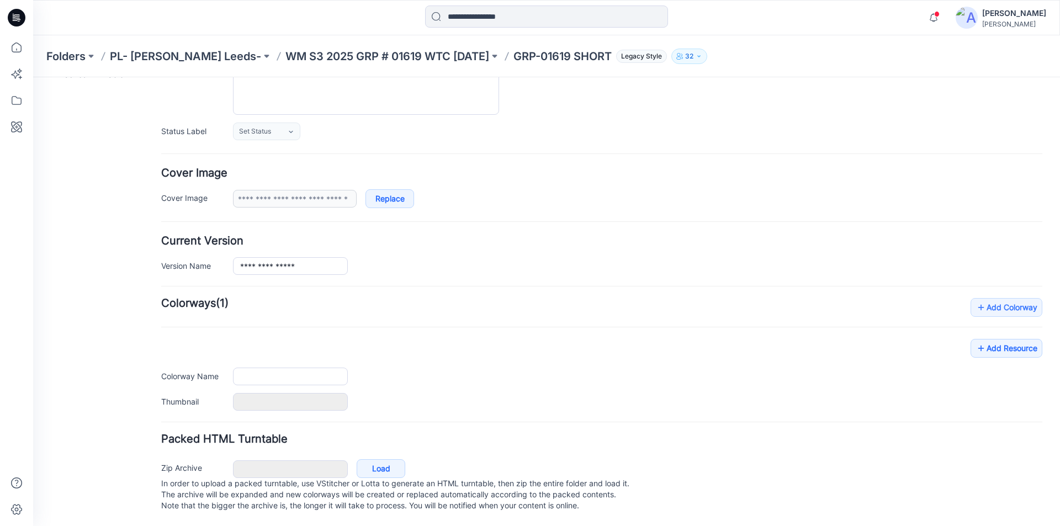
type input "**********"
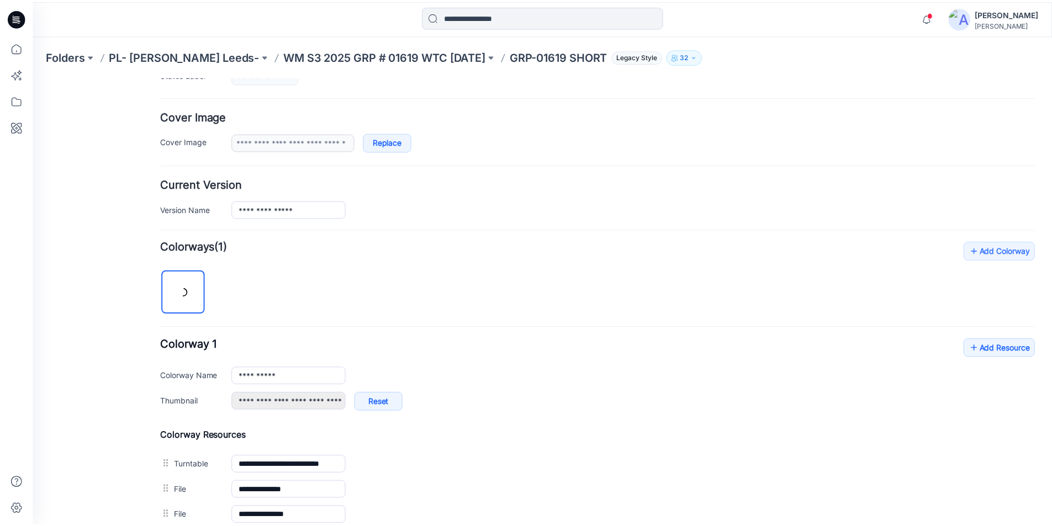
scroll to position [356, 0]
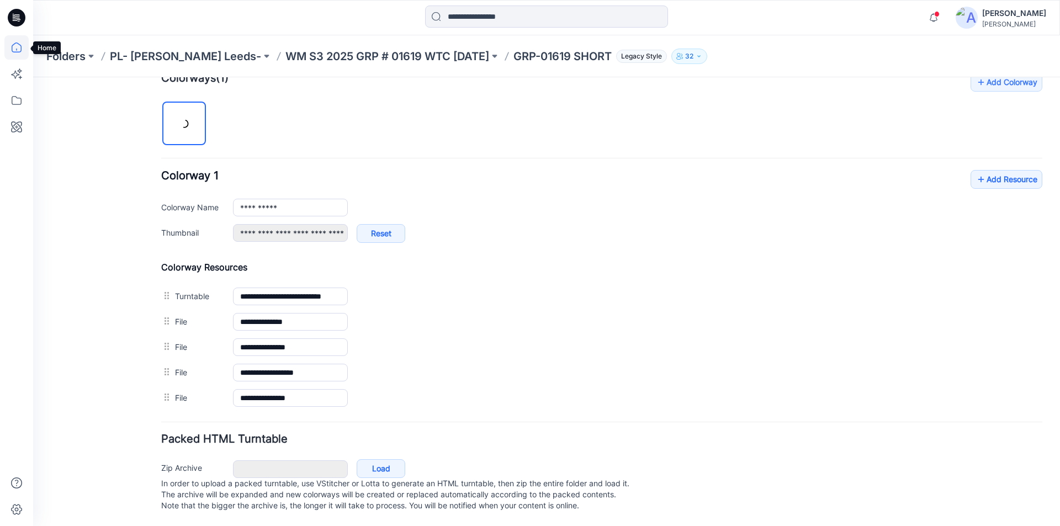
click at [12, 45] on icon at bounding box center [16, 47] width 24 height 24
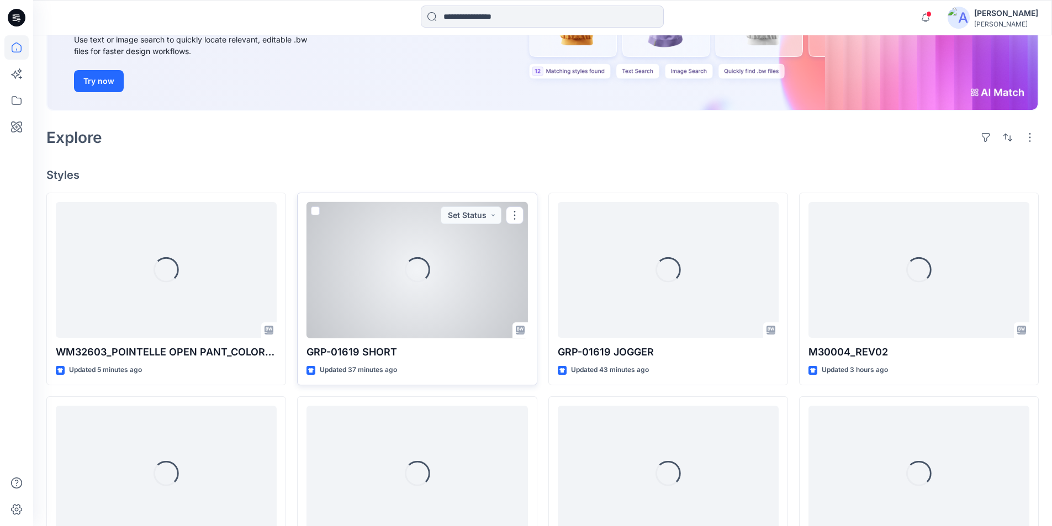
scroll to position [166, 0]
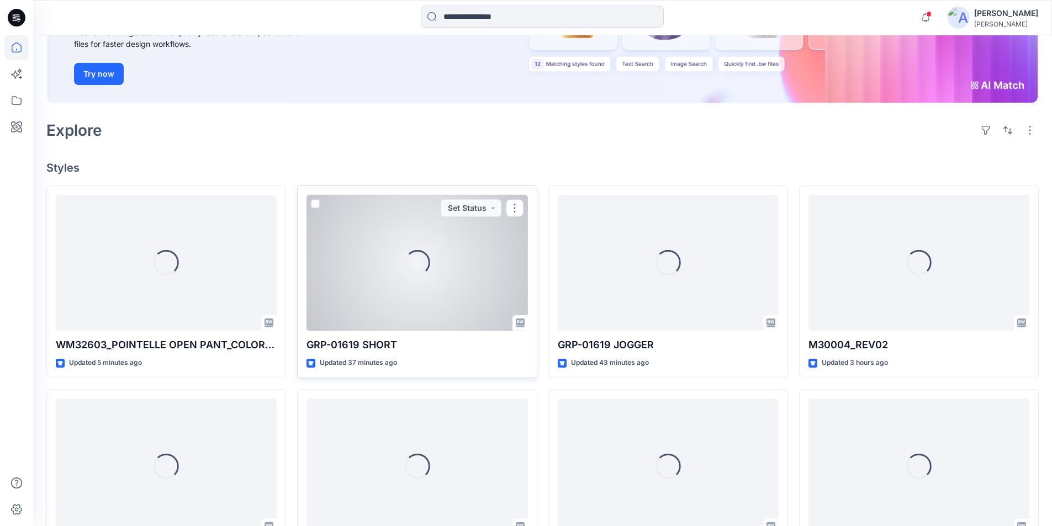
click at [445, 302] on div "Loading..." at bounding box center [416, 263] width 221 height 136
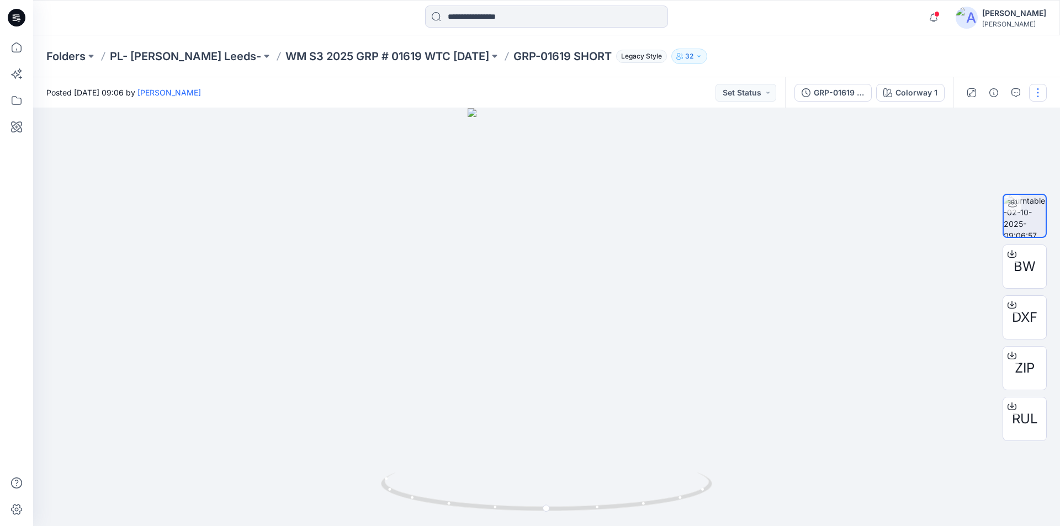
click at [1037, 91] on button "button" at bounding box center [1038, 93] width 18 height 18
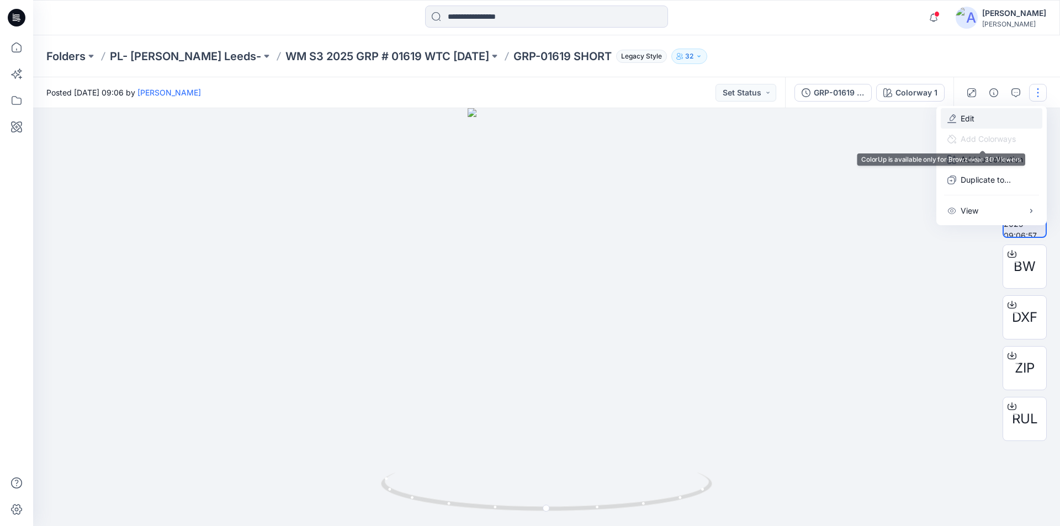
click at [984, 120] on button "Edit" at bounding box center [992, 118] width 102 height 20
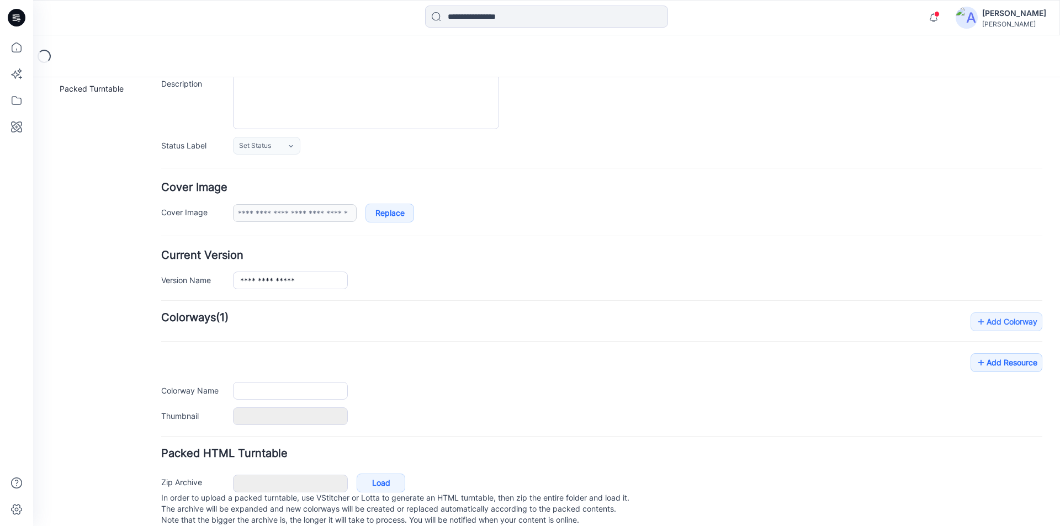
type input "**********"
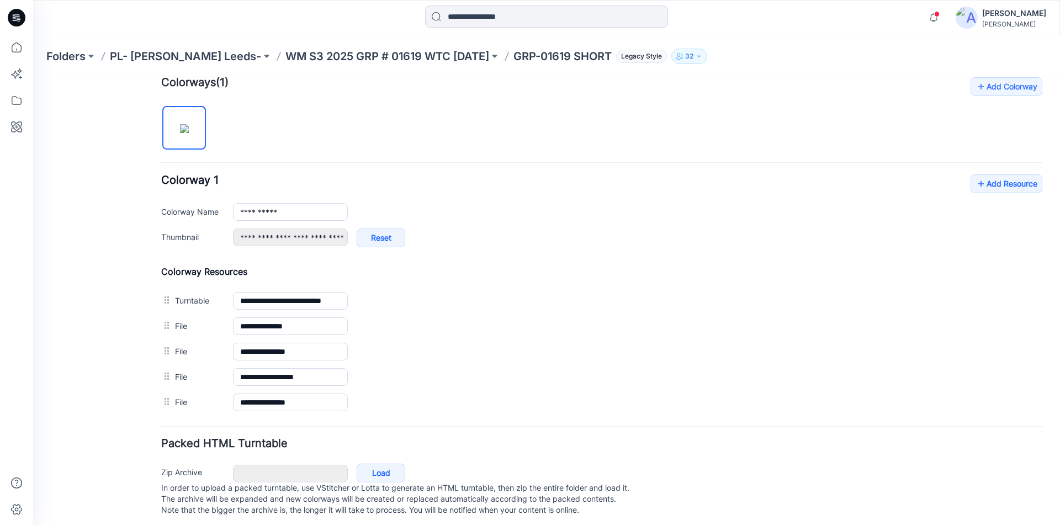
scroll to position [360, 0]
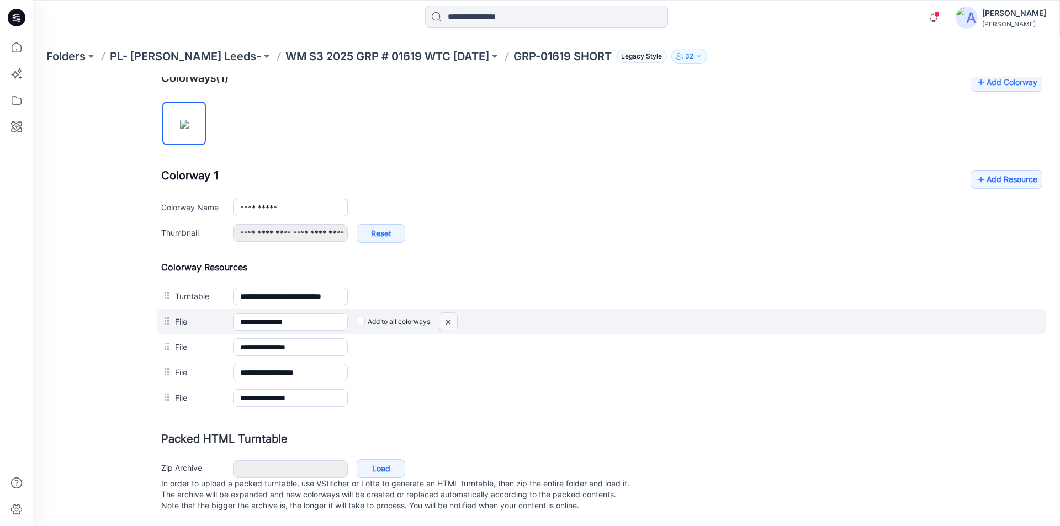
drag, startPoint x: 449, startPoint y: 310, endPoint x: 606, endPoint y: 133, distance: 236.5
click at [449, 313] on img at bounding box center [448, 322] width 18 height 18
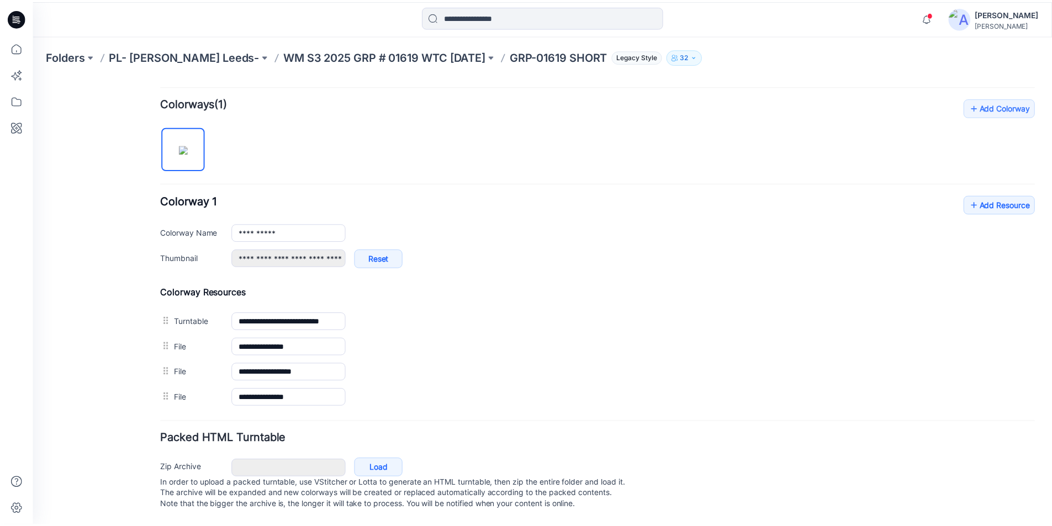
scroll to position [335, 0]
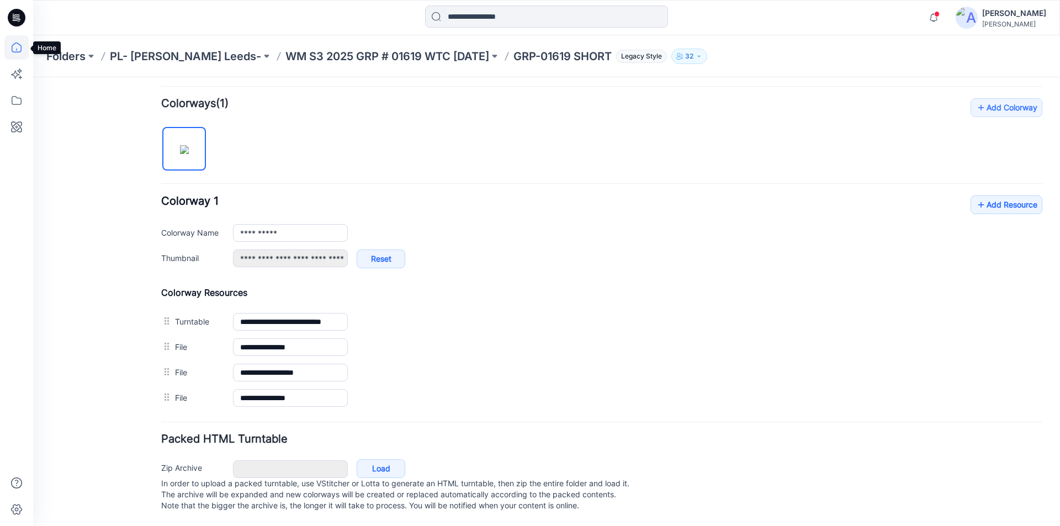
click at [14, 46] on icon at bounding box center [16, 47] width 24 height 24
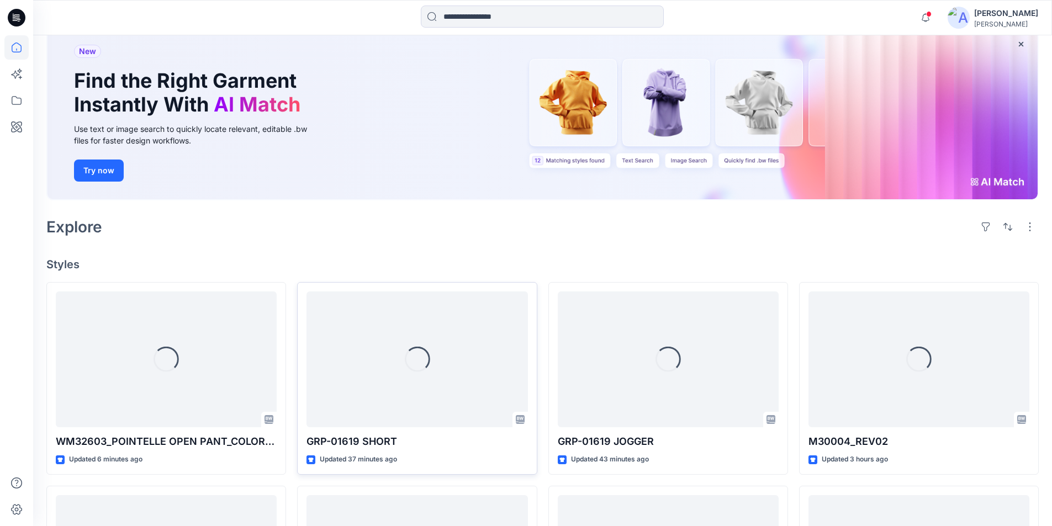
scroll to position [221, 0]
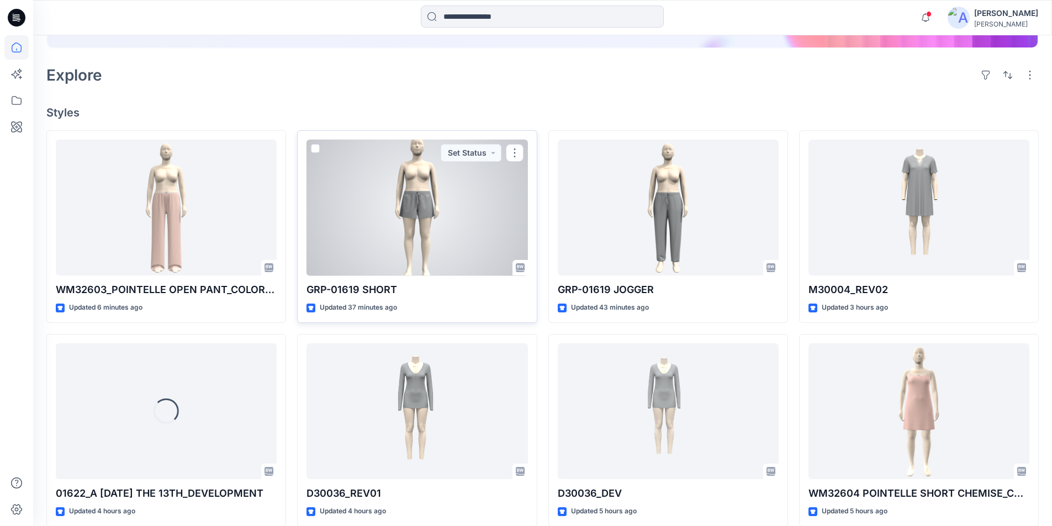
click at [443, 231] on div at bounding box center [416, 208] width 221 height 136
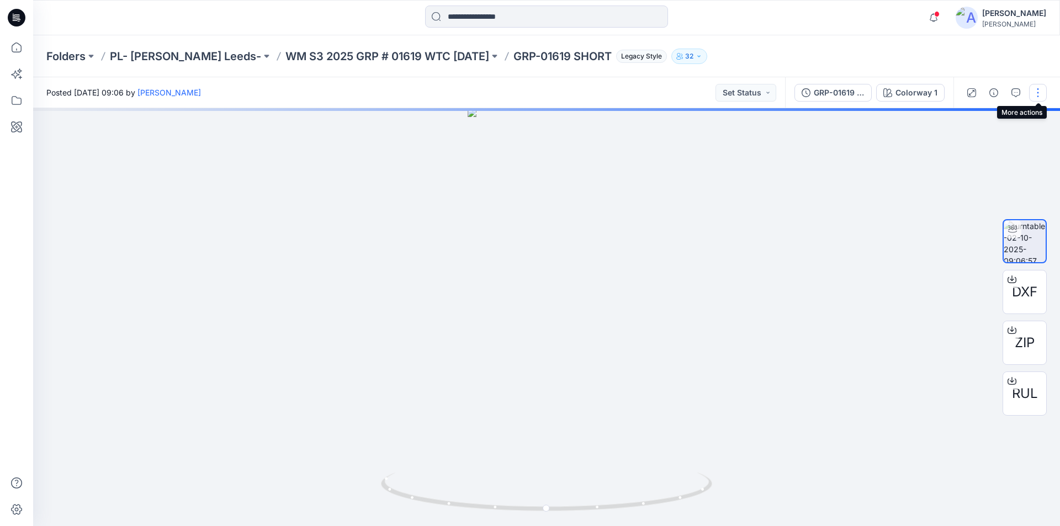
click at [1040, 91] on button "button" at bounding box center [1038, 93] width 18 height 18
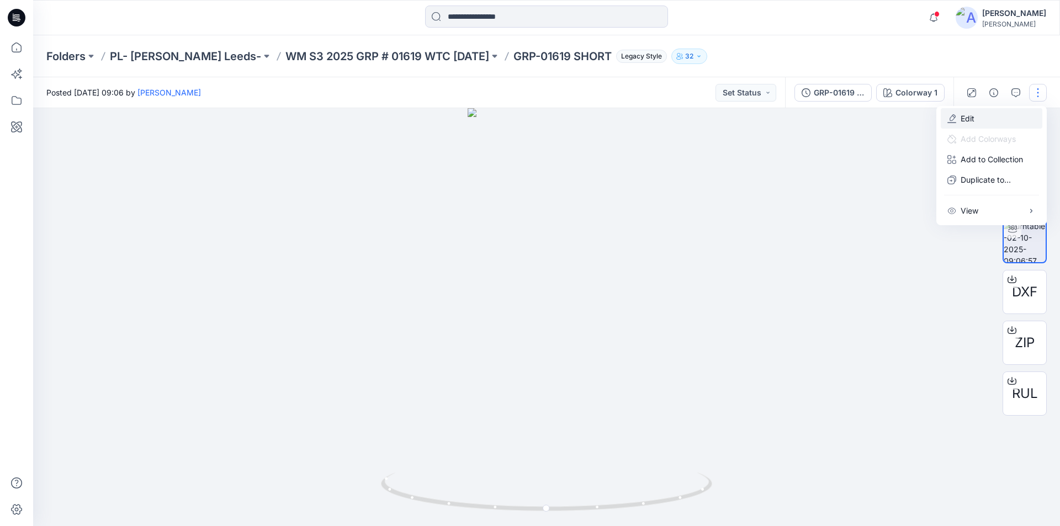
click at [985, 119] on button "Edit" at bounding box center [992, 118] width 102 height 20
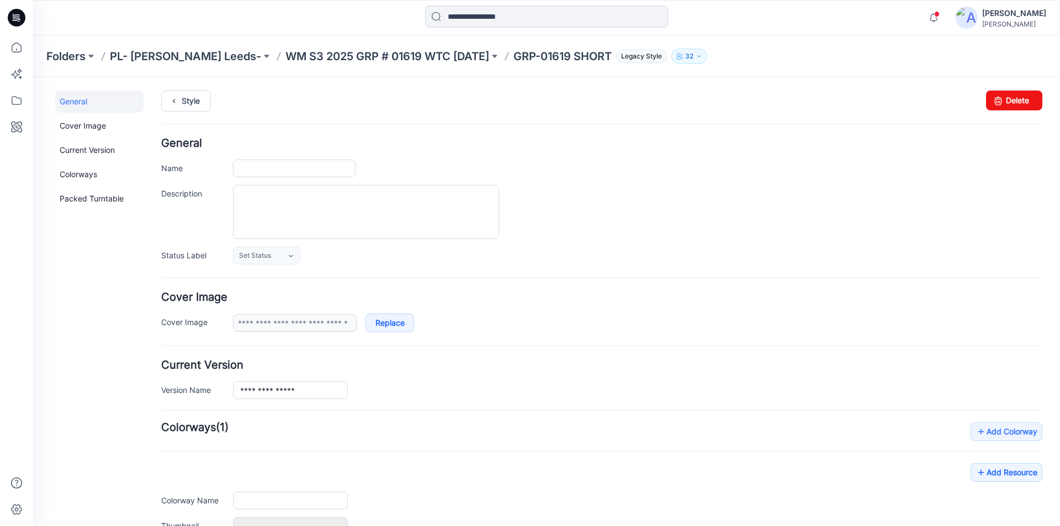
type input "**********"
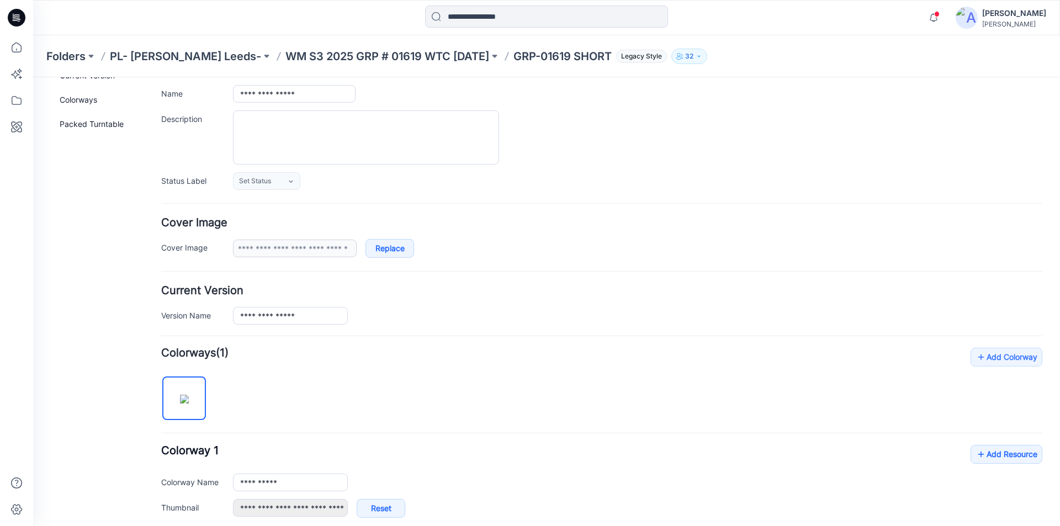
scroll to position [221, 0]
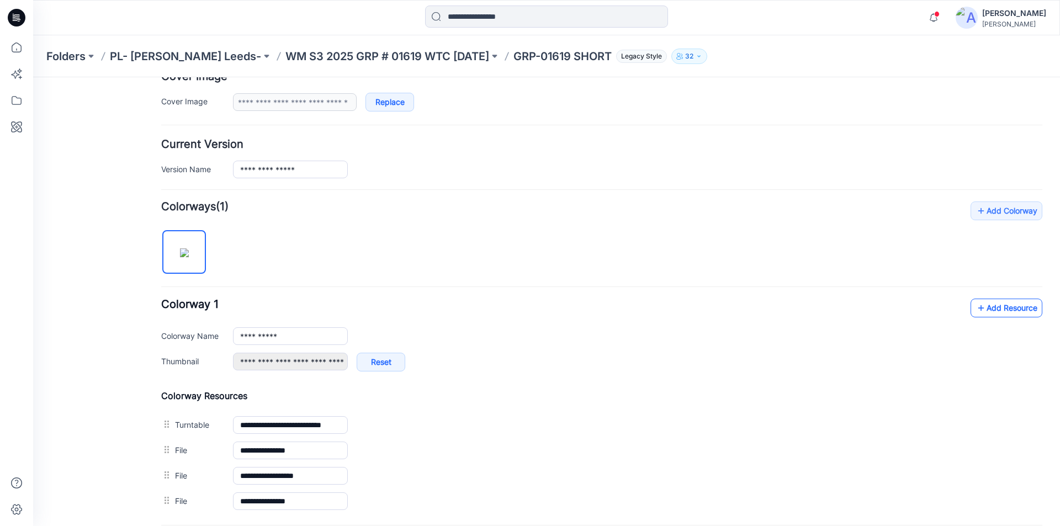
click at [995, 309] on link "Add Resource" at bounding box center [1006, 308] width 72 height 19
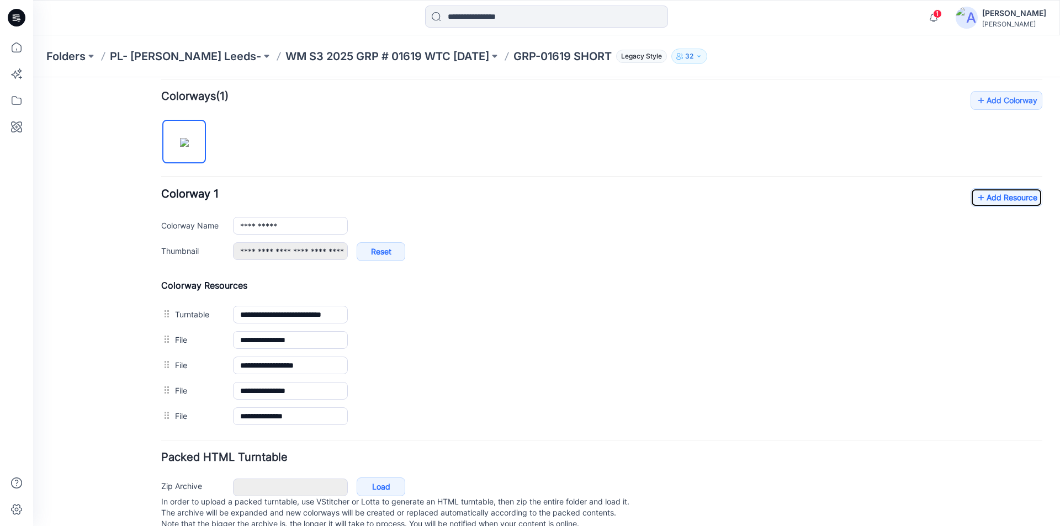
scroll to position [0, 0]
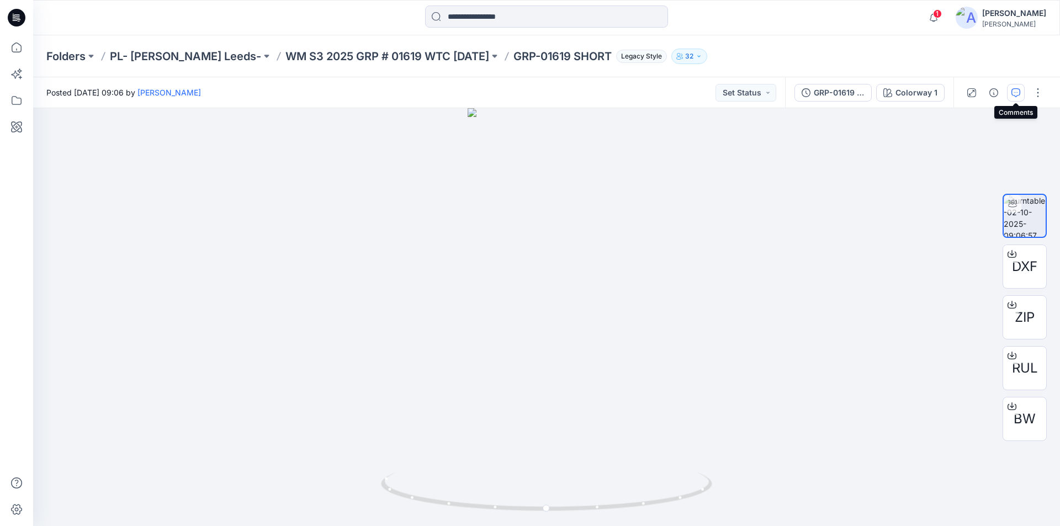
click at [1013, 93] on icon "button" at bounding box center [1015, 92] width 9 height 9
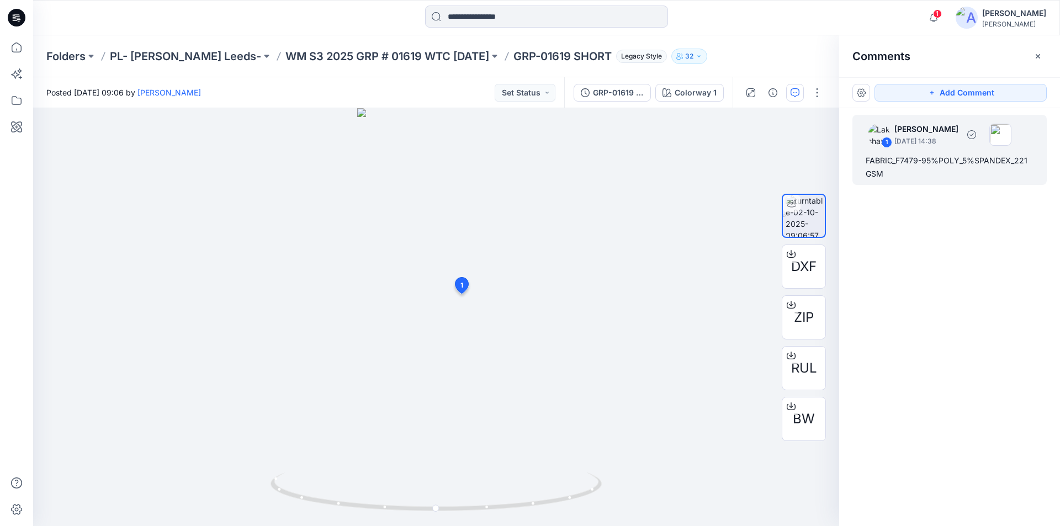
click at [964, 148] on div "1 [PERSON_NAME] [DATE] 14:38" at bounding box center [935, 134] width 152 height 30
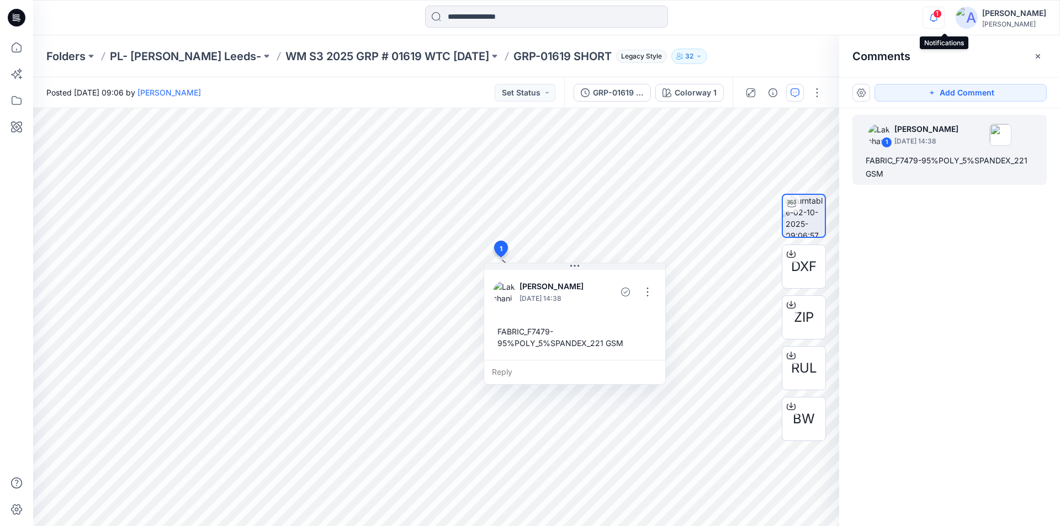
click at [944, 17] on icon "button" at bounding box center [933, 18] width 21 height 22
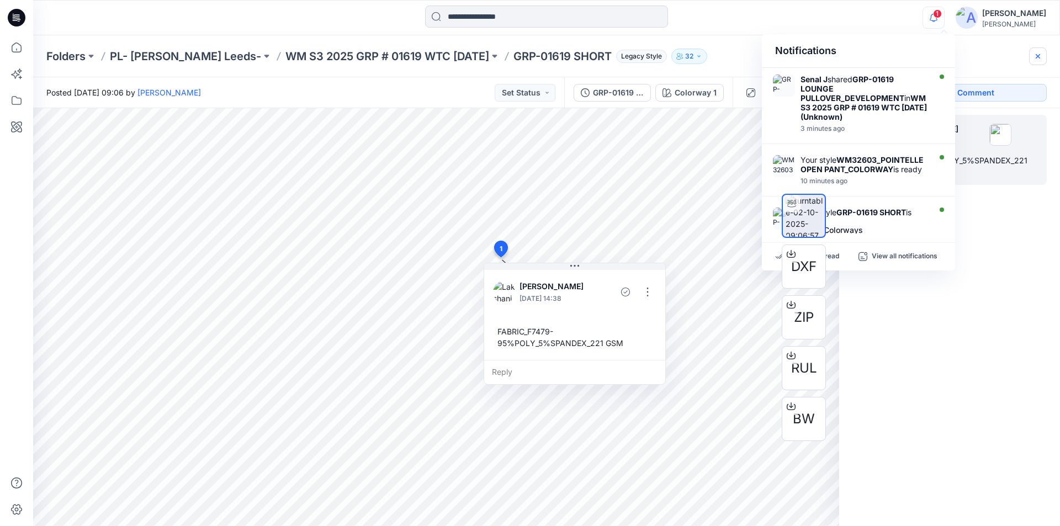
click at [1043, 57] on button "button" at bounding box center [1038, 56] width 18 height 18
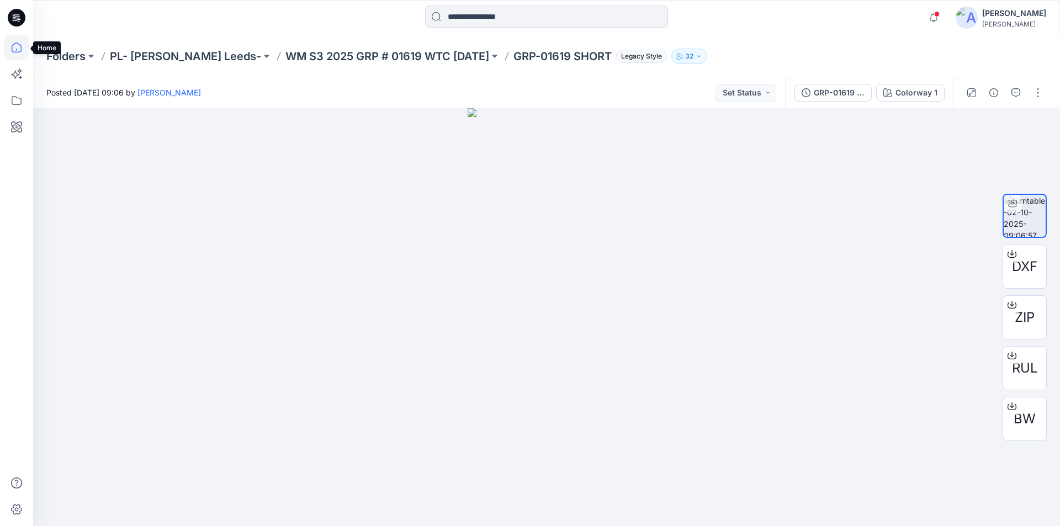
click at [18, 39] on icon at bounding box center [16, 47] width 24 height 24
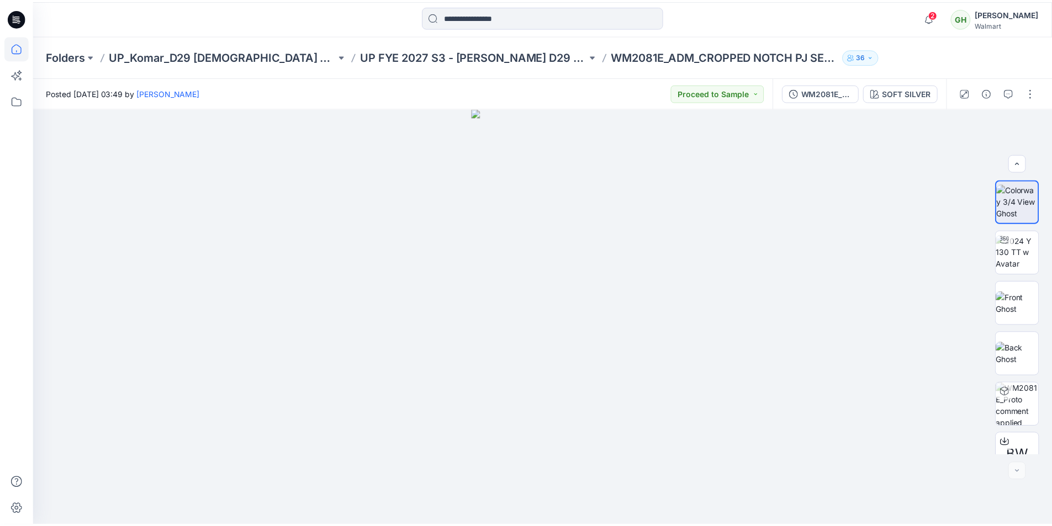
scroll to position [124, 0]
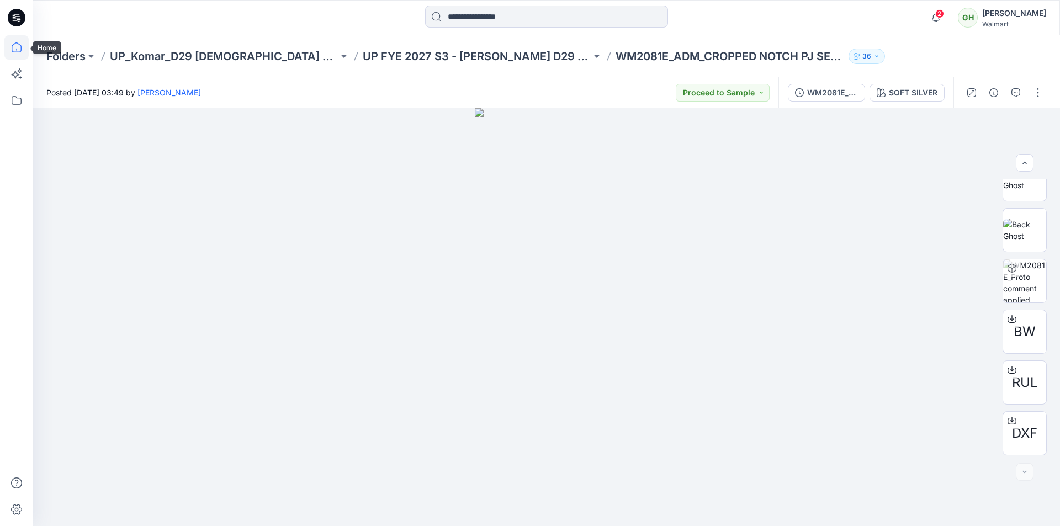
click at [9, 47] on icon at bounding box center [16, 47] width 24 height 24
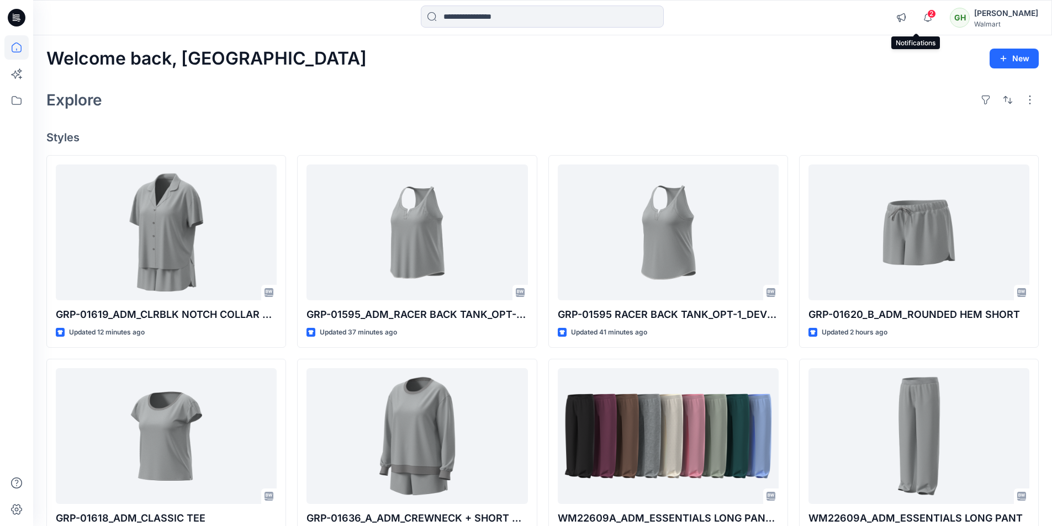
click at [927, 15] on span "2" at bounding box center [931, 13] width 9 height 9
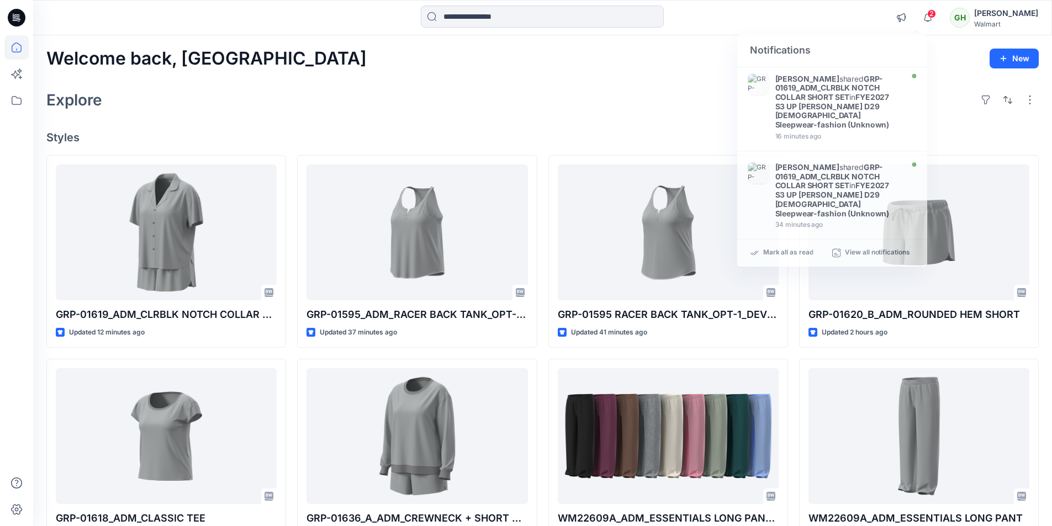
click at [667, 50] on div "Welcome back, Gayan New" at bounding box center [542, 59] width 992 height 20
